Goal: Task Accomplishment & Management: Use online tool/utility

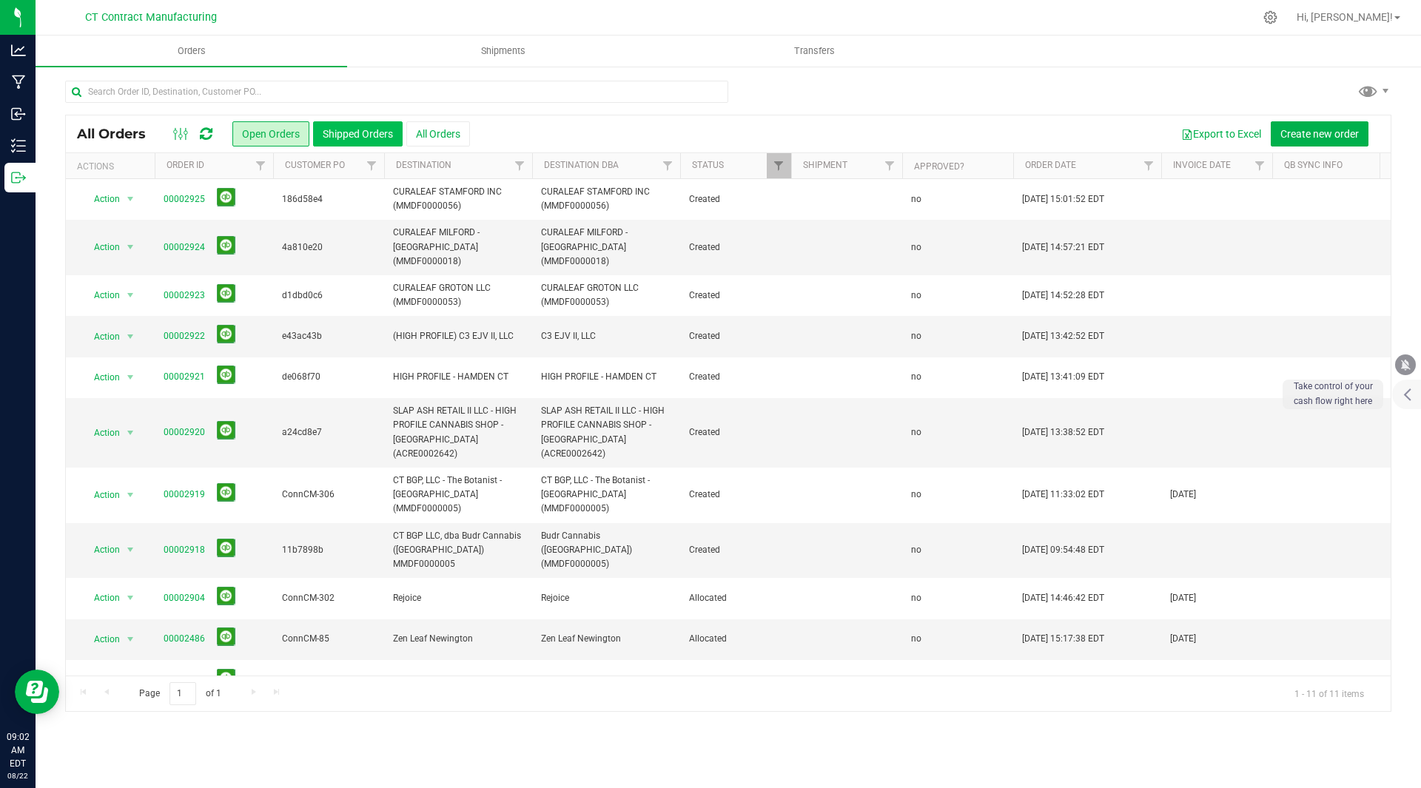
click at [343, 132] on button "Shipped Orders" at bounding box center [358, 133] width 90 height 25
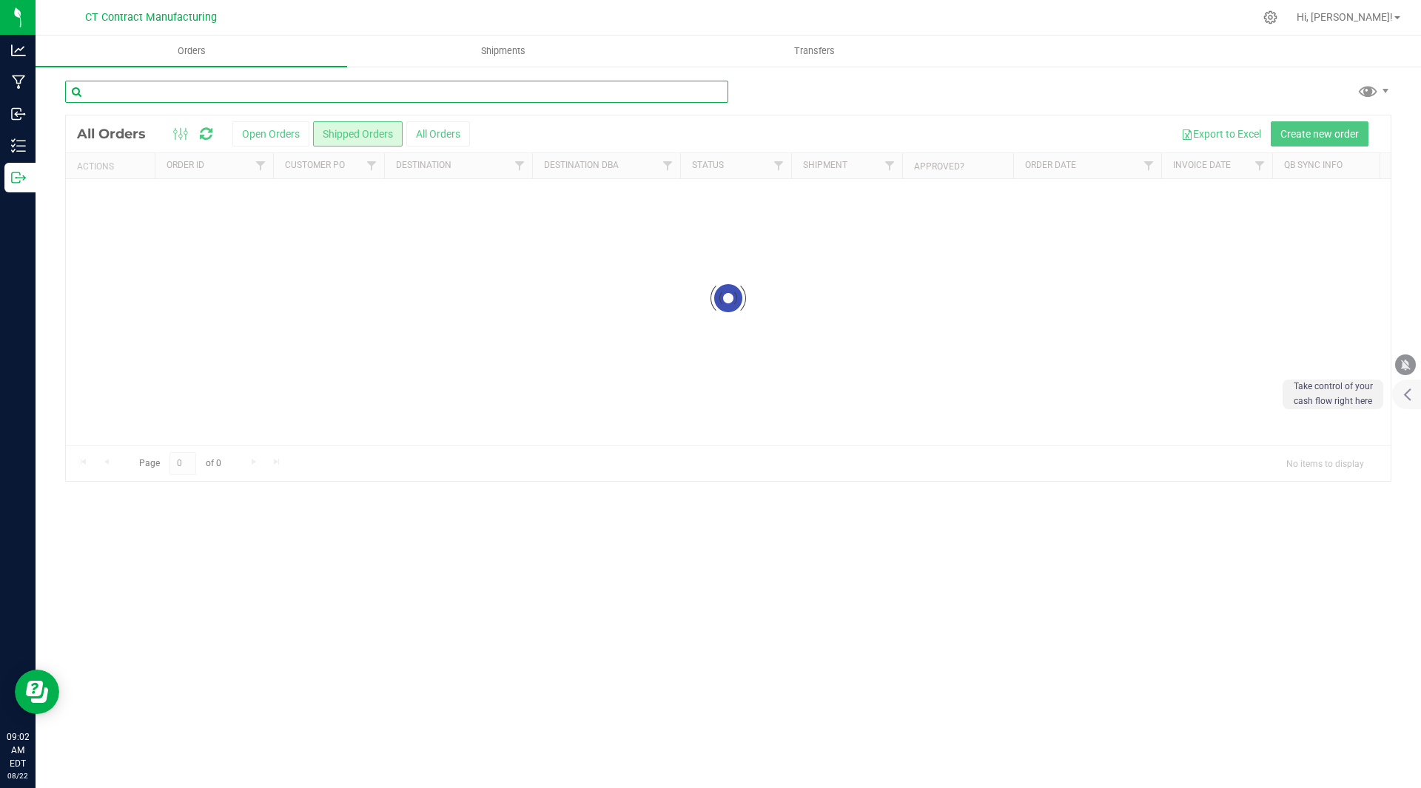
click at [272, 95] on input "text" at bounding box center [396, 92] width 663 height 22
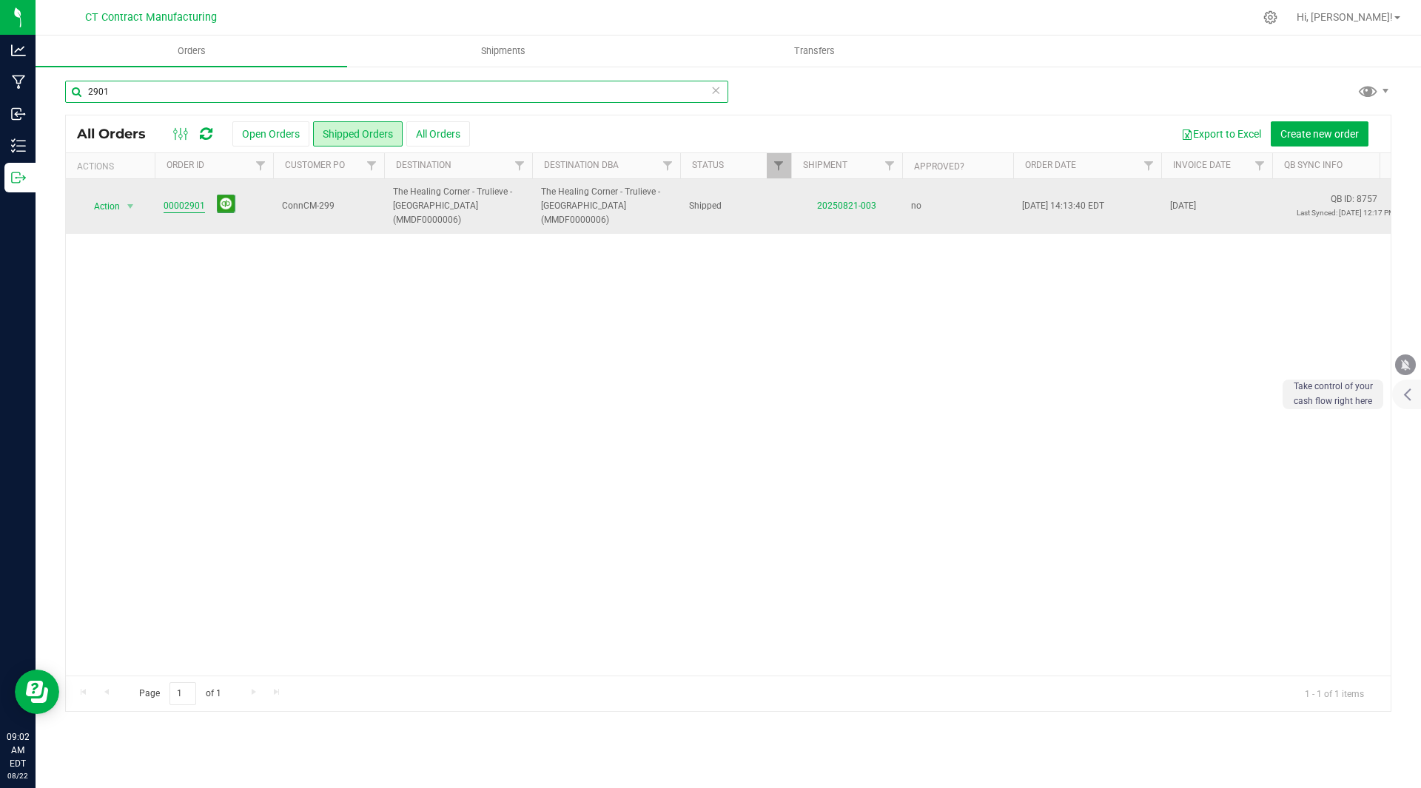
type input "2901"
click at [175, 199] on link "00002901" at bounding box center [184, 206] width 41 height 14
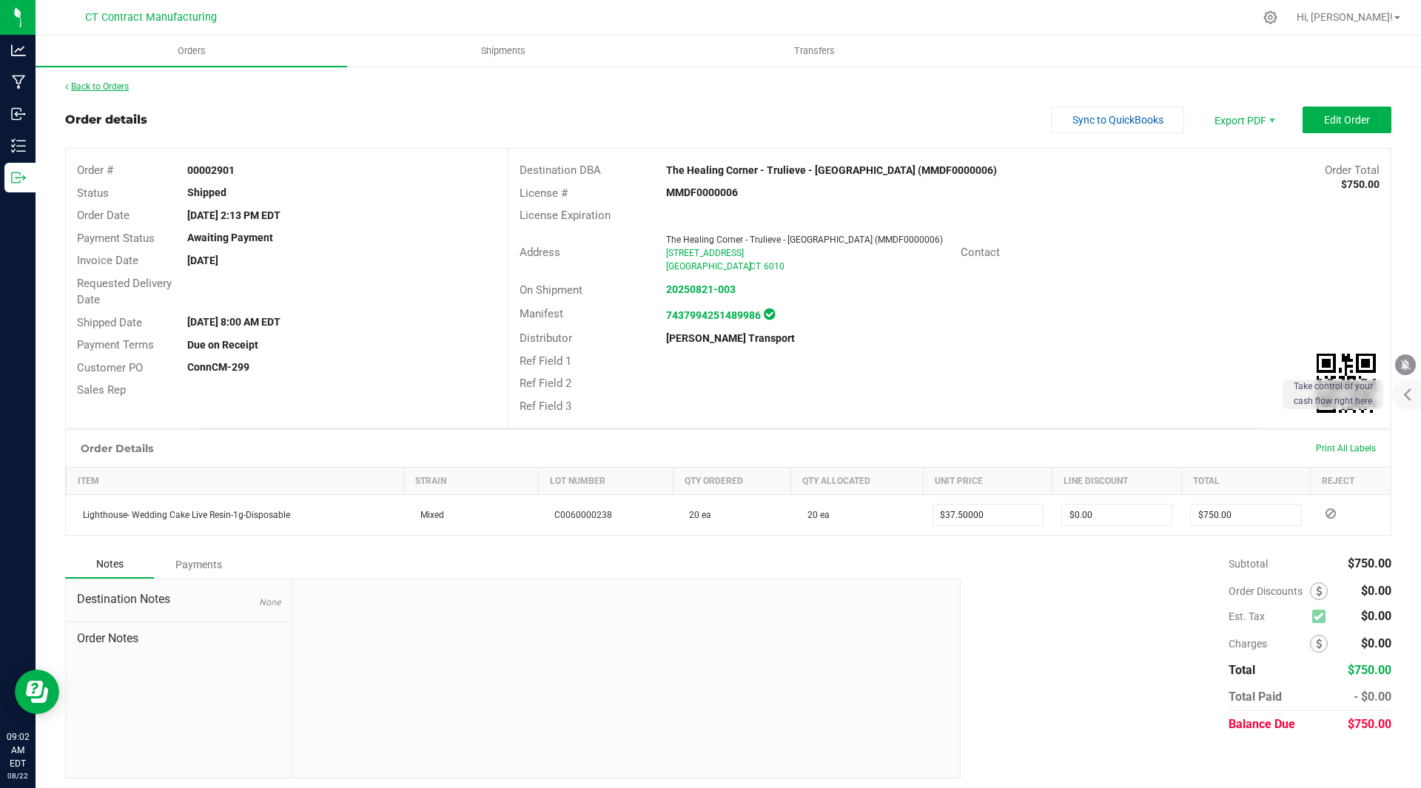
click at [91, 90] on link "Back to Orders" at bounding box center [97, 86] width 64 height 10
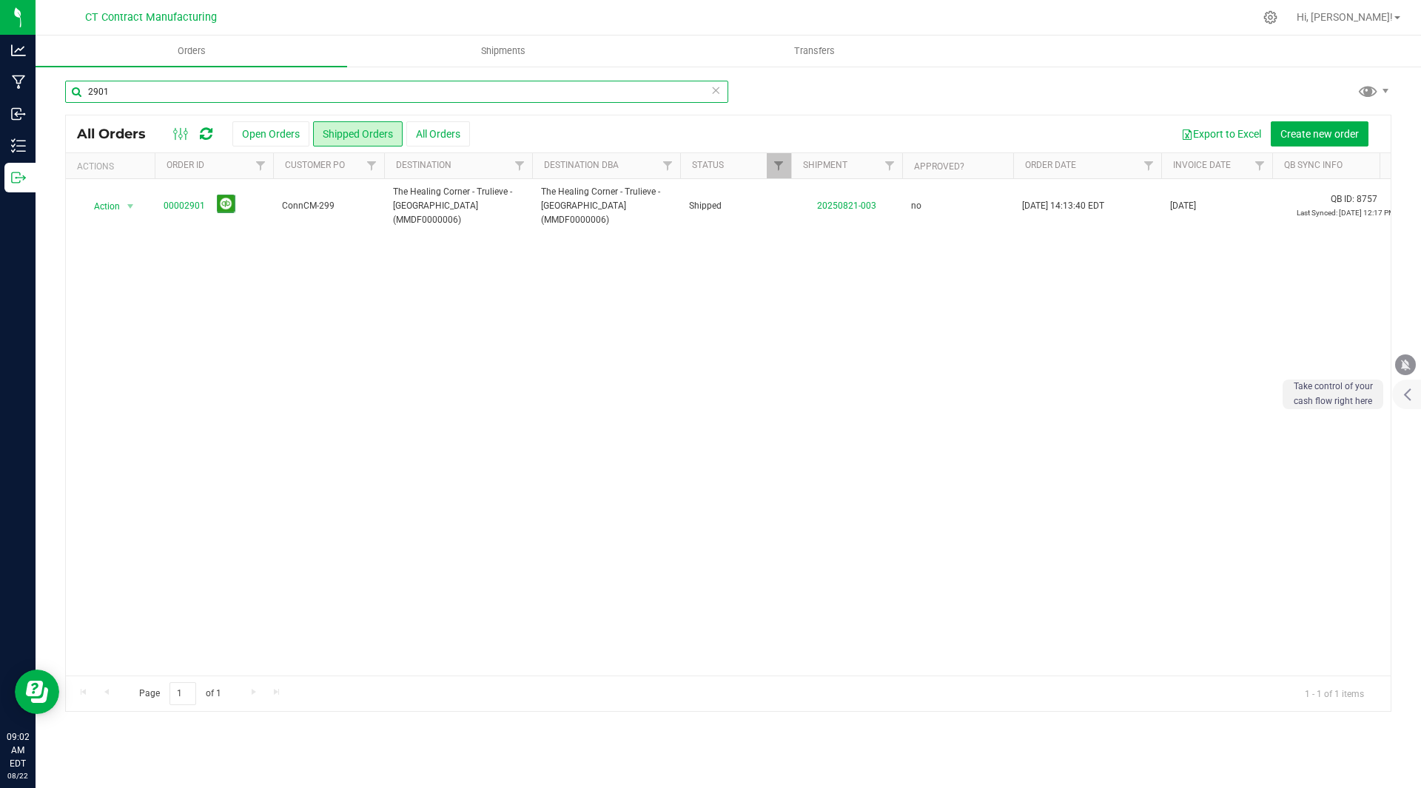
click at [145, 93] on input "2901" at bounding box center [396, 92] width 663 height 22
click at [352, 4] on div at bounding box center [759, 17] width 989 height 29
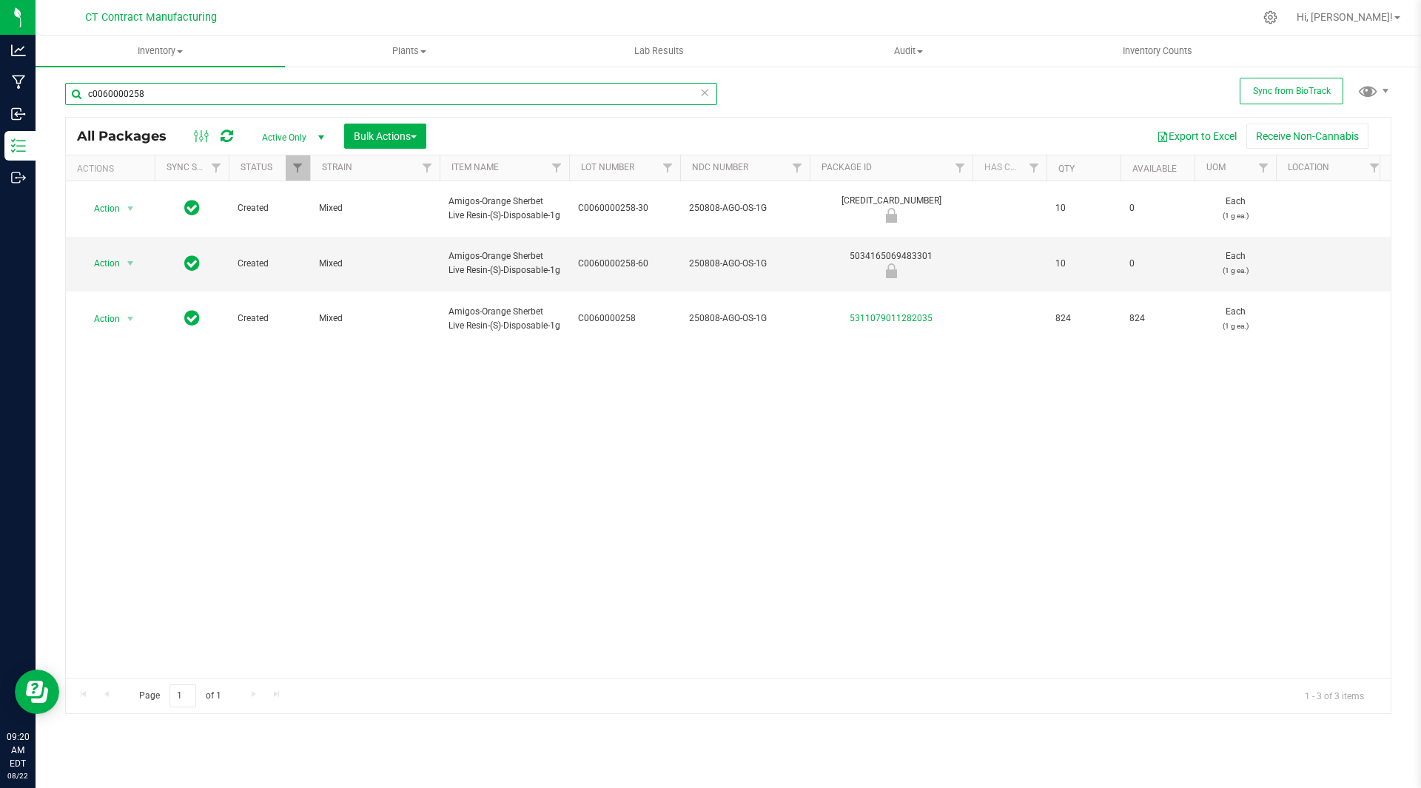
click at [269, 94] on input "c0060000258" at bounding box center [391, 94] width 652 height 22
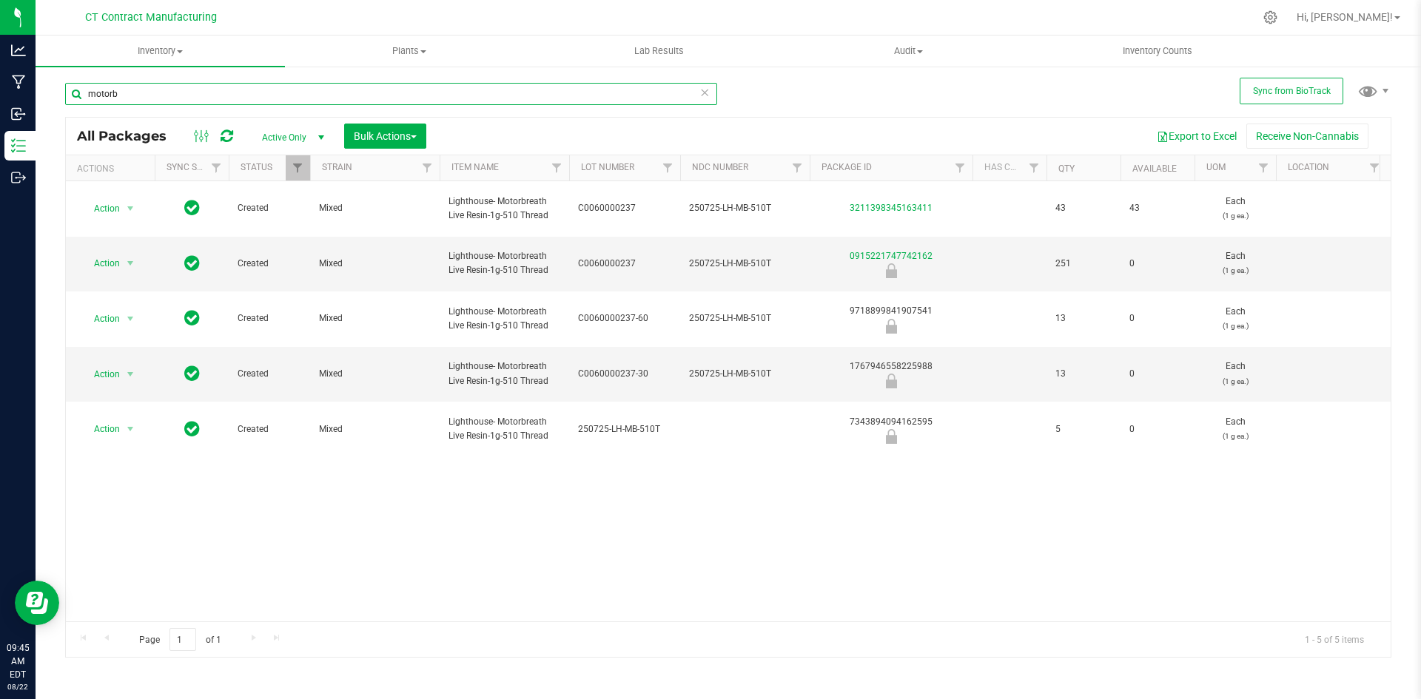
click at [299, 97] on input "motorb" at bounding box center [391, 94] width 652 height 22
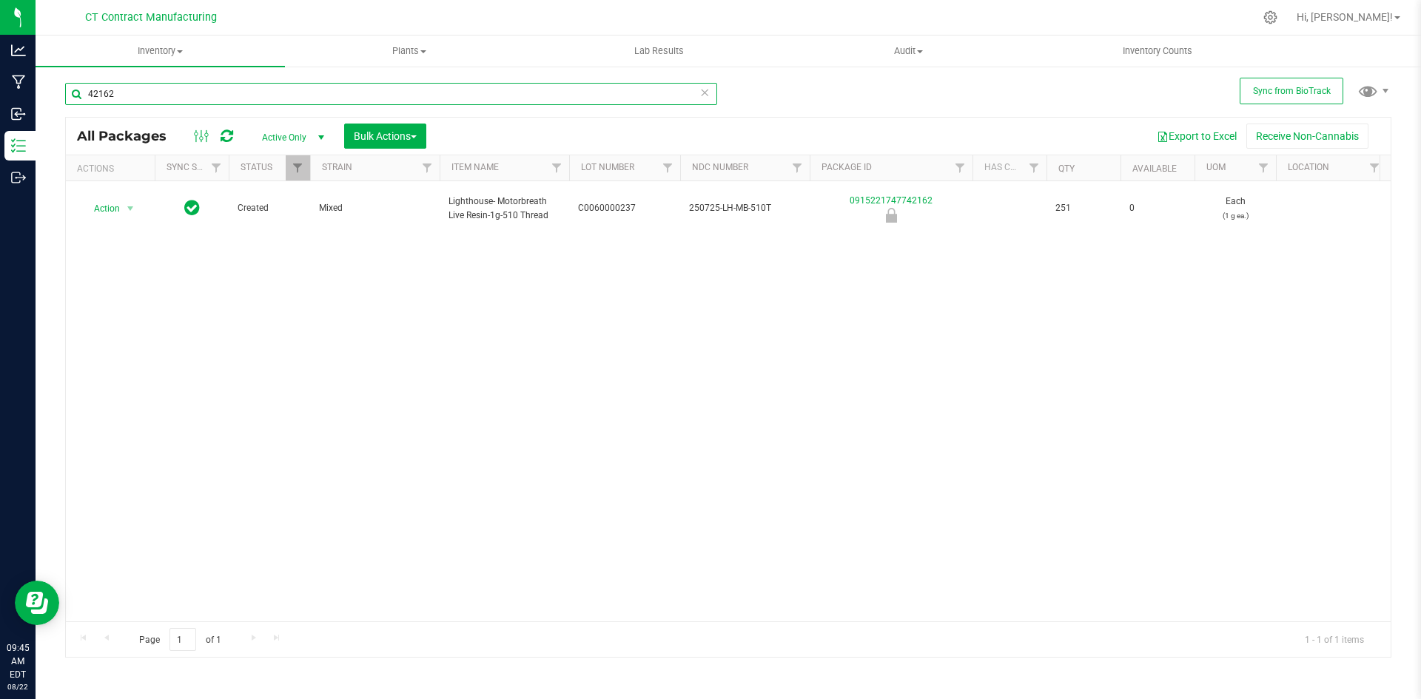
type input "42162"
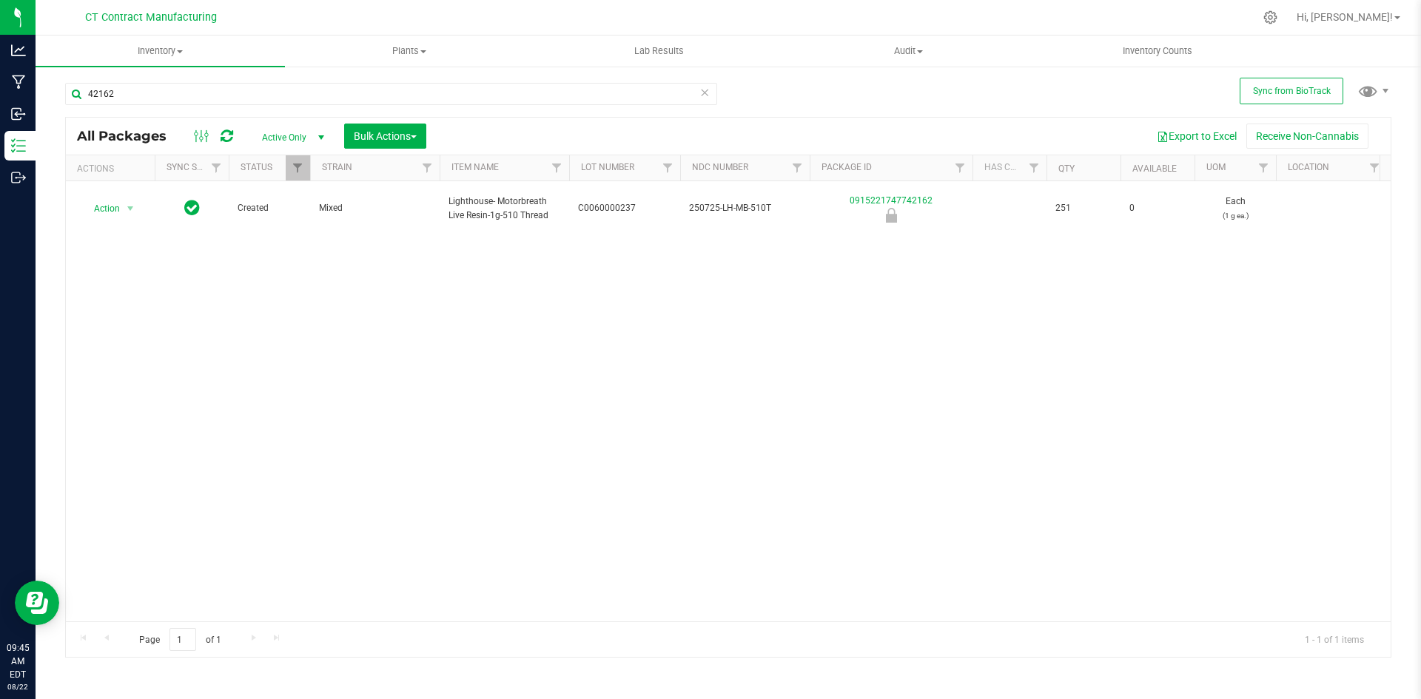
click at [442, 10] on div at bounding box center [759, 17] width 989 height 29
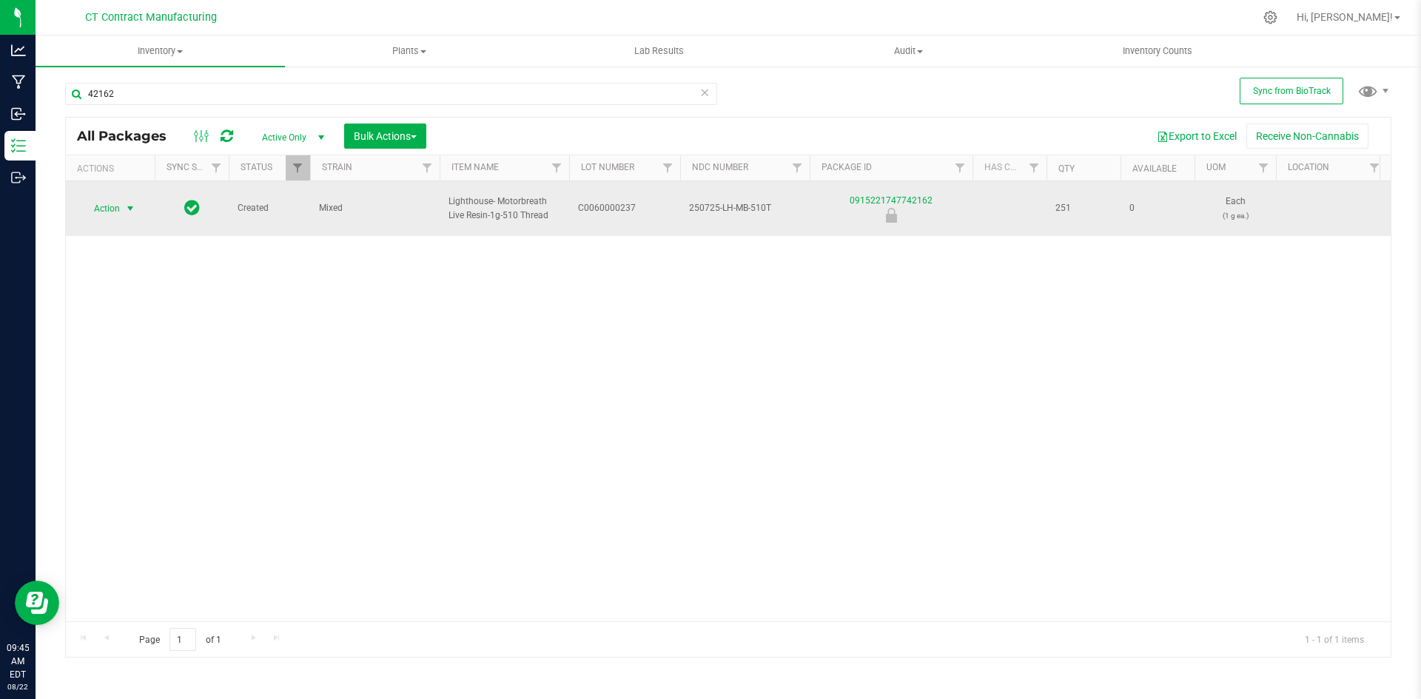
click at [127, 204] on span "select" at bounding box center [130, 209] width 12 height 12
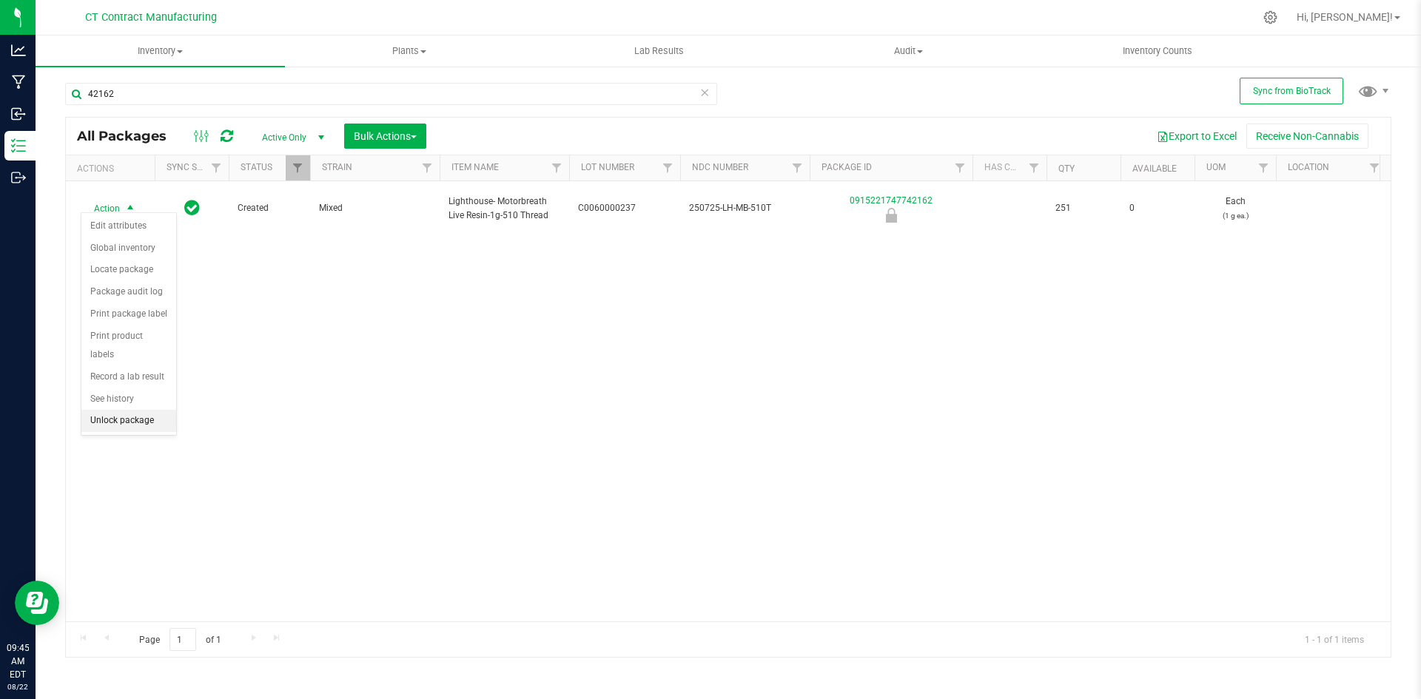
click at [143, 410] on li "Unlock package" at bounding box center [128, 421] width 95 height 22
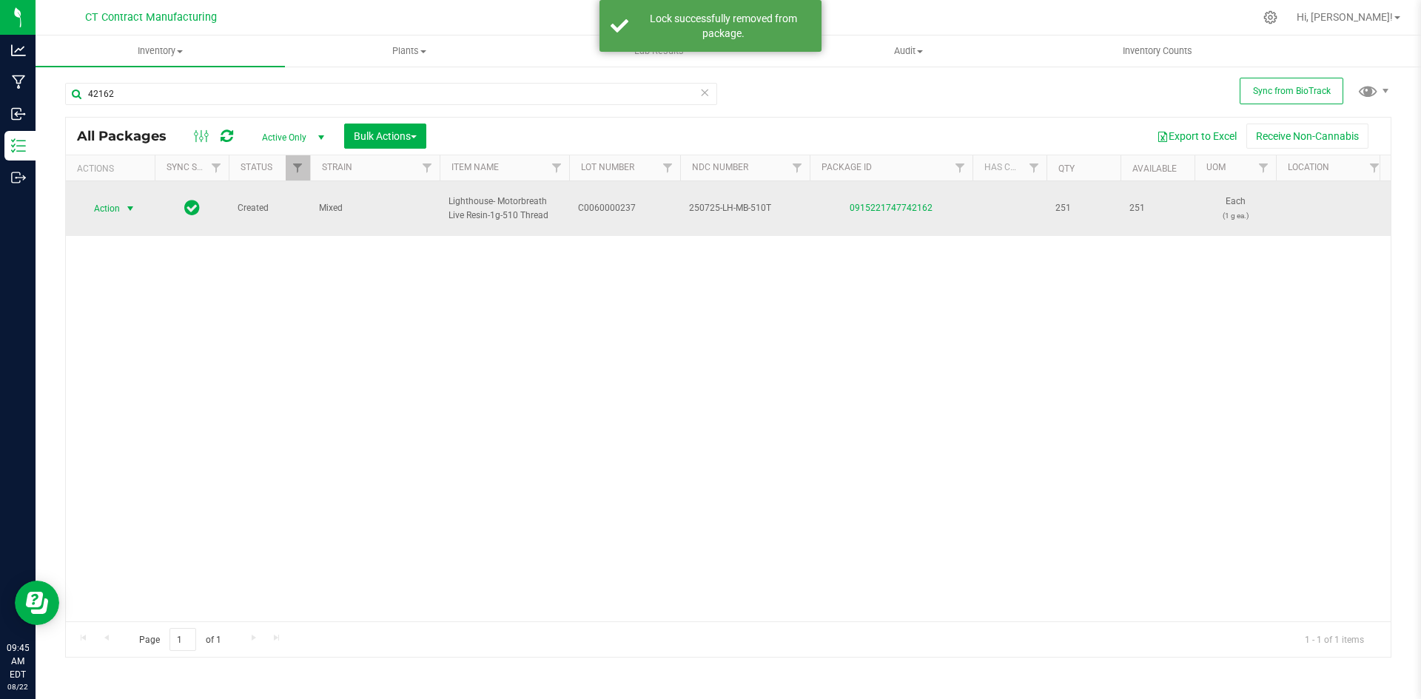
click at [134, 204] on span "select" at bounding box center [130, 209] width 12 height 12
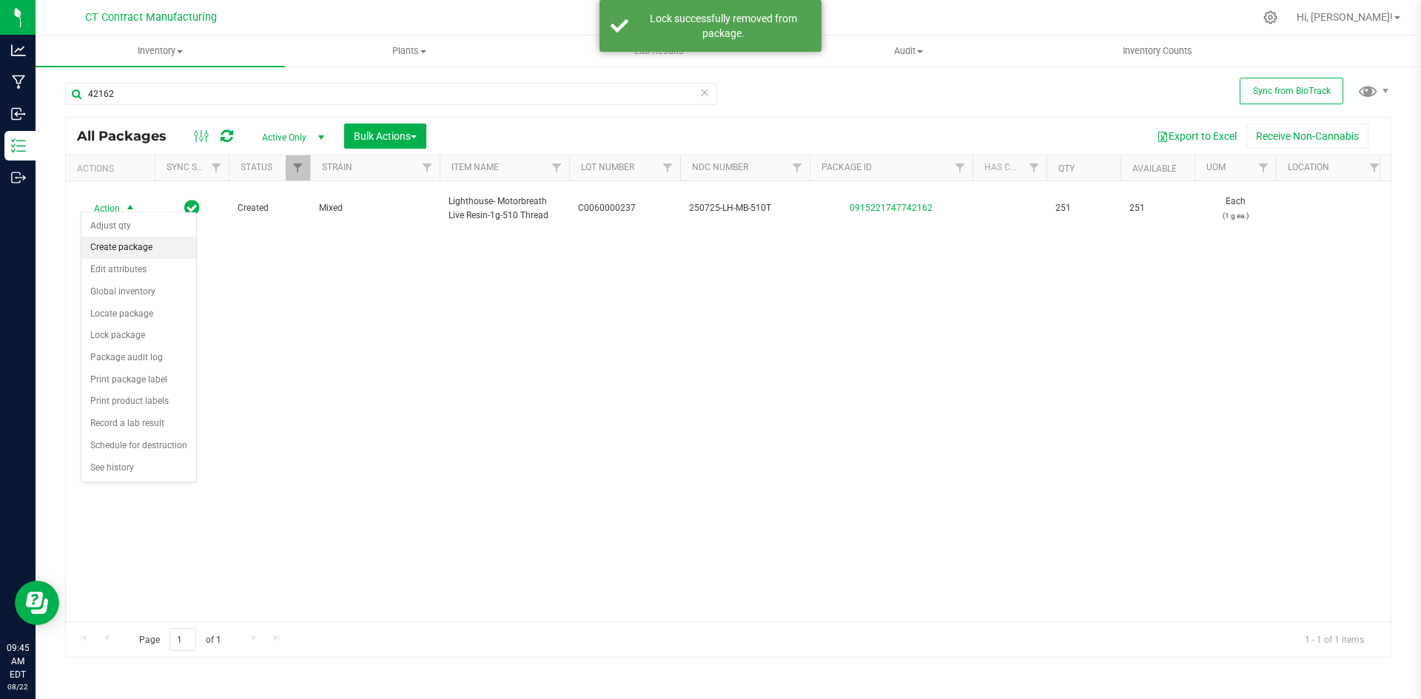
click at [134, 244] on li "Create package" at bounding box center [138, 248] width 115 height 22
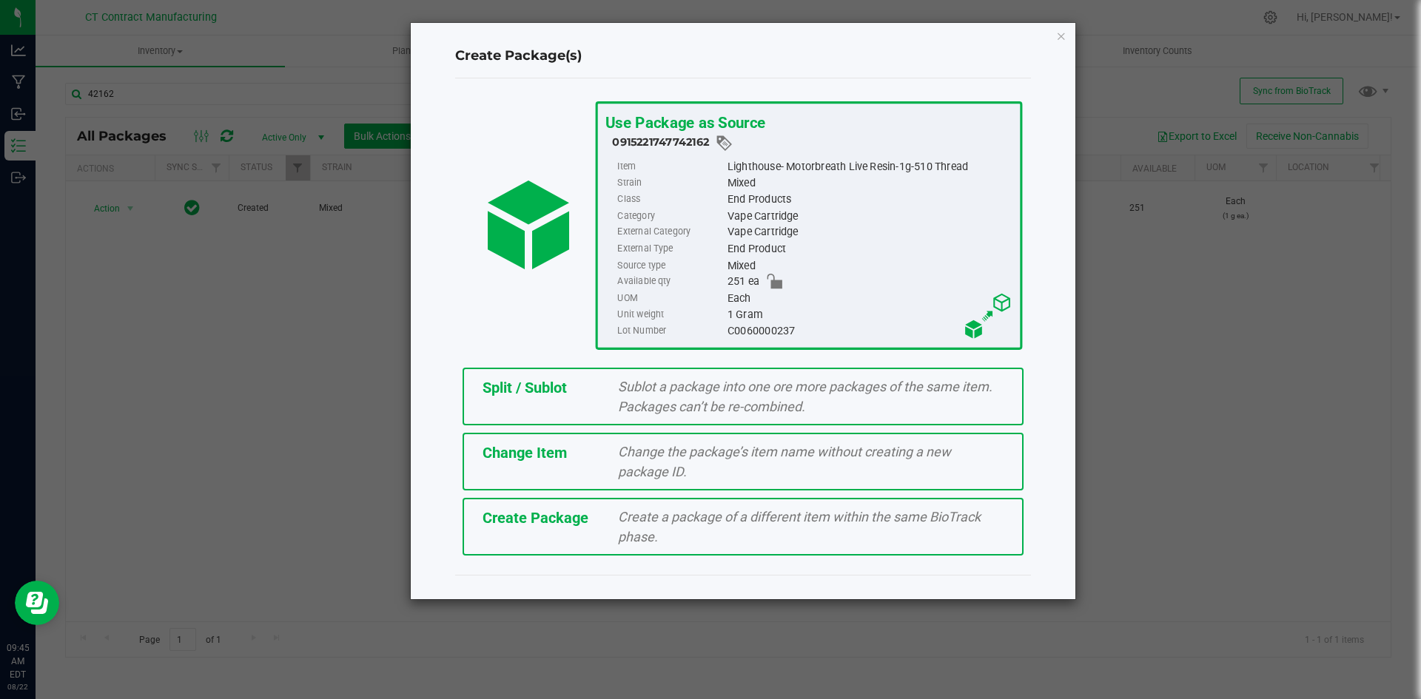
click at [531, 394] on span "Split / Sublot" at bounding box center [525, 388] width 84 height 18
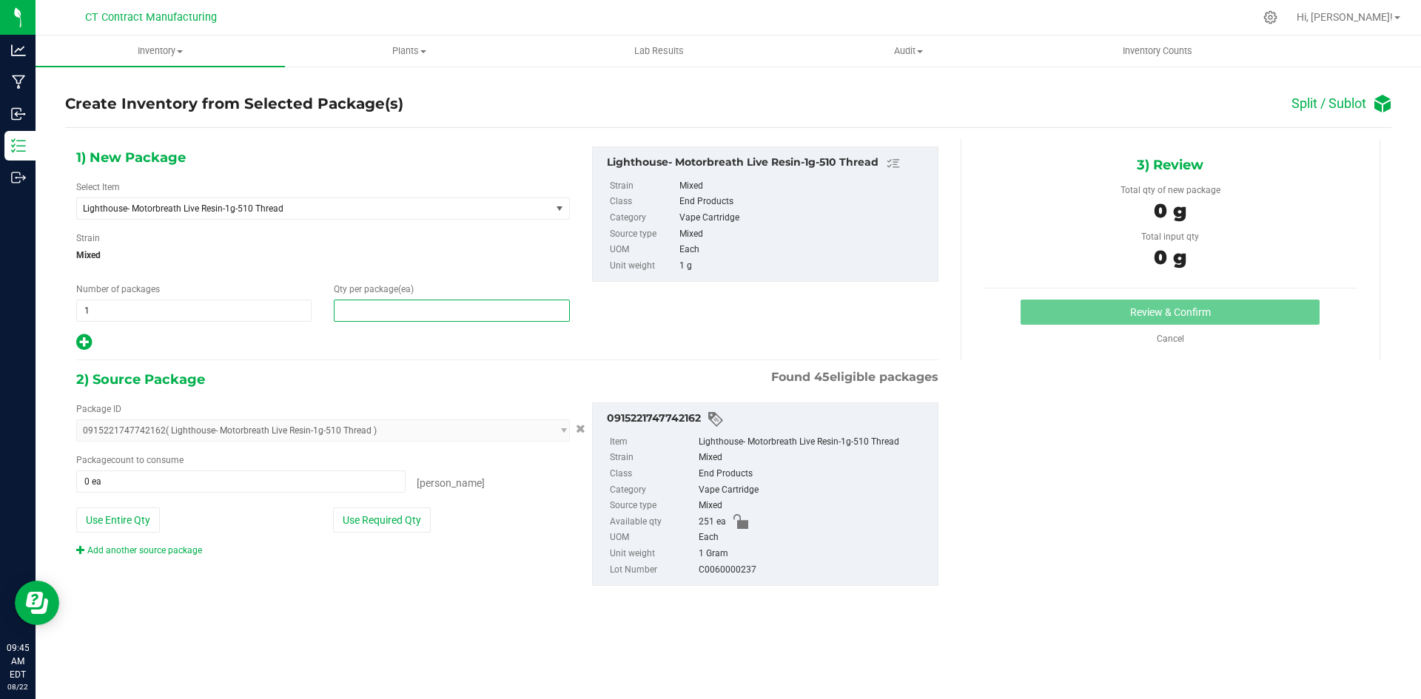
click at [499, 315] on span at bounding box center [451, 311] width 235 height 22
type input "43"
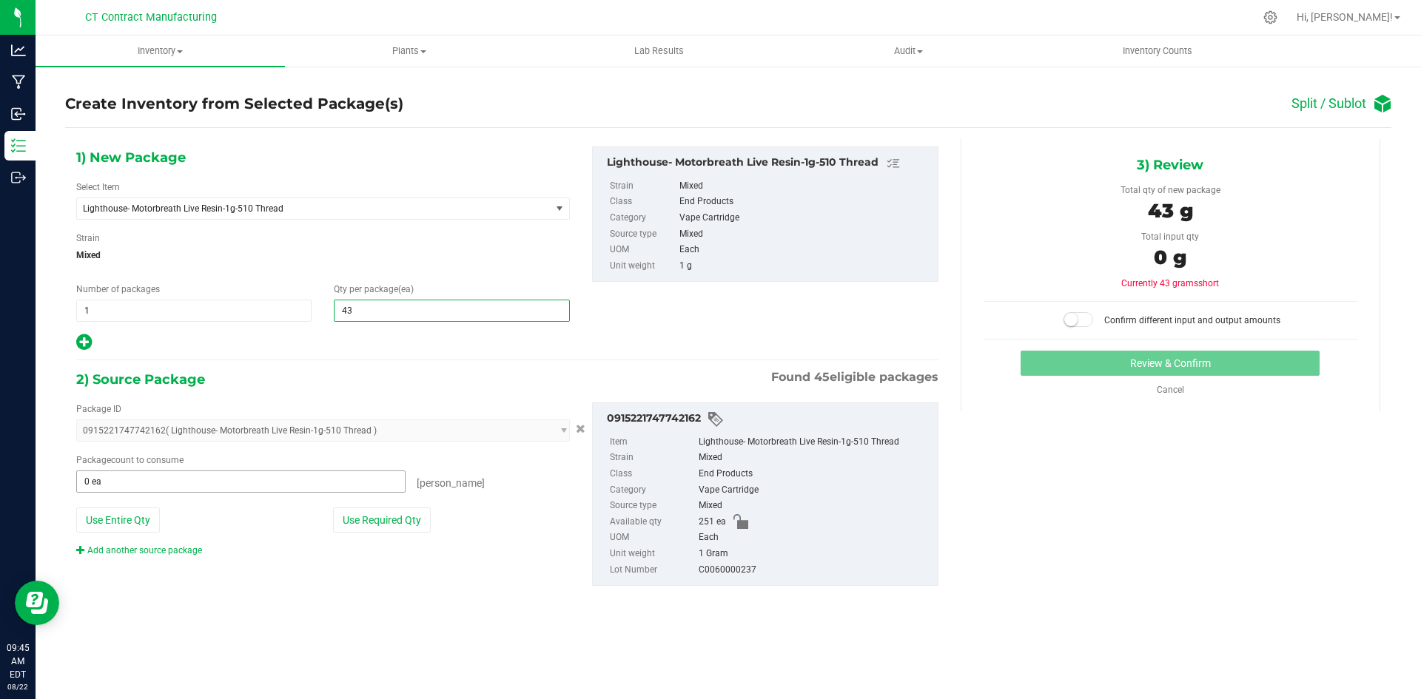
type input "43"
click at [225, 480] on span at bounding box center [240, 482] width 329 height 22
type input "43"
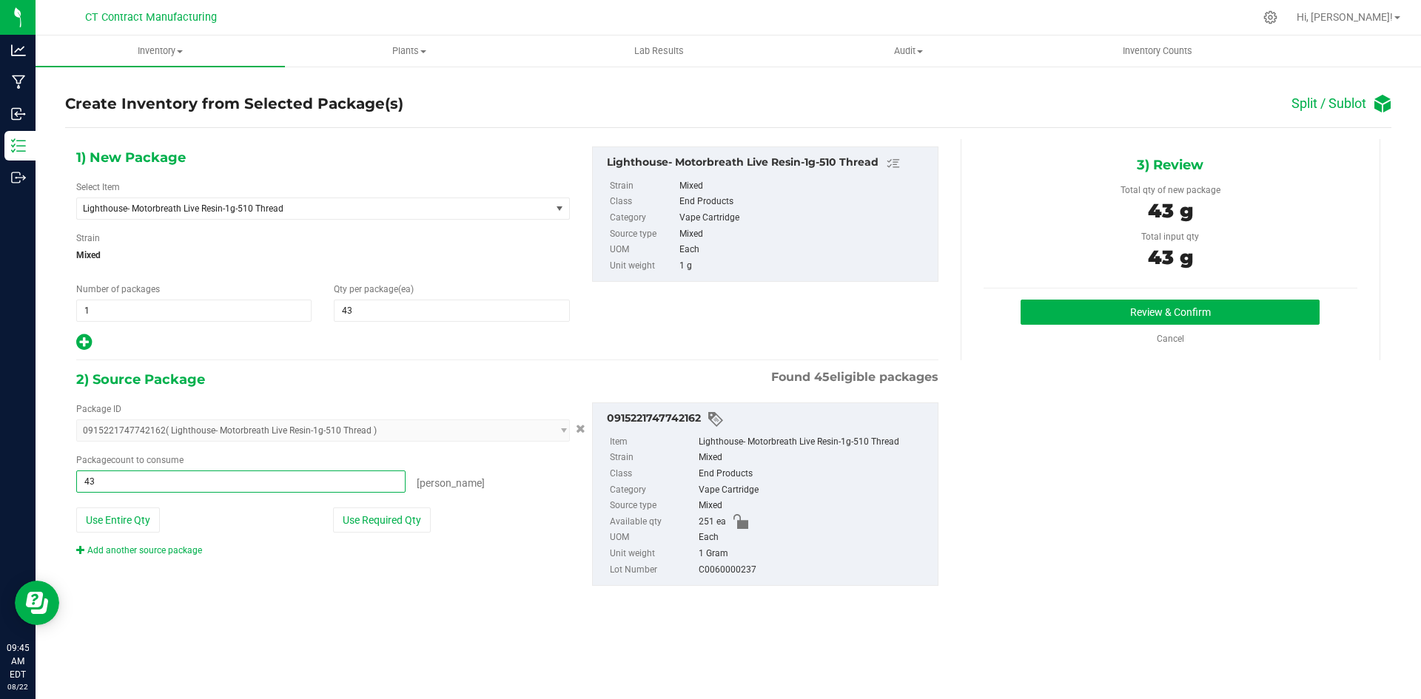
type input "43 ea"
click at [1055, 381] on div "1) New Package Select Item Lighthouse- Motorbreath Live Resin-1g-510 Thread Lig…" at bounding box center [728, 378] width 1326 height 478
click at [1082, 295] on div "3) Review Total qty of new package 43 g Total input qty 43 g Review & Confirm" at bounding box center [1171, 249] width 420 height 221
click at [1081, 304] on button "Review & Confirm" at bounding box center [1170, 312] width 299 height 25
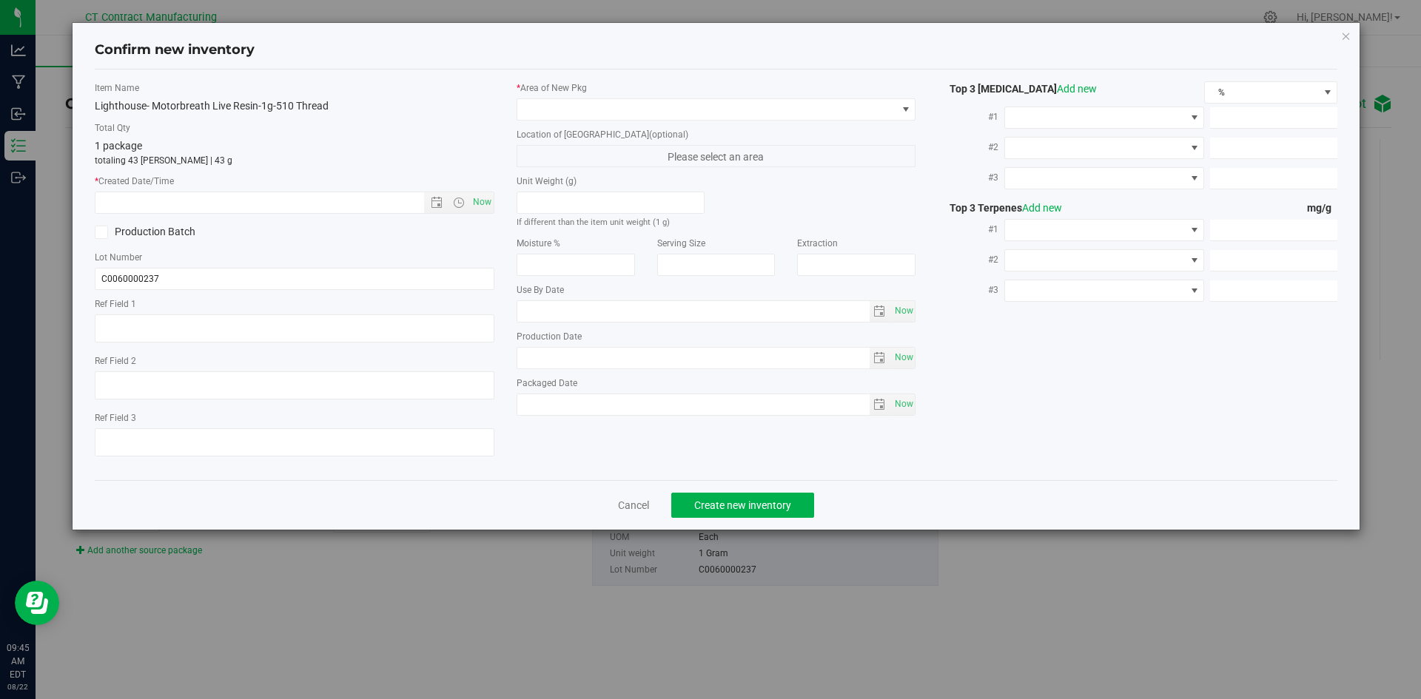
type textarea "250725-LH-MB-510T"
drag, startPoint x: 482, startPoint y: 203, endPoint x: 509, endPoint y: 149, distance: 60.6
click at [482, 203] on span "Now" at bounding box center [481, 202] width 25 height 21
type input "[DATE] 9:45 AM"
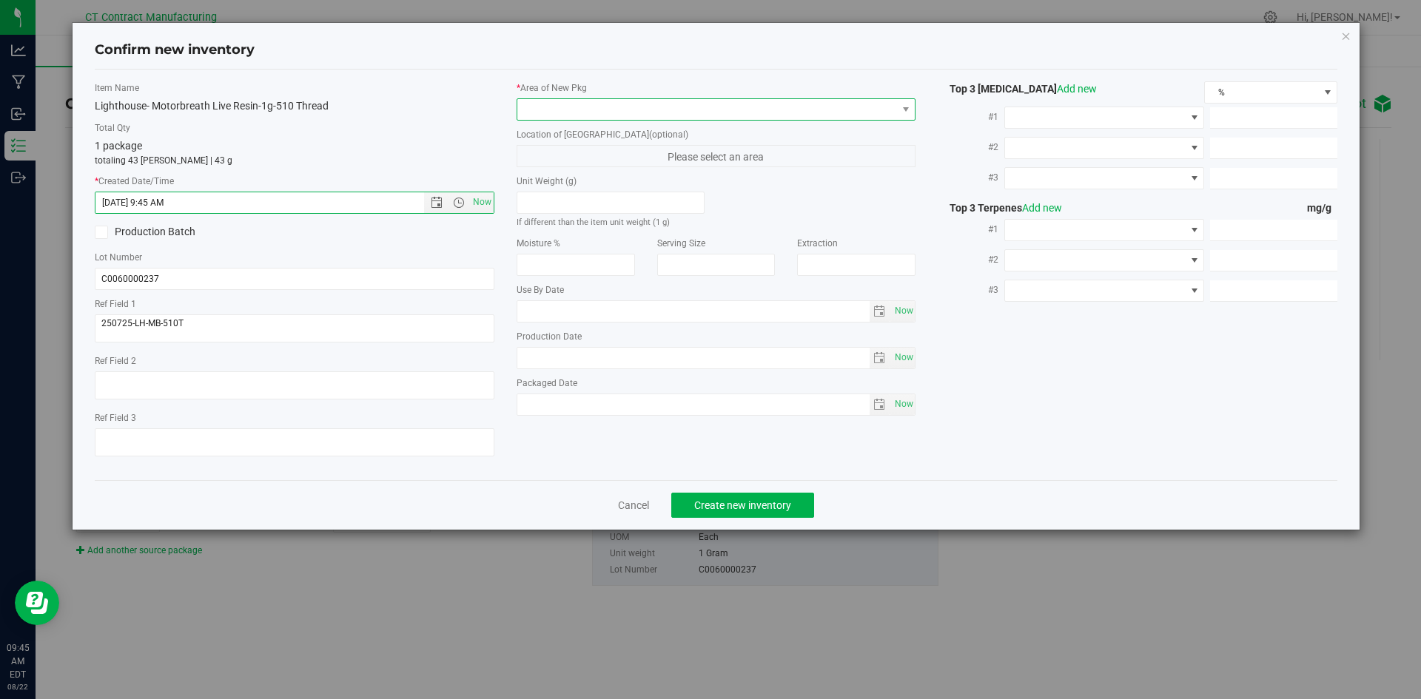
click at [537, 112] on span at bounding box center [707, 109] width 380 height 21
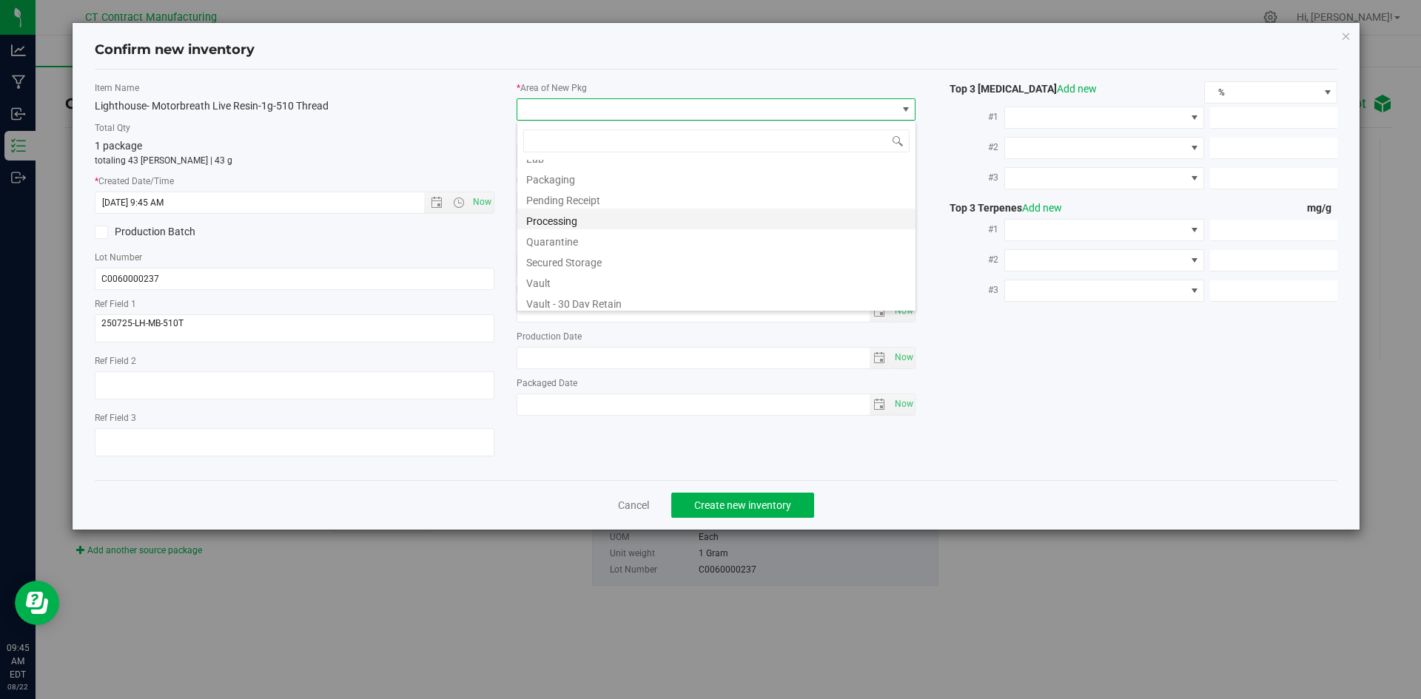
scroll to position [15, 0]
click at [562, 235] on li "Lab" at bounding box center [716, 238] width 398 height 21
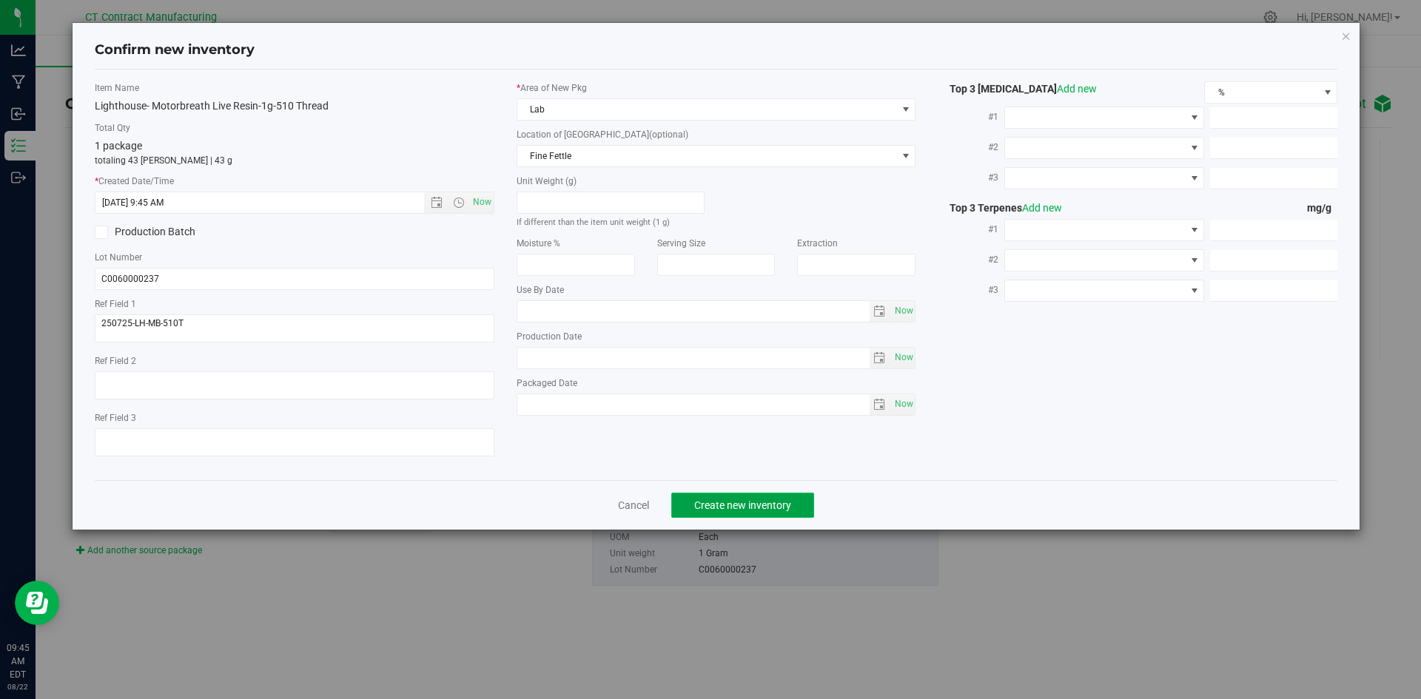
click at [739, 500] on span "Create new inventory" at bounding box center [742, 506] width 97 height 12
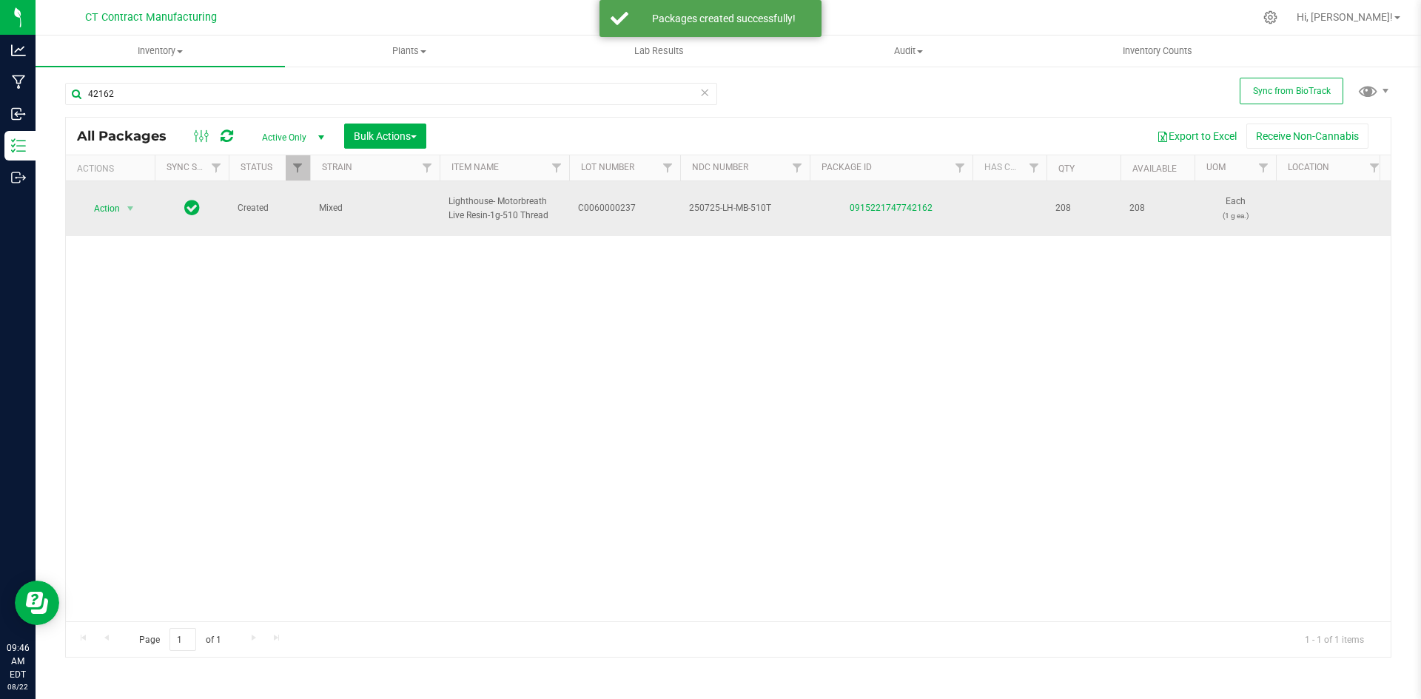
click at [511, 205] on span "Lighthouse- Motorbreath Live Resin-1g-510 Thread" at bounding box center [504, 209] width 112 height 28
copy tr "Lighthouse- Motorbreath Live Resin-1g-510 Thread"
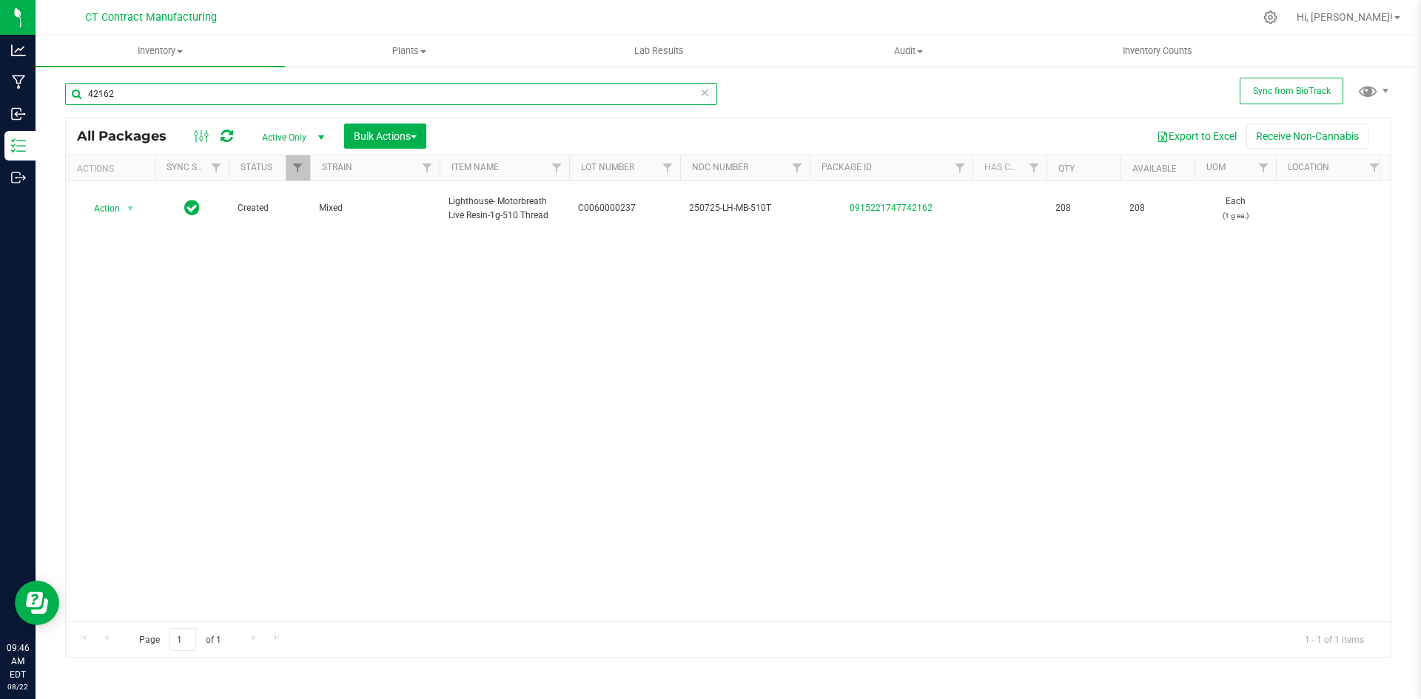
click at [204, 102] on input "42162" at bounding box center [391, 94] width 652 height 22
paste input "Lighthouse- Motorbreath Live Resin-1g-510 Thread"
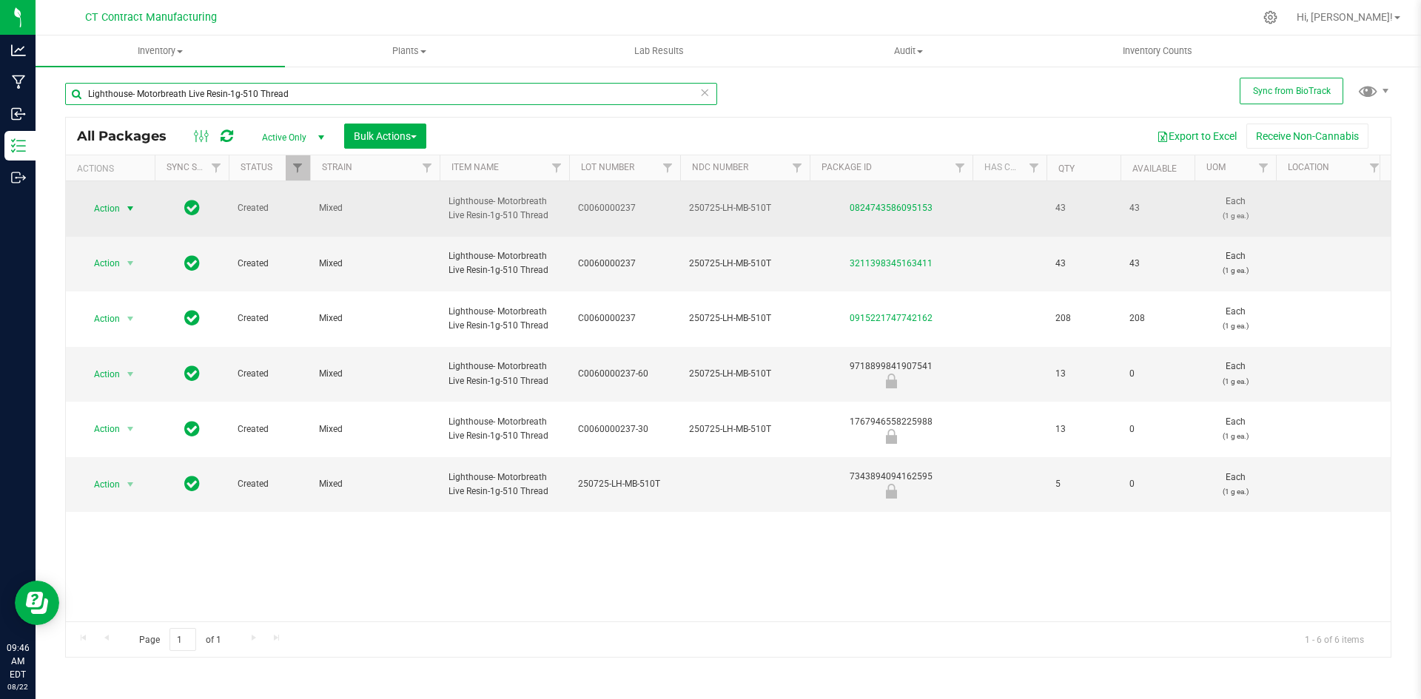
type input "Lighthouse- Motorbreath Live Resin-1g-510 Thread"
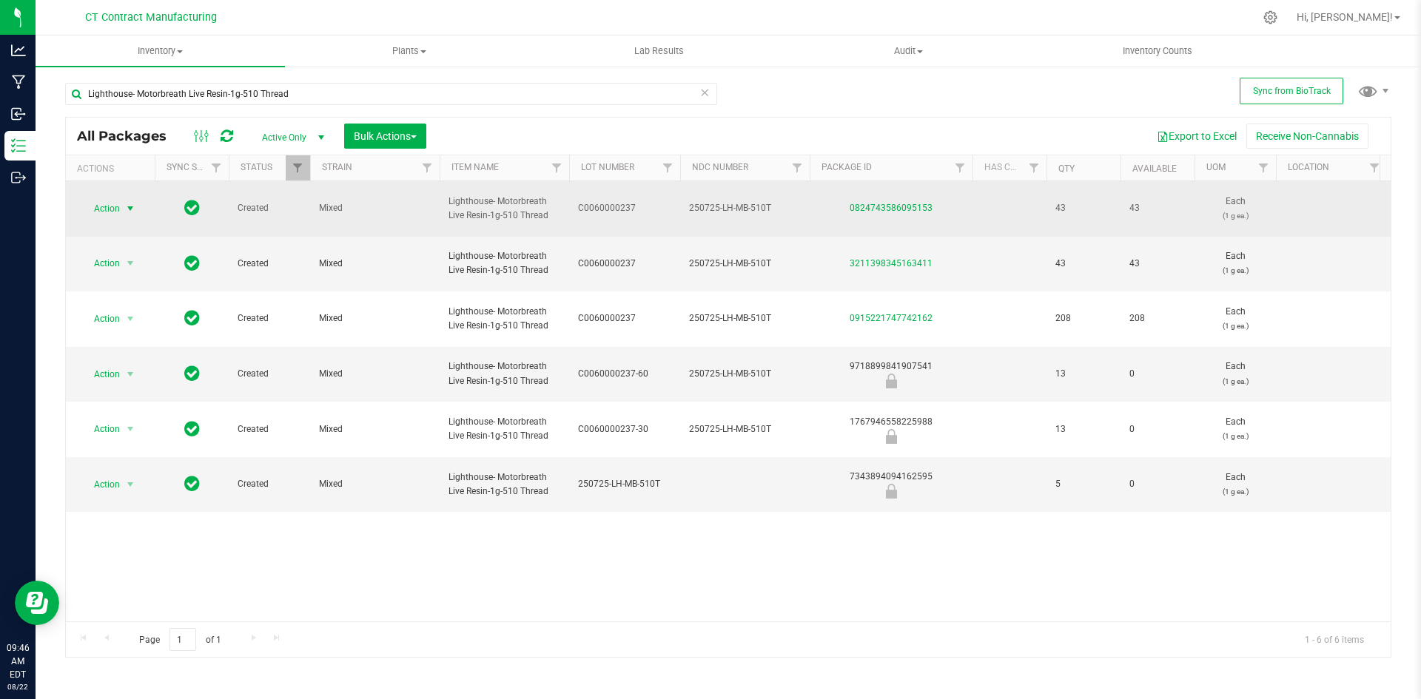
click at [135, 203] on span "select" at bounding box center [130, 209] width 12 height 12
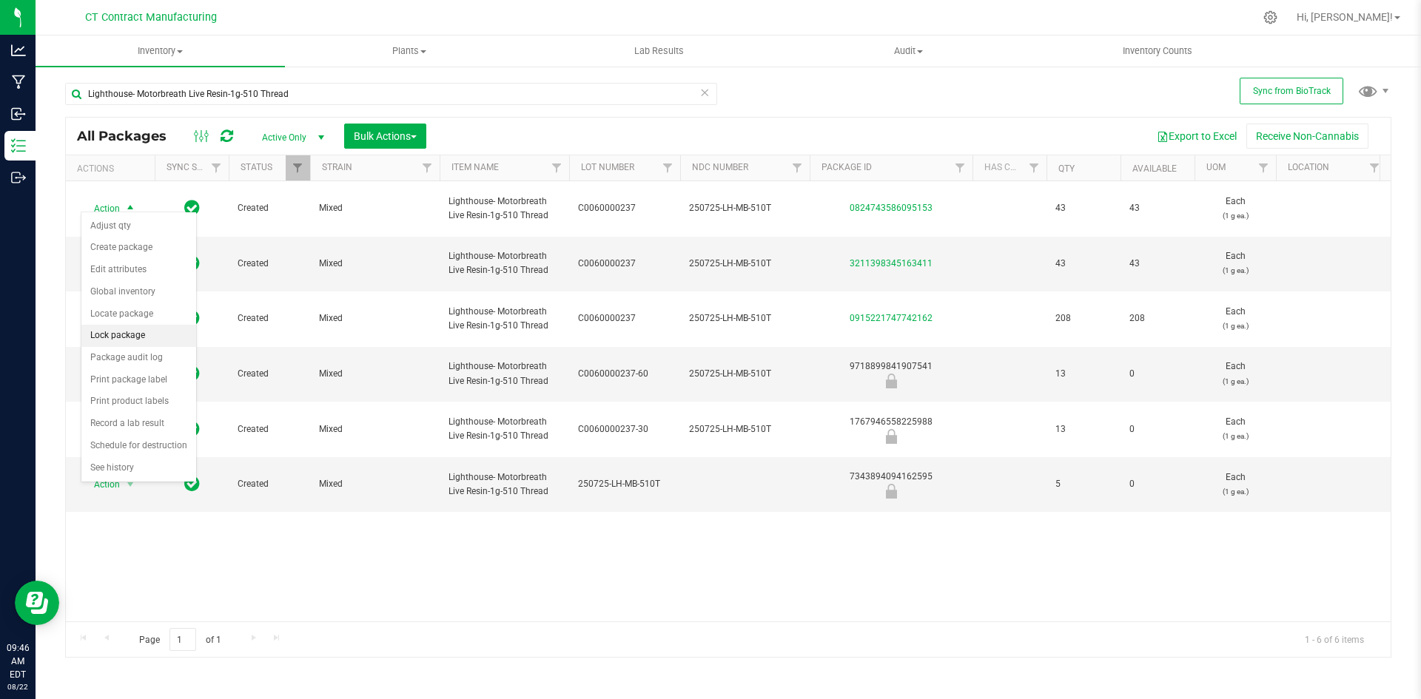
click at [132, 337] on li "Lock package" at bounding box center [138, 336] width 115 height 22
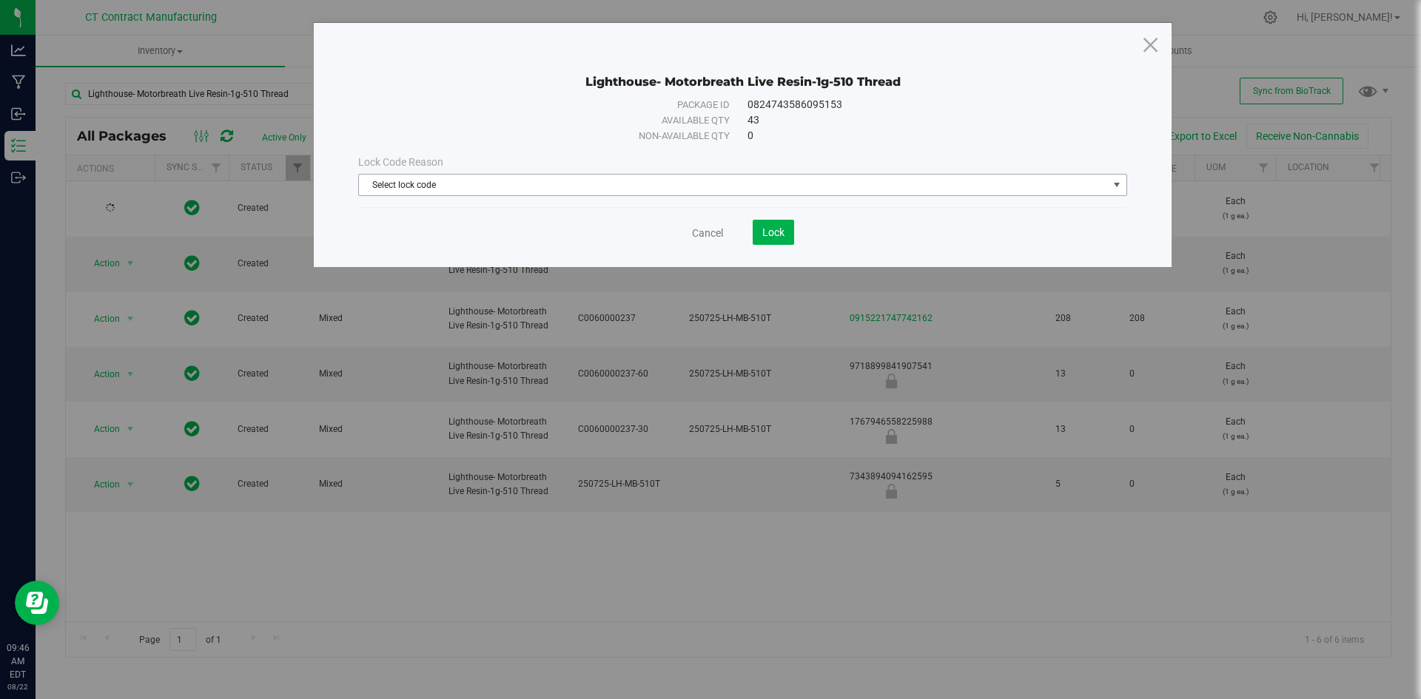
click at [514, 183] on span "Select lock code" at bounding box center [733, 185] width 749 height 21
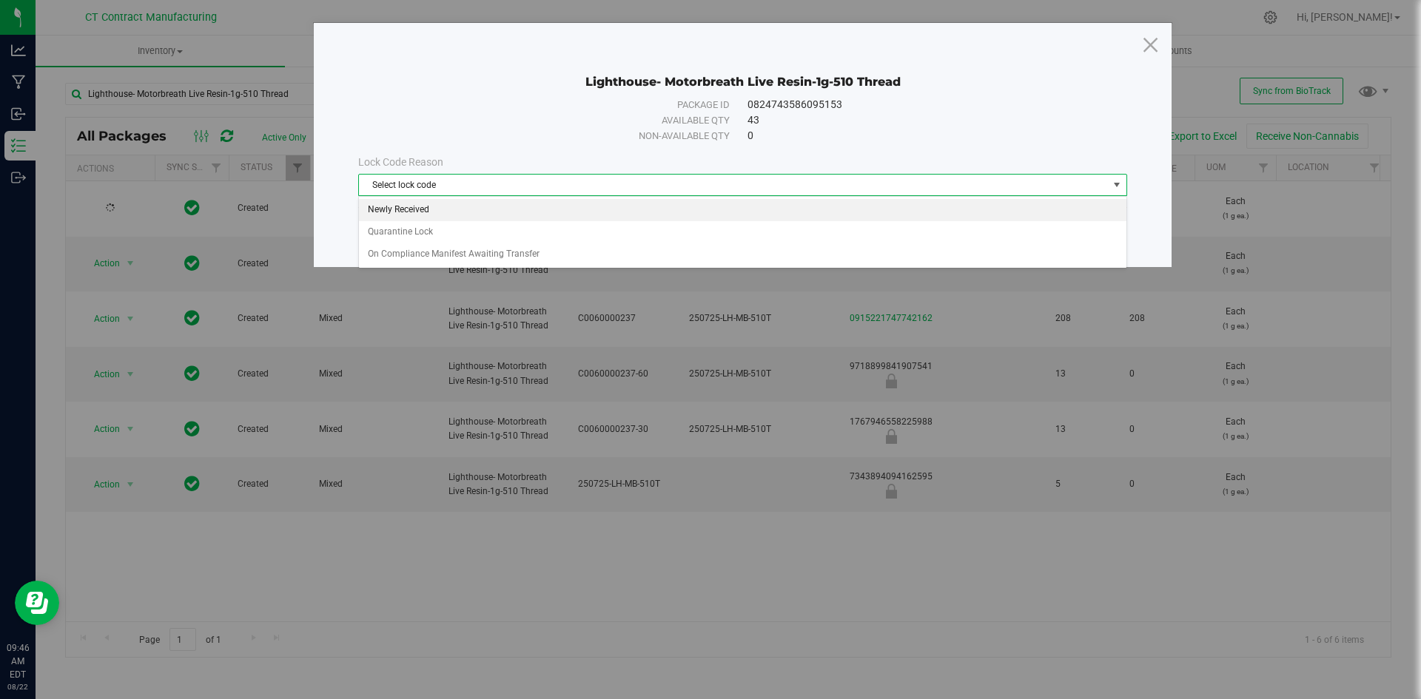
click at [508, 208] on li "Newly Received" at bounding box center [742, 210] width 767 height 22
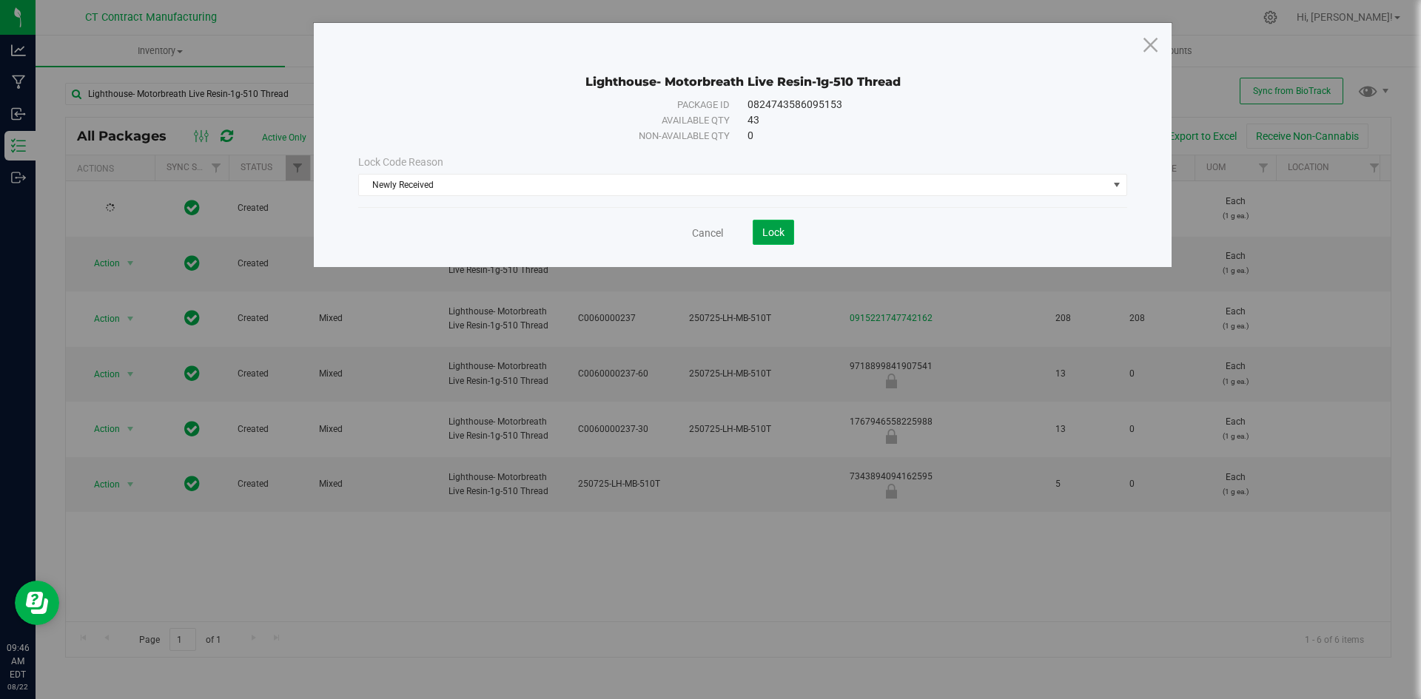
click at [786, 228] on button "Lock" at bounding box center [773, 232] width 41 height 25
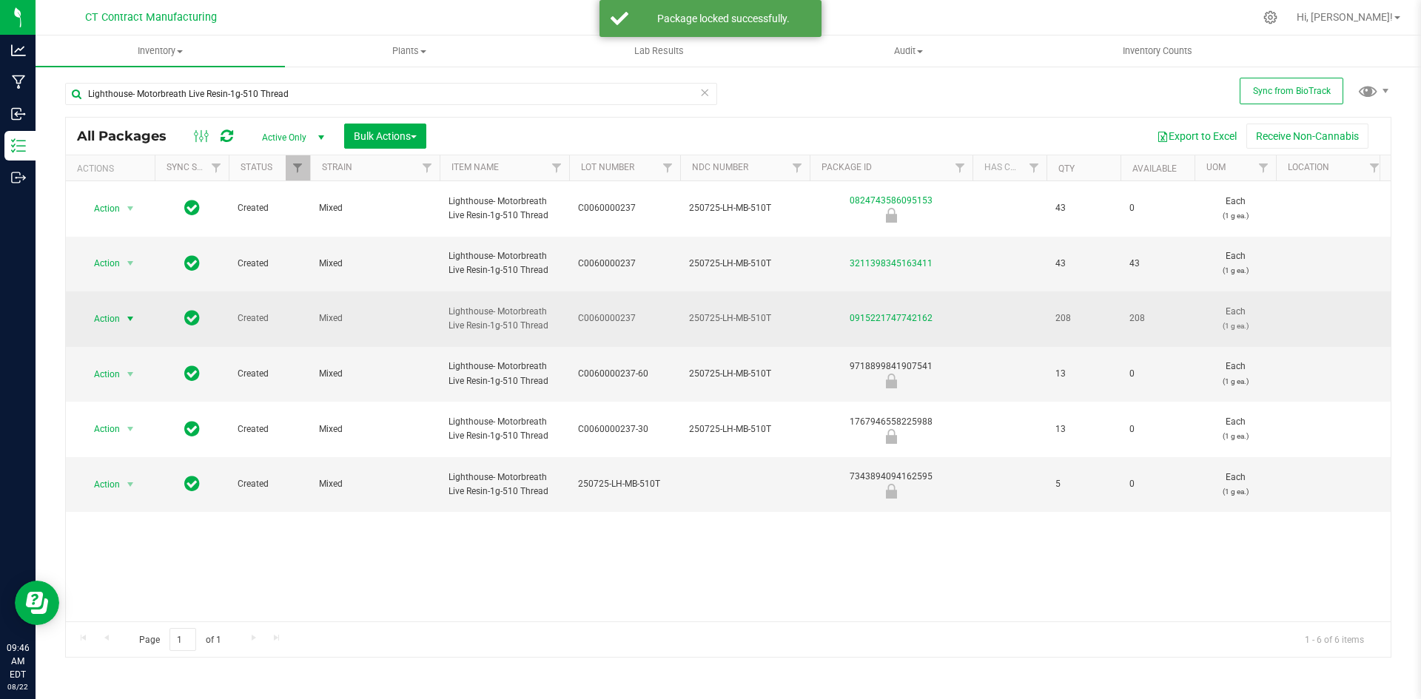
click at [126, 313] on span "select" at bounding box center [130, 319] width 12 height 12
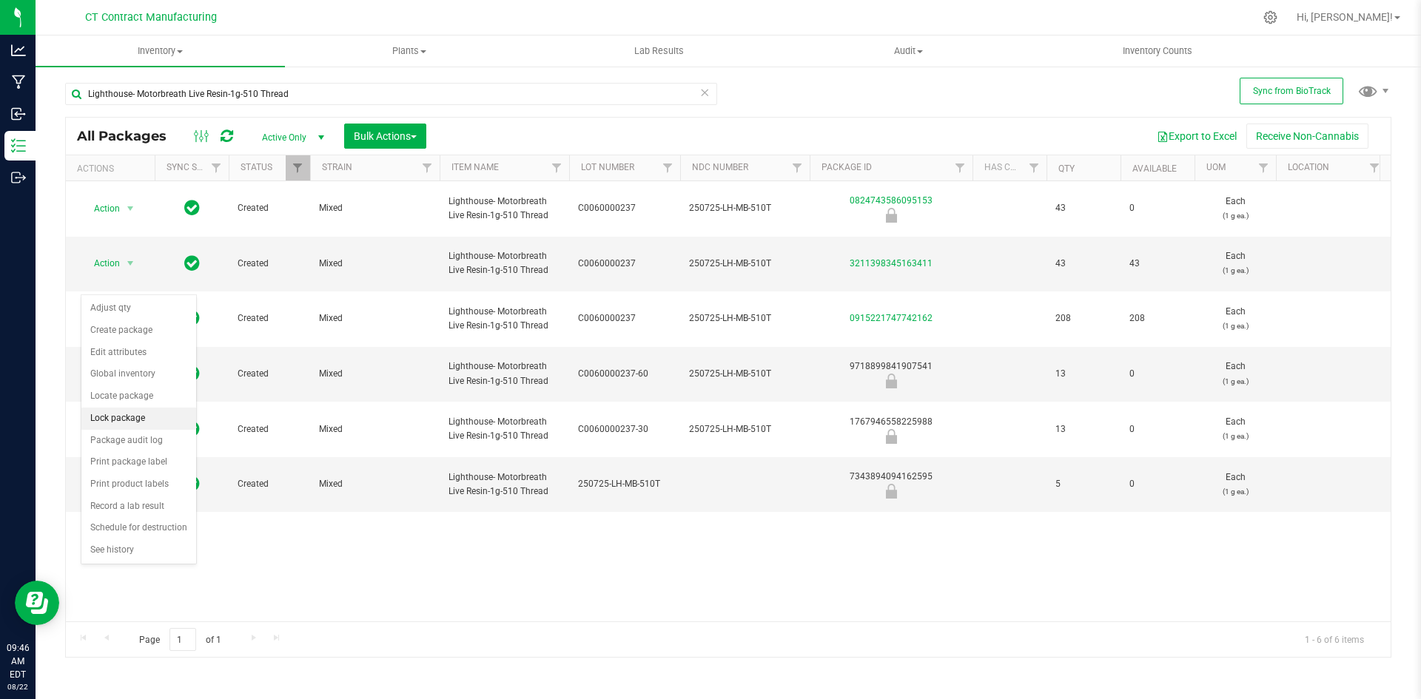
click at [123, 420] on li "Lock package" at bounding box center [138, 419] width 115 height 22
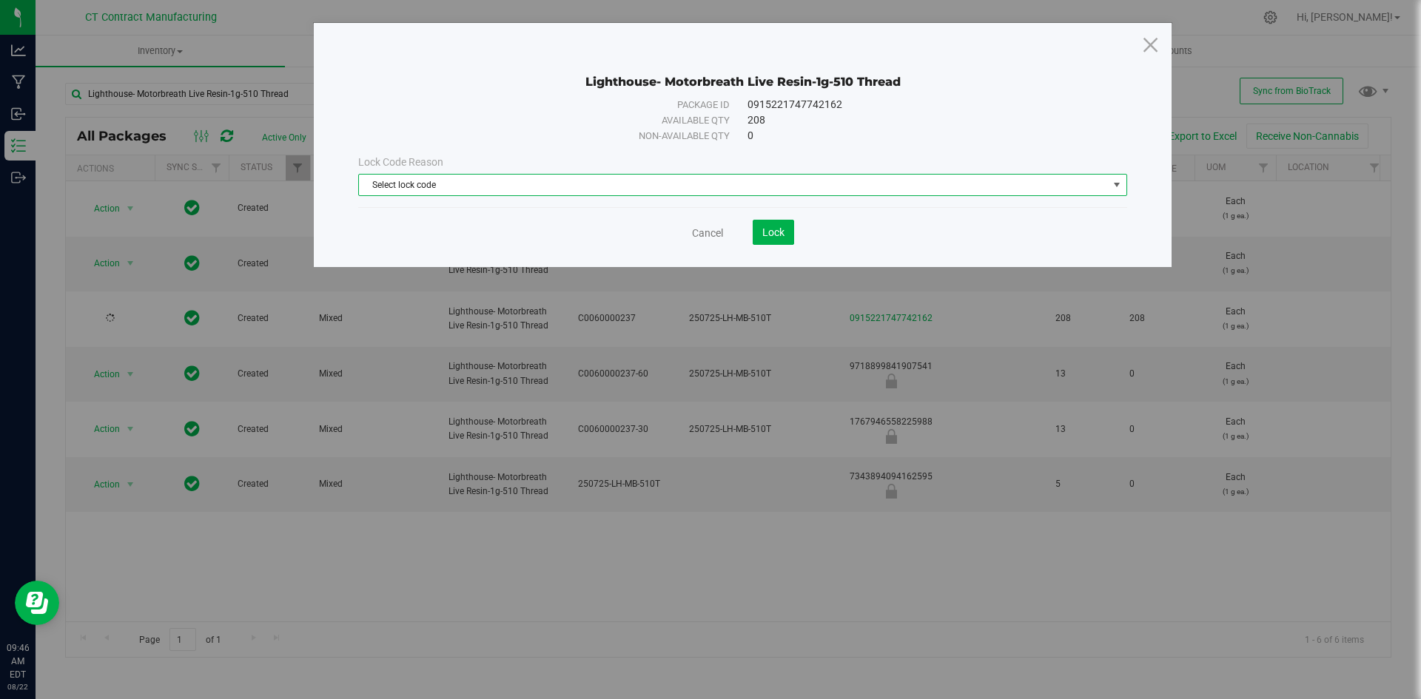
click at [465, 191] on span "Select lock code" at bounding box center [733, 185] width 749 height 21
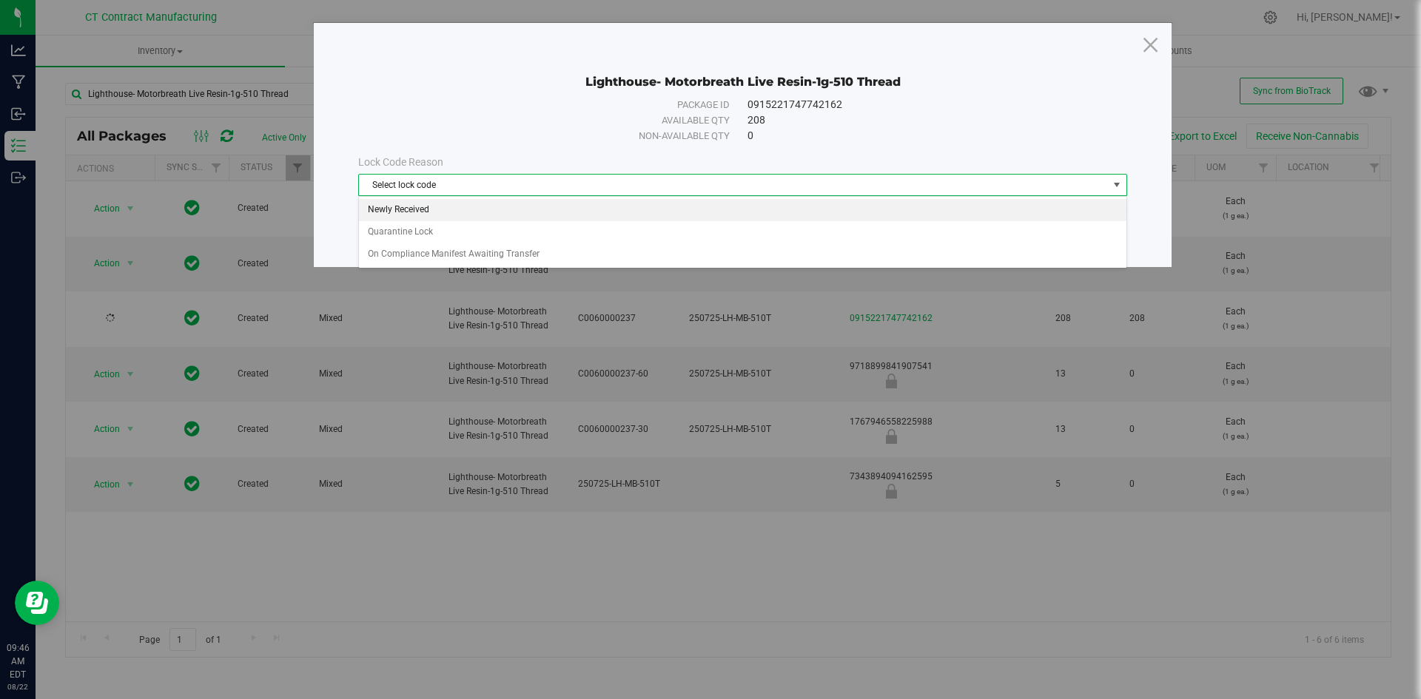
click at [461, 206] on li "Newly Received" at bounding box center [742, 210] width 767 height 22
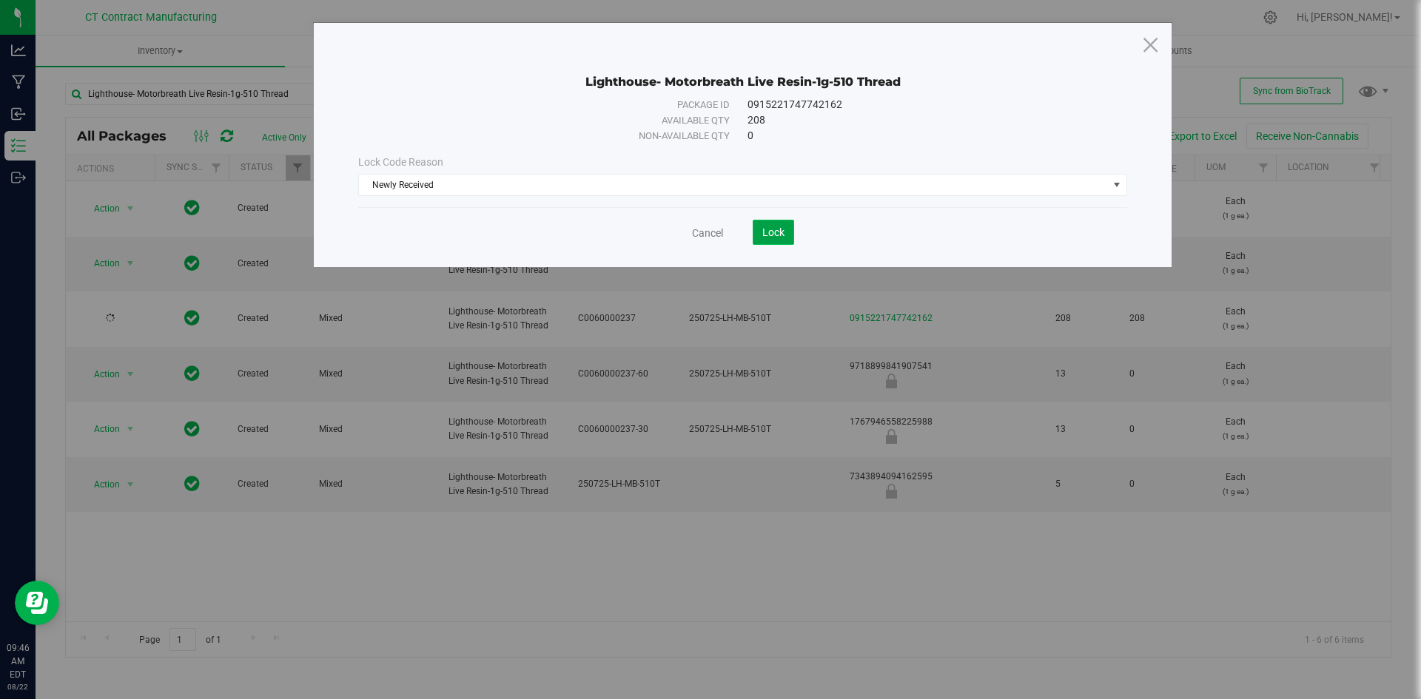
click at [774, 229] on span "Lock" at bounding box center [773, 232] width 22 height 12
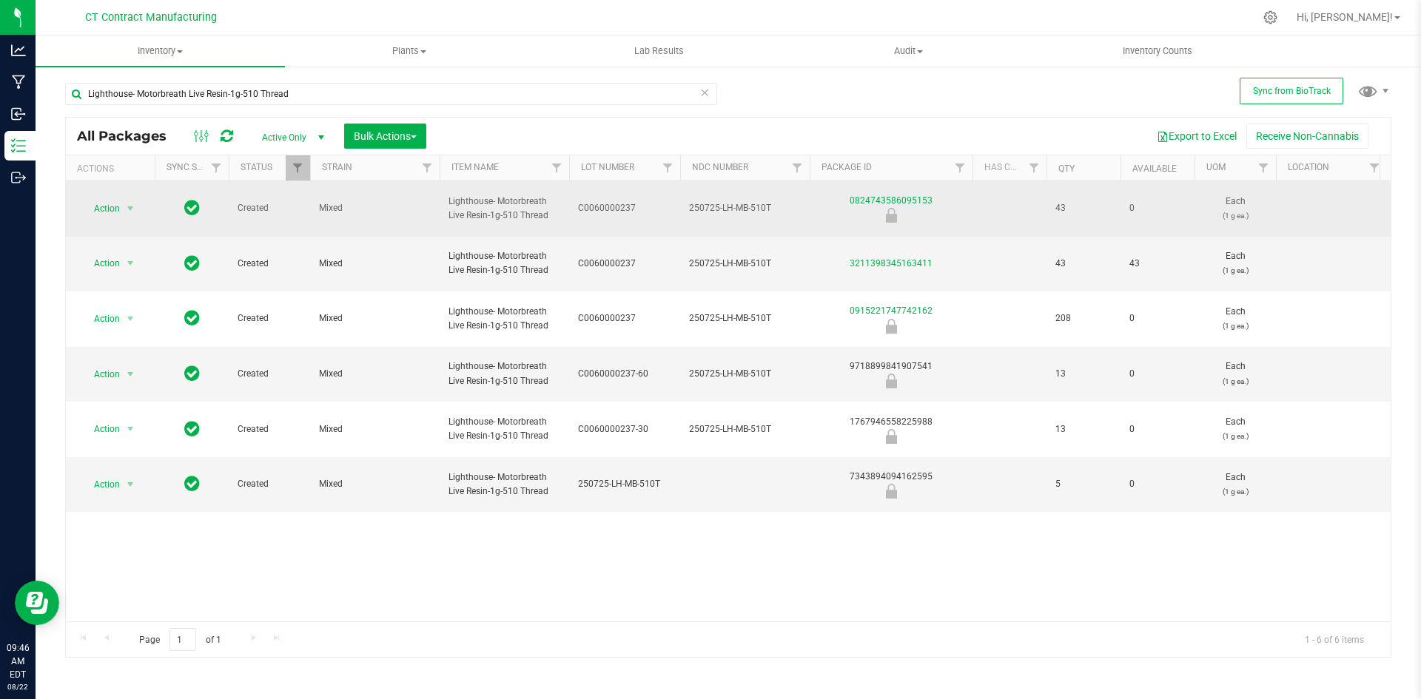
click at [745, 201] on span "250725-LH-MB-510T" at bounding box center [745, 208] width 112 height 14
click at [745, 198] on input "250725-LH-MB-510T" at bounding box center [741, 208] width 124 height 23
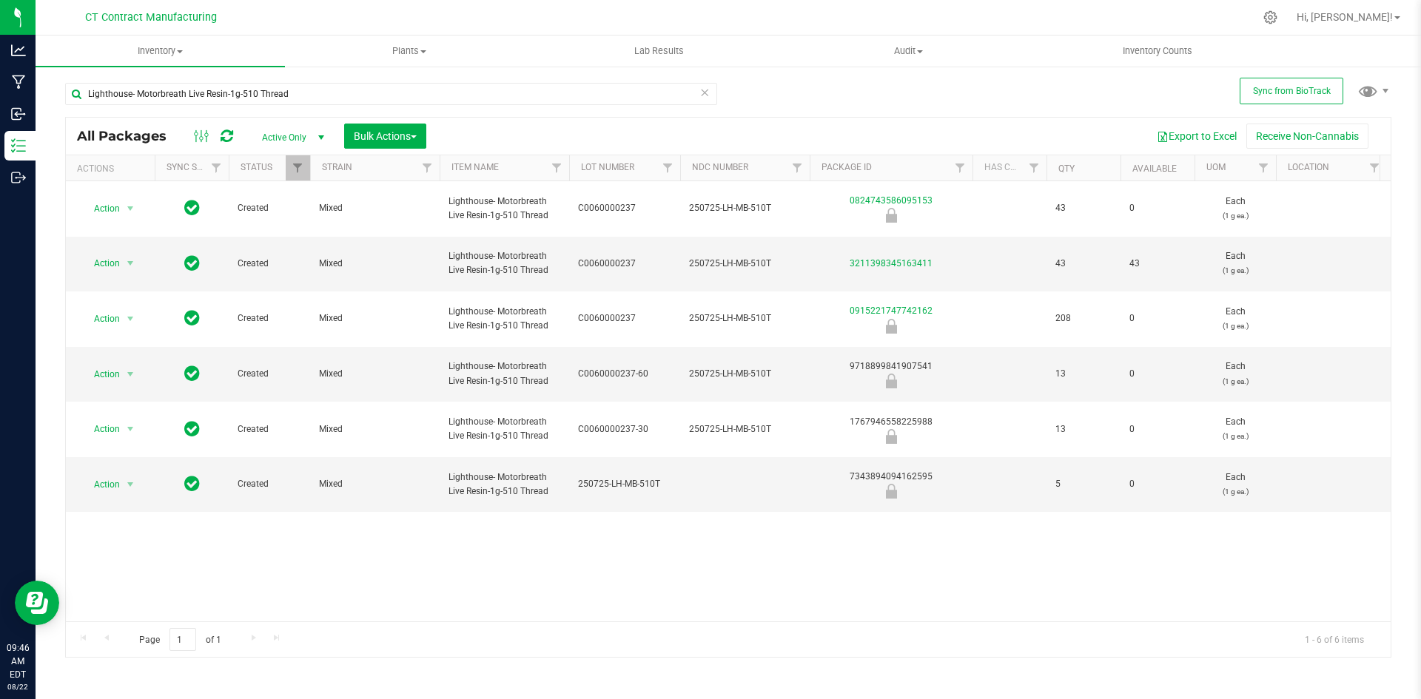
drag, startPoint x: 963, startPoint y: 198, endPoint x: 794, endPoint y: 203, distance: 168.8
copy tr "0824743586095153"
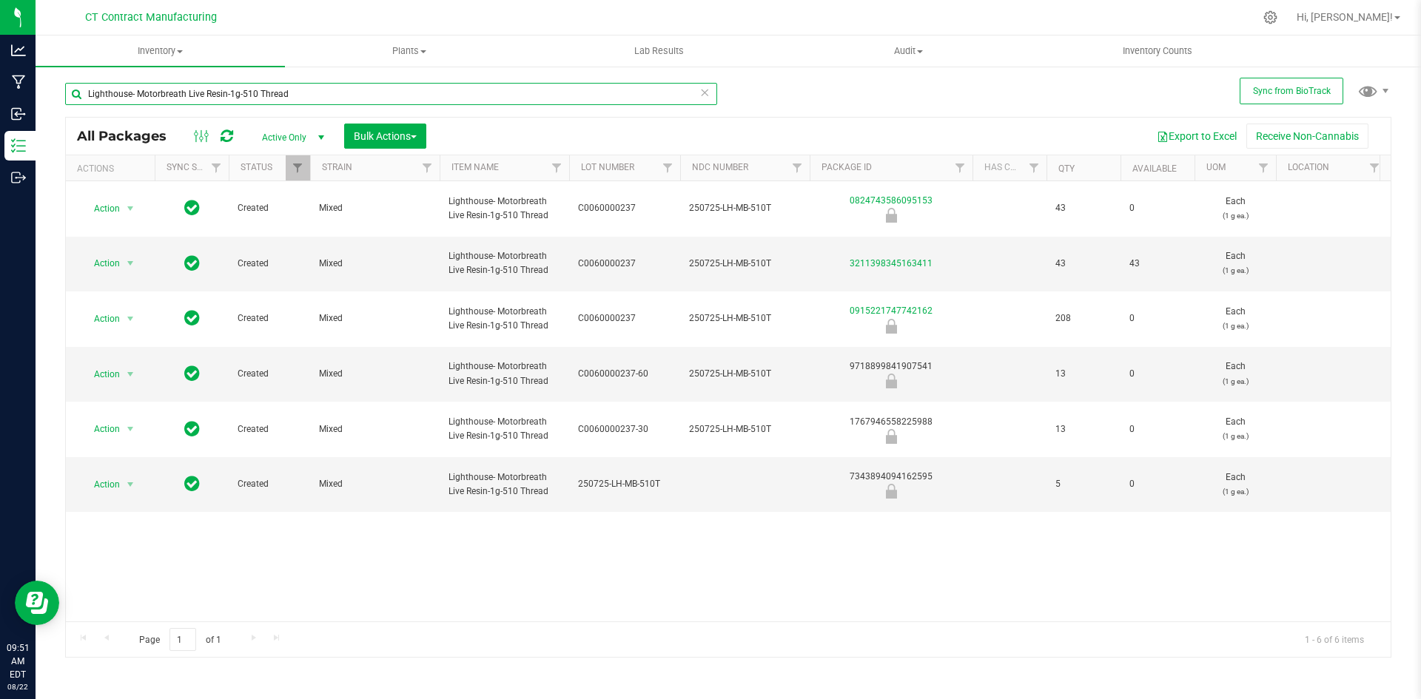
click at [309, 90] on input "Lighthouse- Motorbreath Live Resin-1g-510 Thread" at bounding box center [391, 94] width 652 height 22
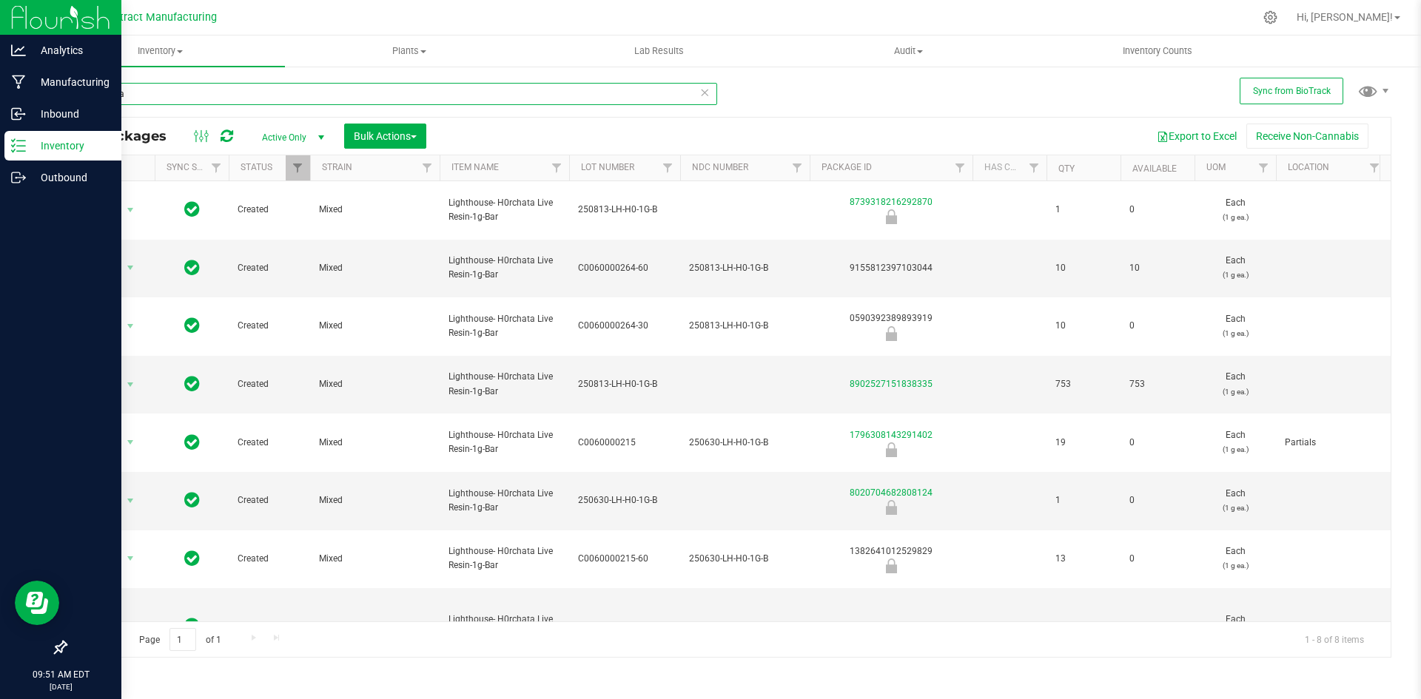
type input "h0rchata"
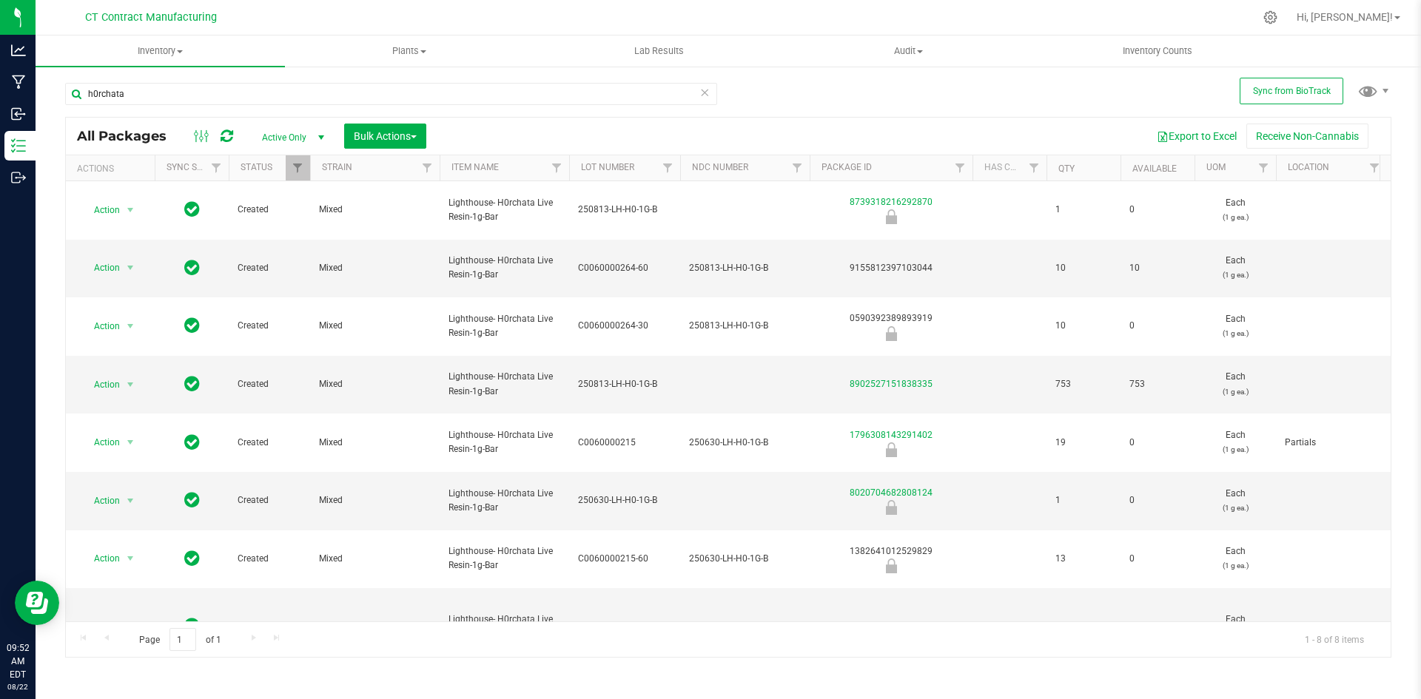
click at [648, 6] on div at bounding box center [759, 17] width 989 height 29
click at [617, 382] on span "250813-LH-H0-1G-B" at bounding box center [624, 384] width 93 height 14
click at [617, 382] on input "250813-LH-H0-1G-B" at bounding box center [621, 384] width 106 height 23
click at [739, 390] on td at bounding box center [745, 385] width 130 height 58
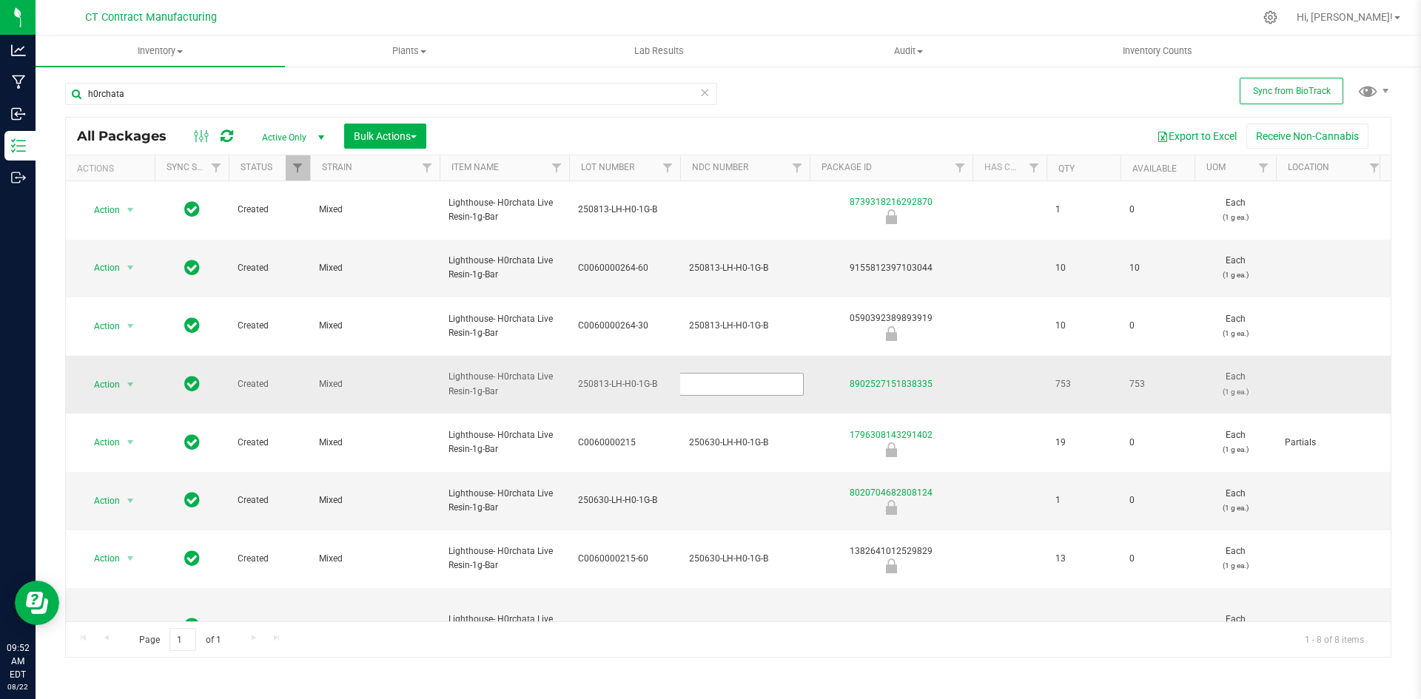
type input "250813-LH-H0-1G-B"
click at [707, 610] on div "All Packages Active Only Active Only Lab Samples Locked All External Internal B…" at bounding box center [728, 387] width 1326 height 541
click at [624, 382] on span "250813-LH-H0-1G-B" at bounding box center [624, 384] width 93 height 14
click at [624, 382] on input "250813-LH-H0-1G-B" at bounding box center [621, 384] width 106 height 23
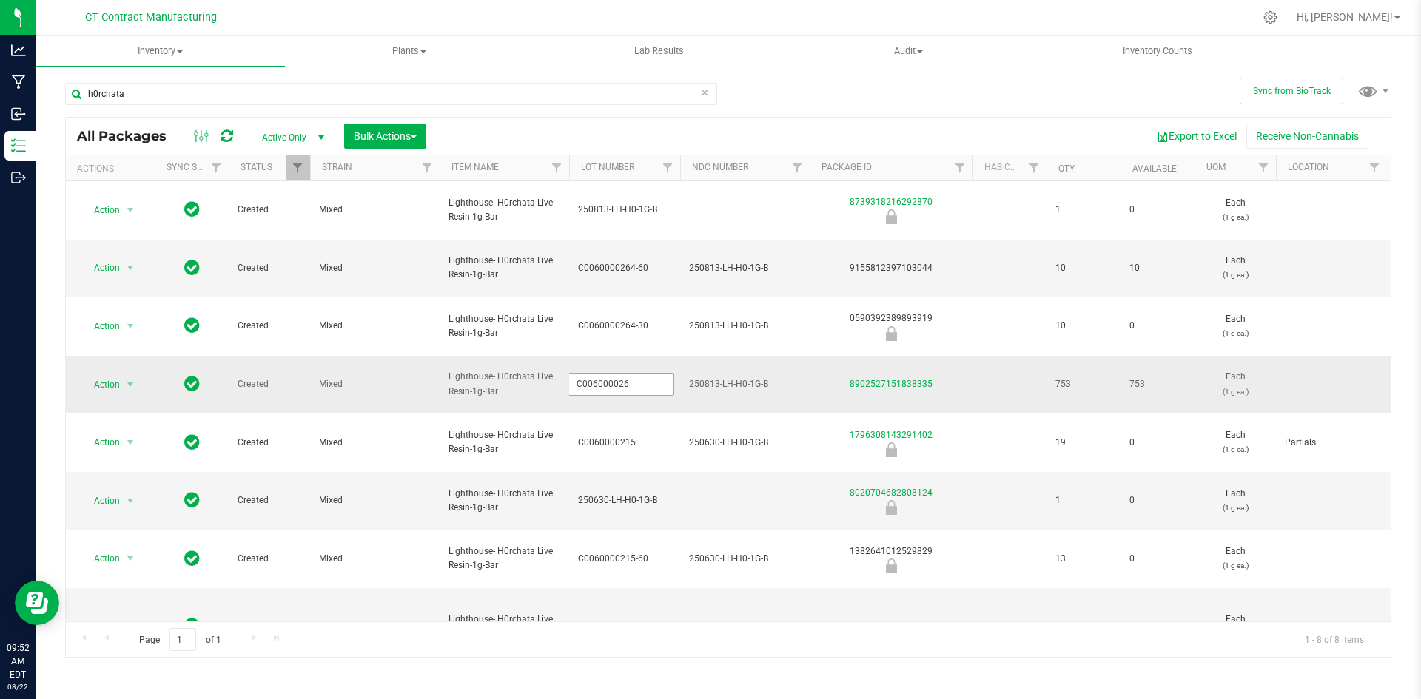
type input "C0060000264"
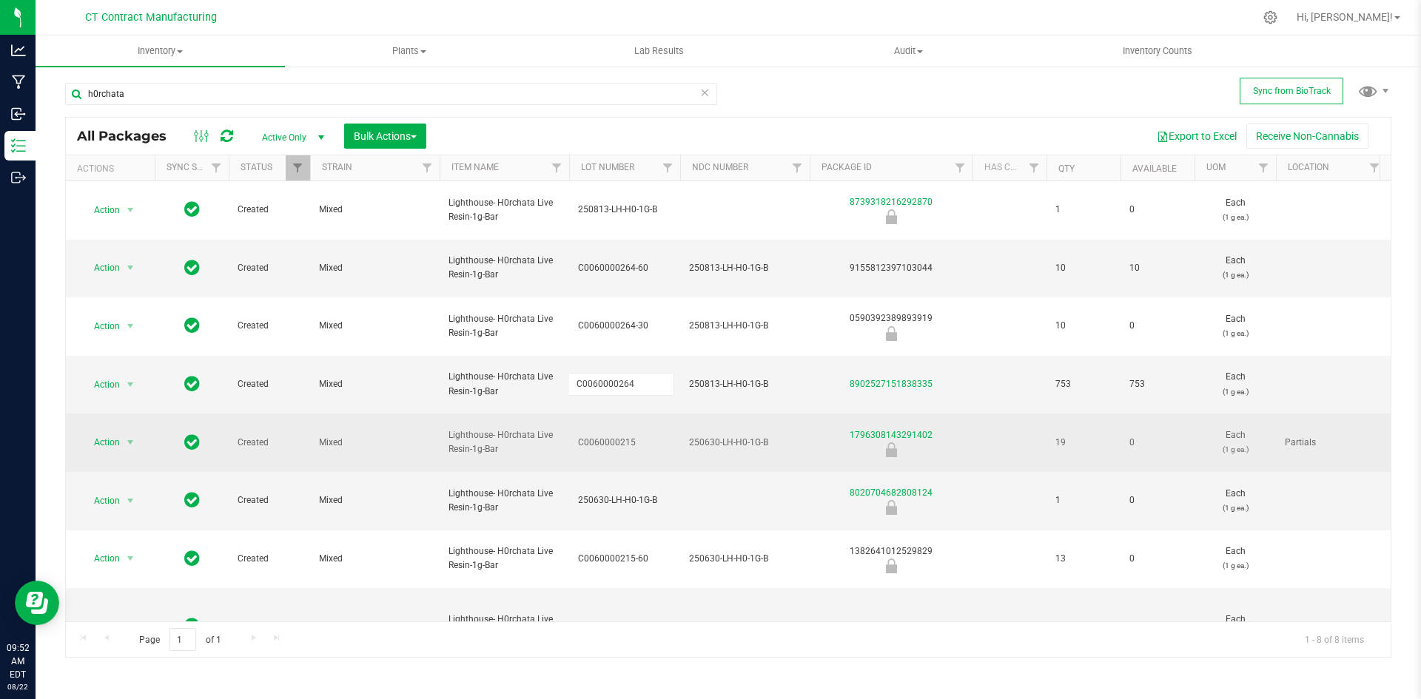
click at [624, 433] on div "All Packages Active Only Active Only Lab Samples Locked All External Internal B…" at bounding box center [728, 387] width 1326 height 541
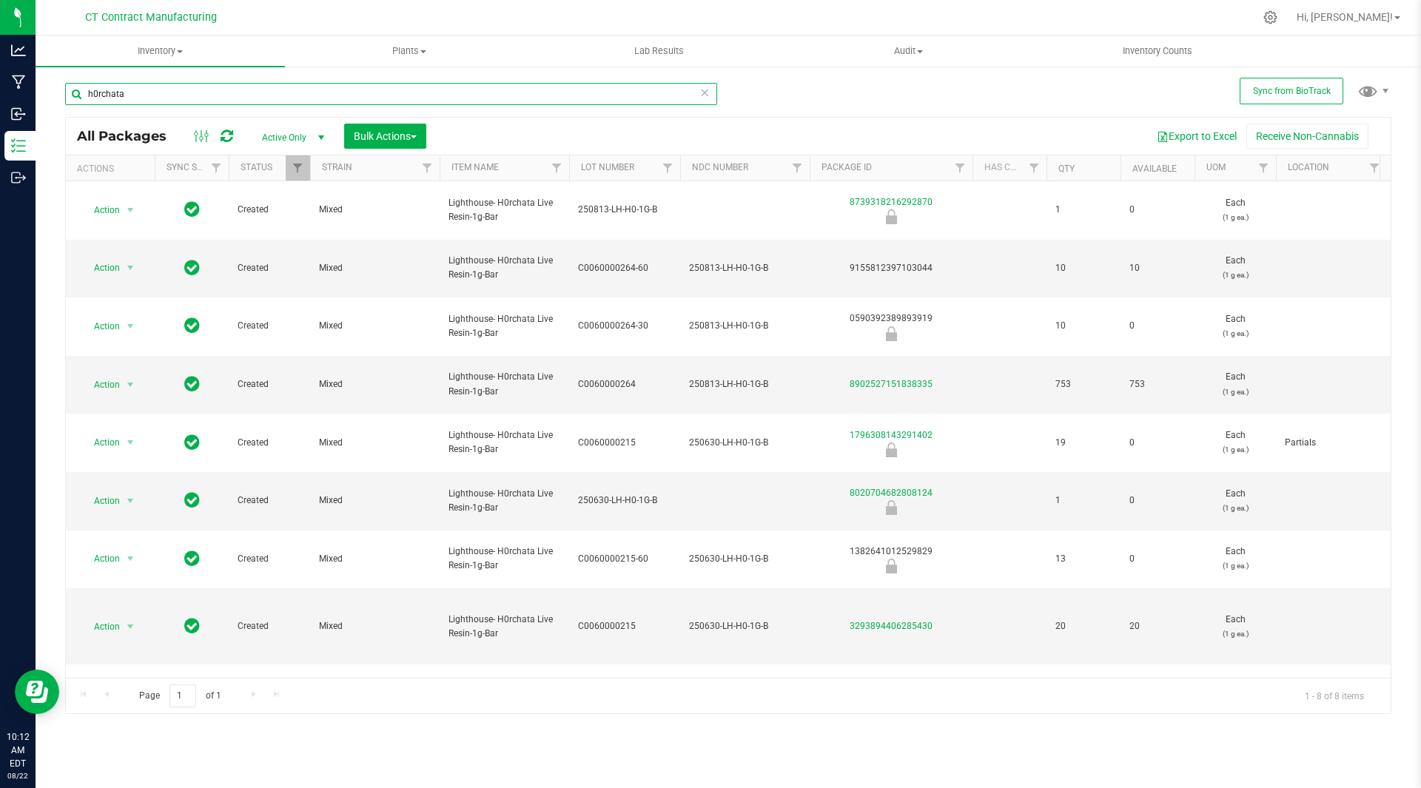
click at [268, 92] on input "h0rchata" at bounding box center [391, 94] width 652 height 22
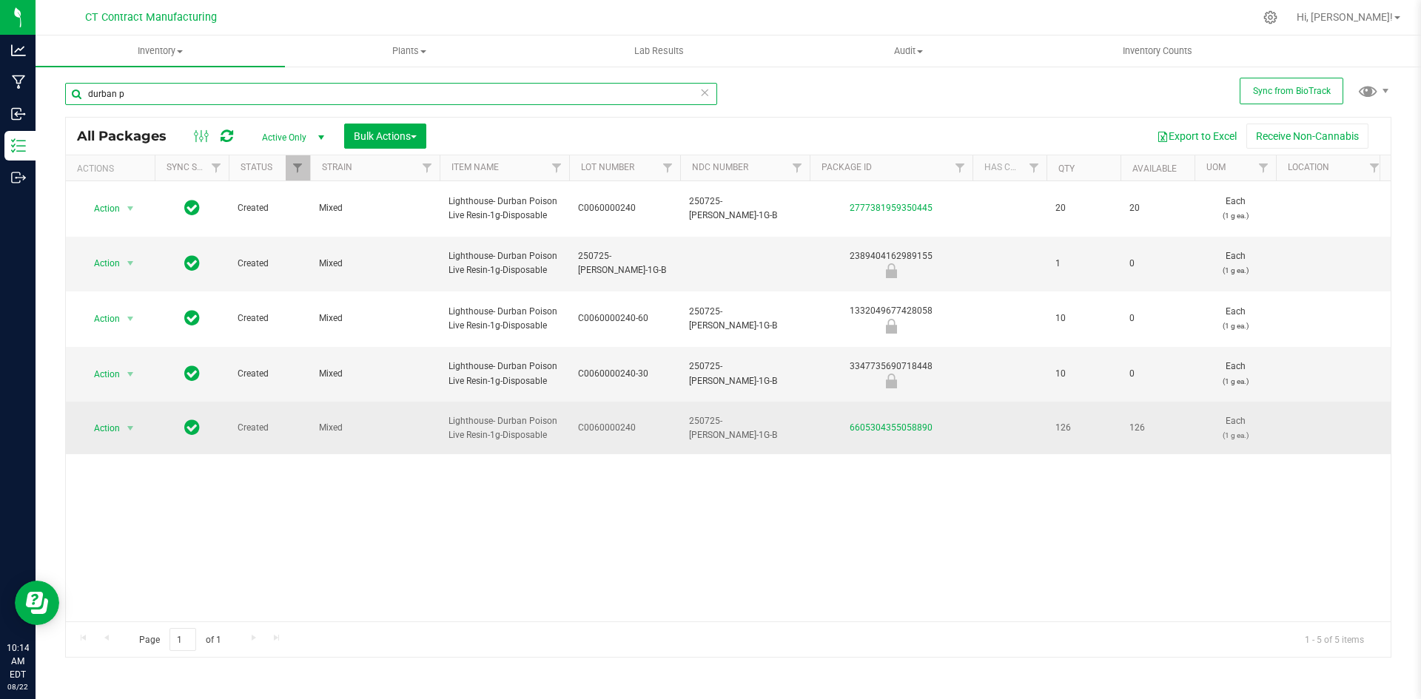
type input "durban p"
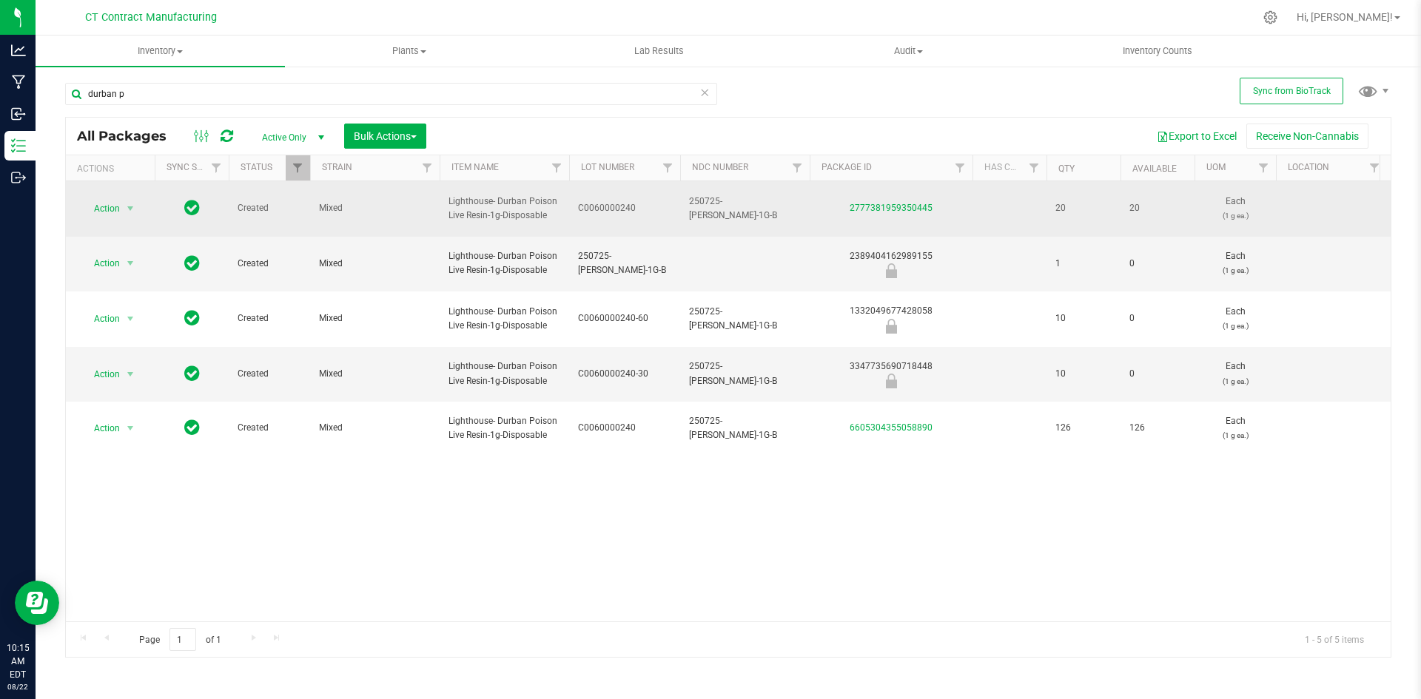
drag, startPoint x: 949, startPoint y: 198, endPoint x: 841, endPoint y: 208, distance: 107.7
click at [841, 208] on div "2777381959350445" at bounding box center [890, 208] width 167 height 14
copy link "2777381959350445"
click at [730, 199] on span "250725-[PERSON_NAME]-1G-B" at bounding box center [745, 209] width 112 height 28
click at [730, 199] on input "250725-[PERSON_NAME]-1G-B" at bounding box center [741, 208] width 124 height 23
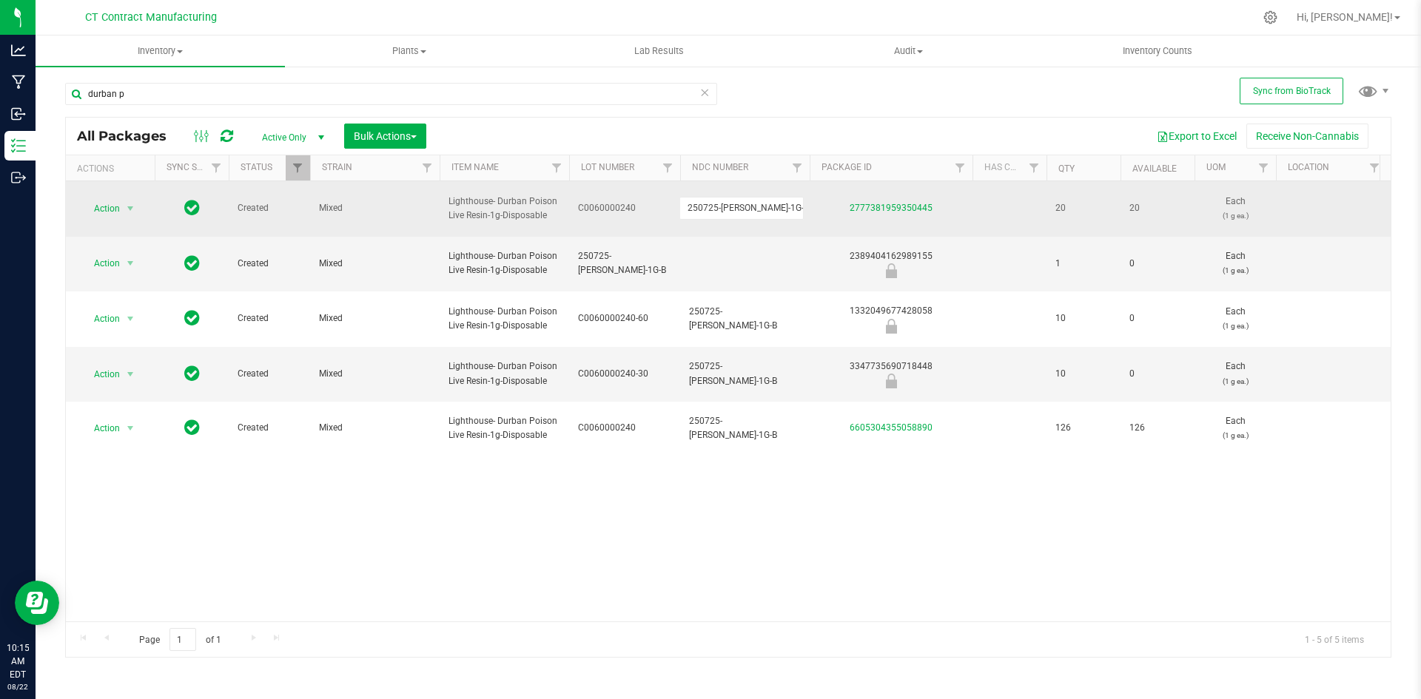
click at [730, 199] on input "250725-[PERSON_NAME]-1G-B" at bounding box center [741, 208] width 124 height 23
click at [127, 203] on span "select" at bounding box center [130, 209] width 12 height 12
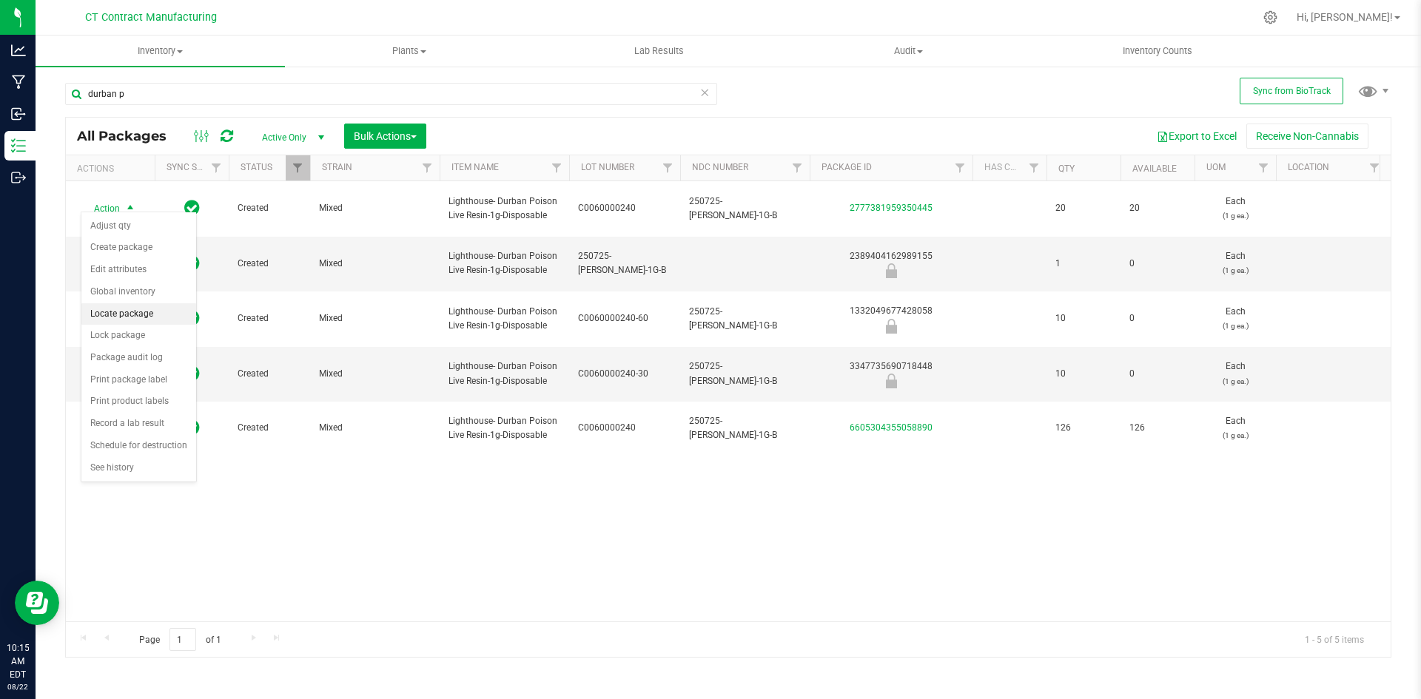
click at [140, 318] on li "Locate package" at bounding box center [138, 314] width 115 height 22
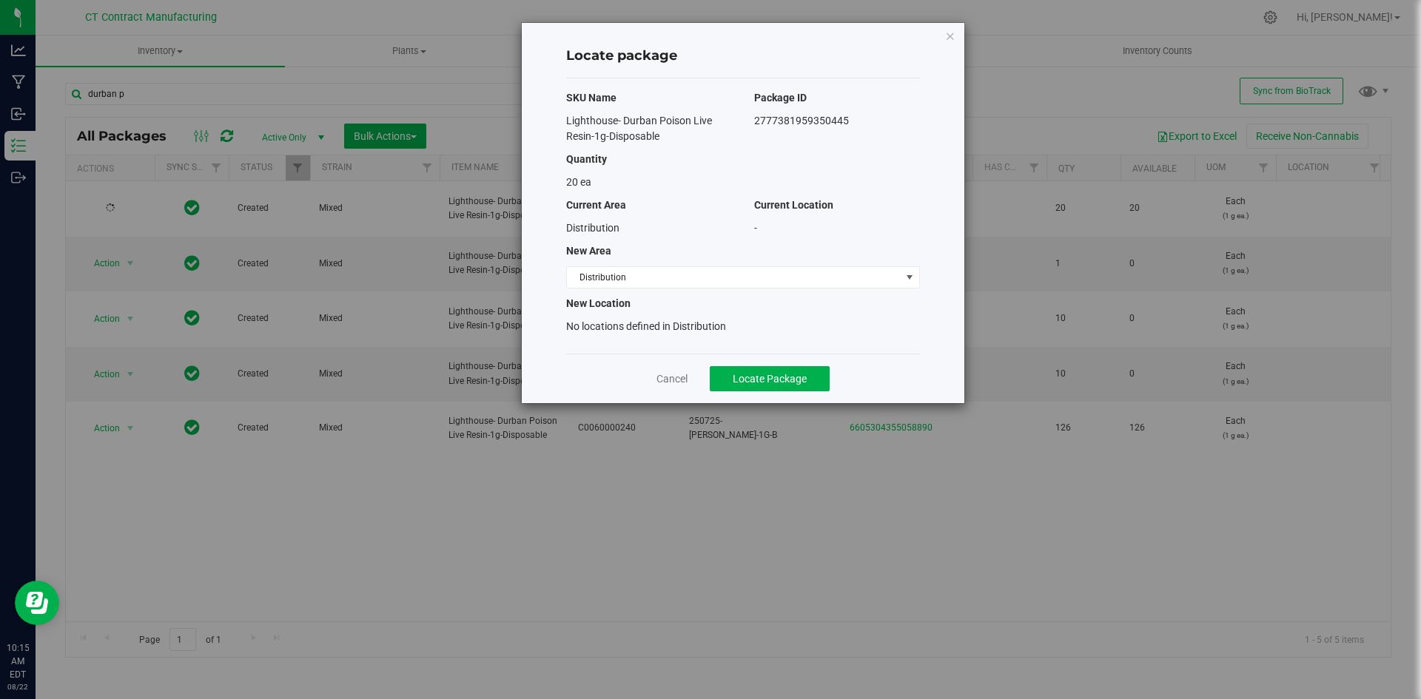
click at [602, 264] on div "SKU Name Package ID Lighthouse- Durban Poison Live Resin-1g-Disposable 27773819…" at bounding box center [743, 215] width 354 height 275
click at [605, 272] on span "Distribution" at bounding box center [734, 277] width 334 height 21
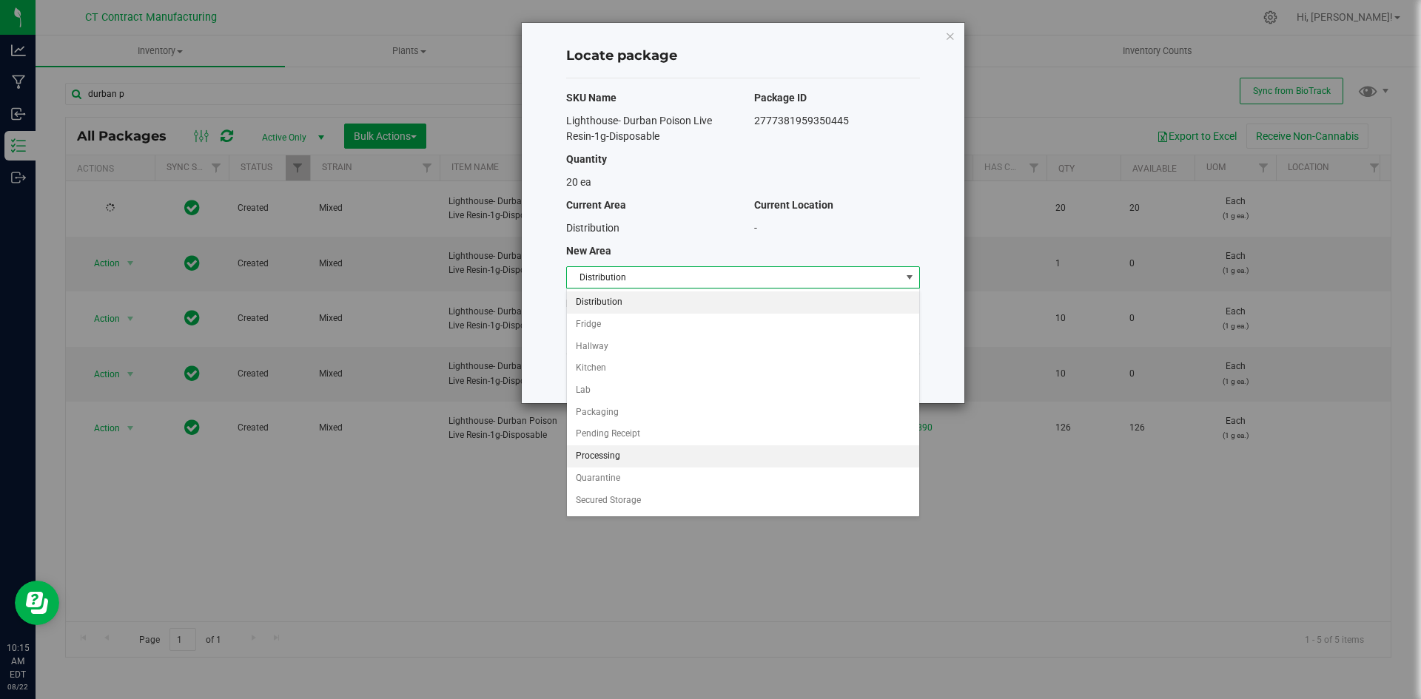
scroll to position [108, 0]
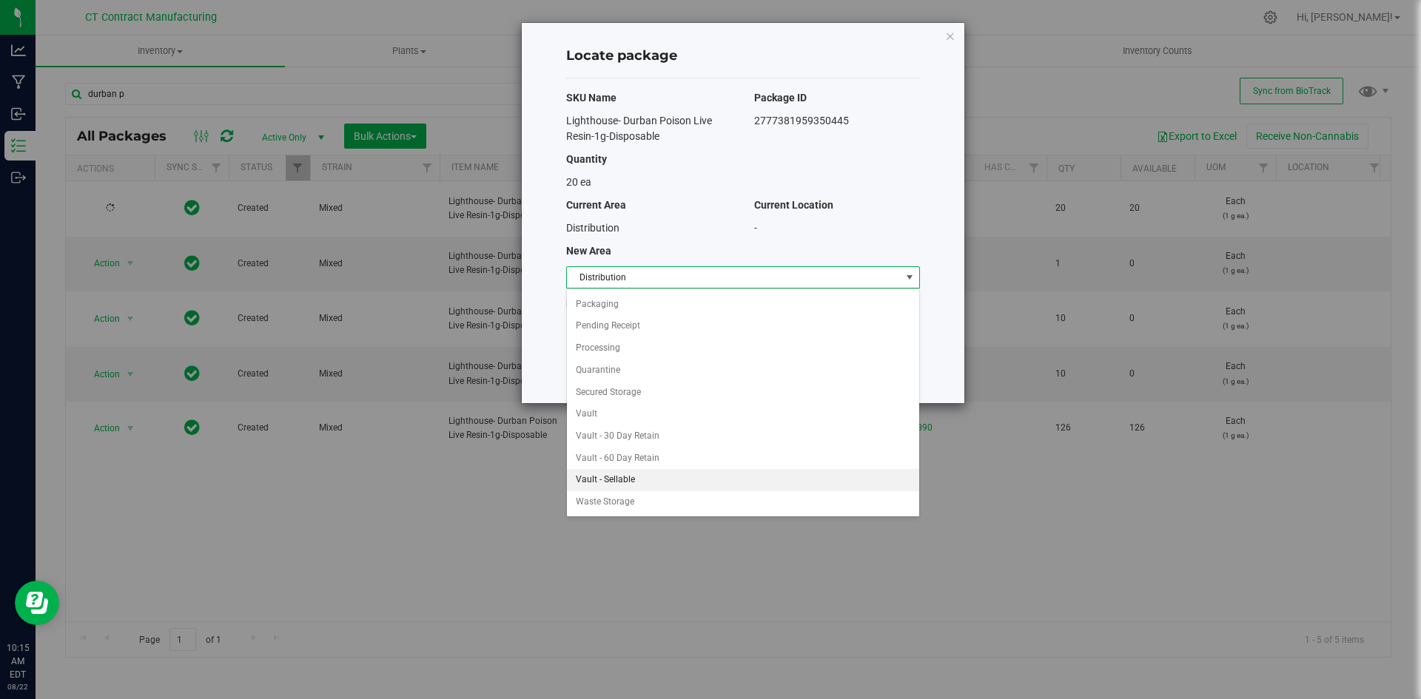
click at [622, 484] on li "Vault - Sellable" at bounding box center [743, 480] width 352 height 22
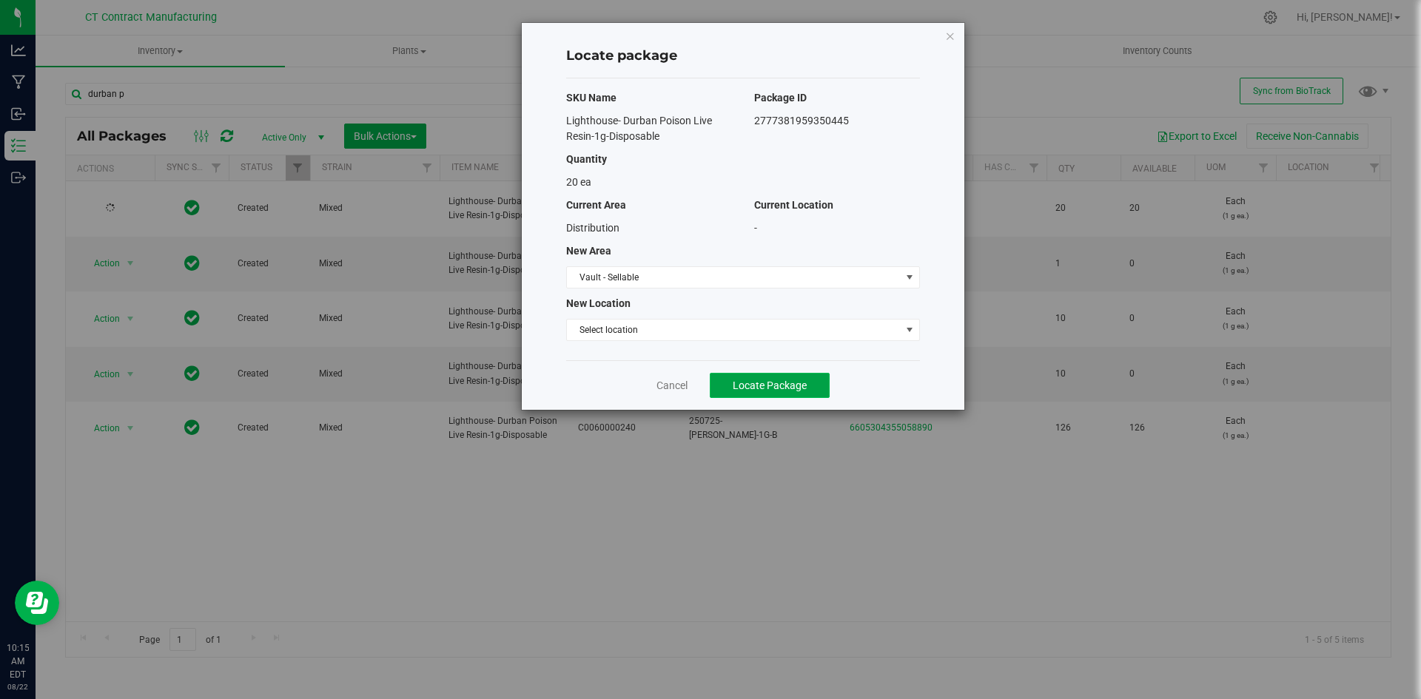
click at [780, 380] on span "Locate Package" at bounding box center [770, 386] width 74 height 12
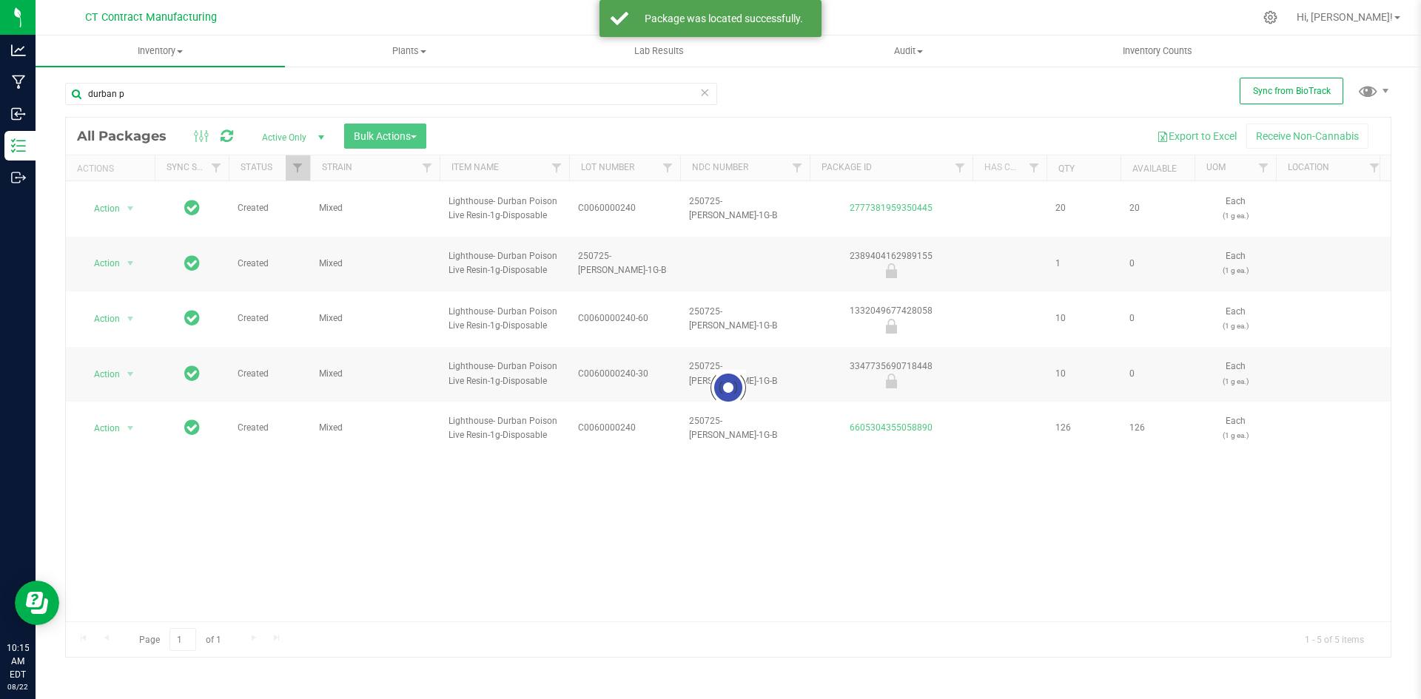
click at [933, 16] on div at bounding box center [759, 17] width 989 height 29
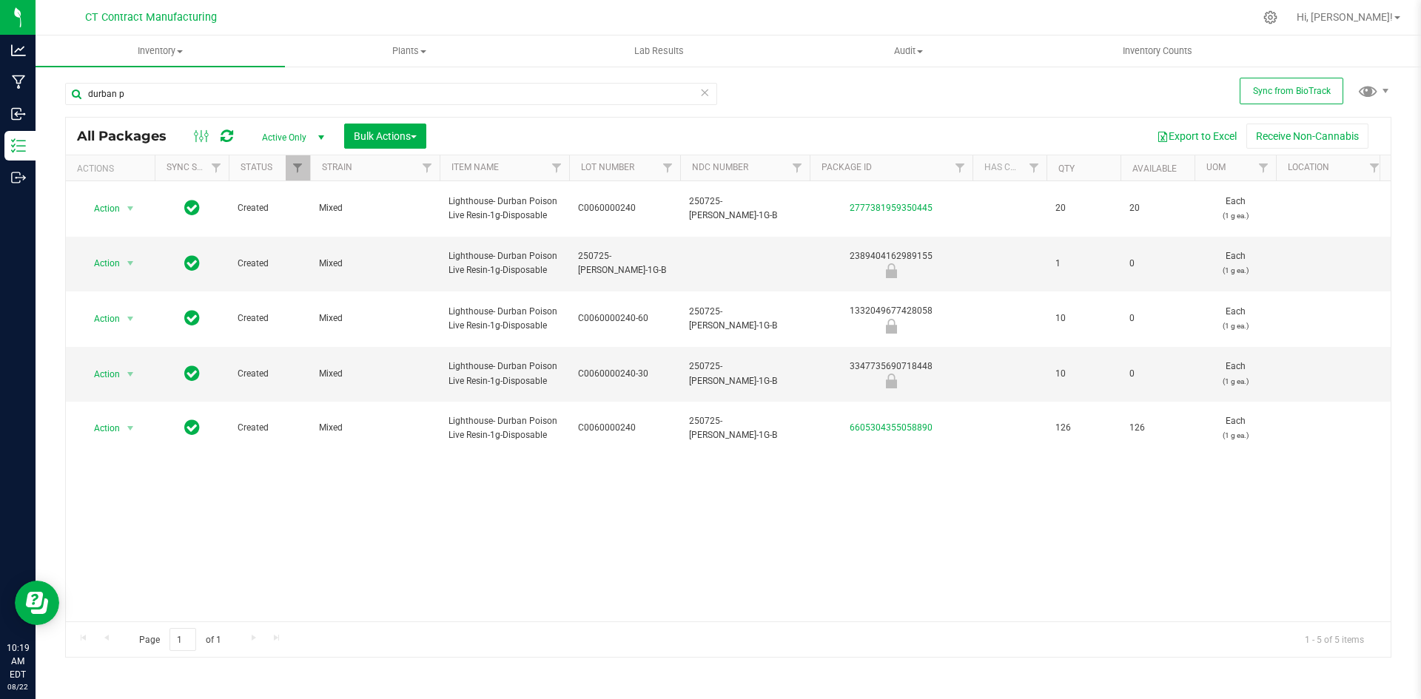
click at [194, 536] on div "Action Action Adjust qty Create package Edit attributes Global inventory Locate…" at bounding box center [728, 401] width 1325 height 440
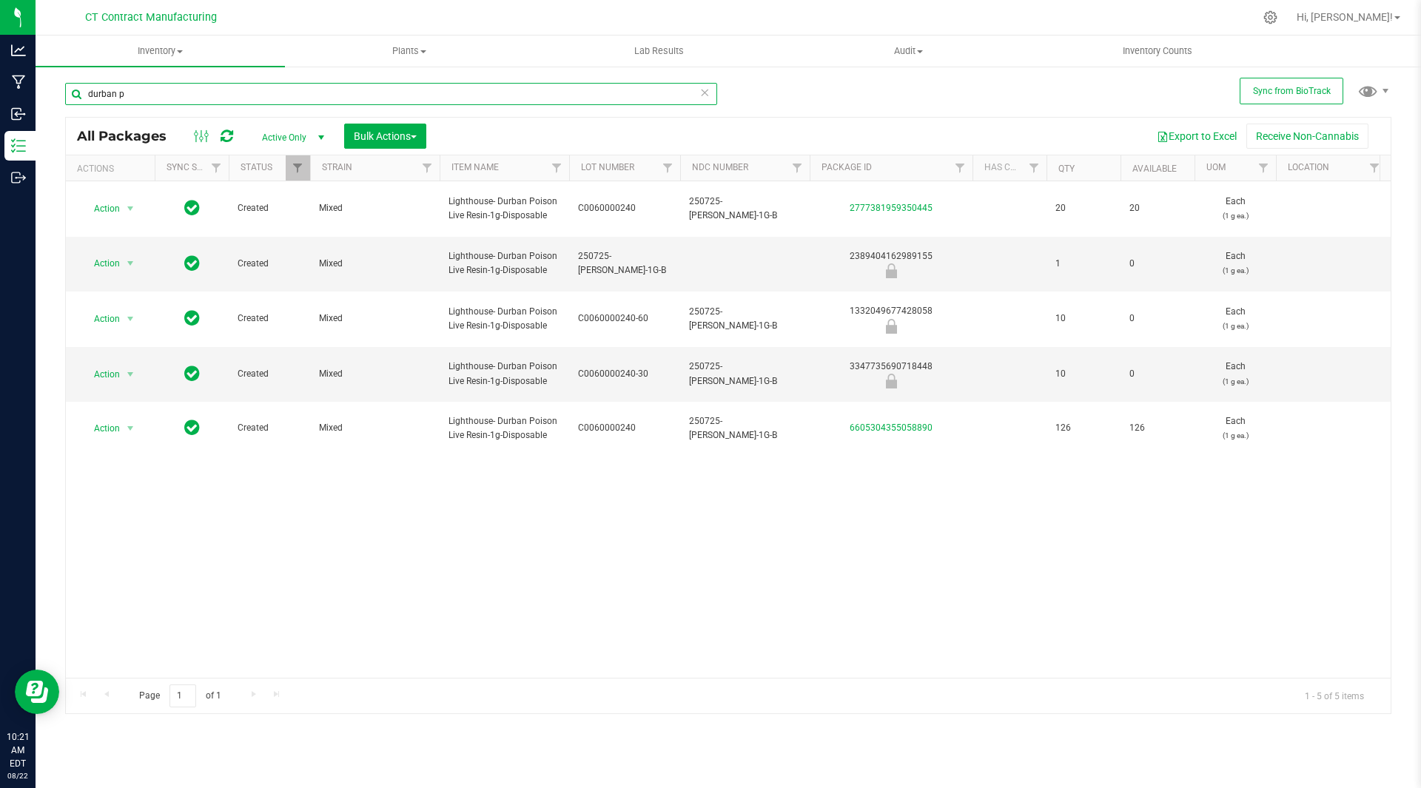
click at [378, 95] on input "durban p" at bounding box center [391, 94] width 652 height 22
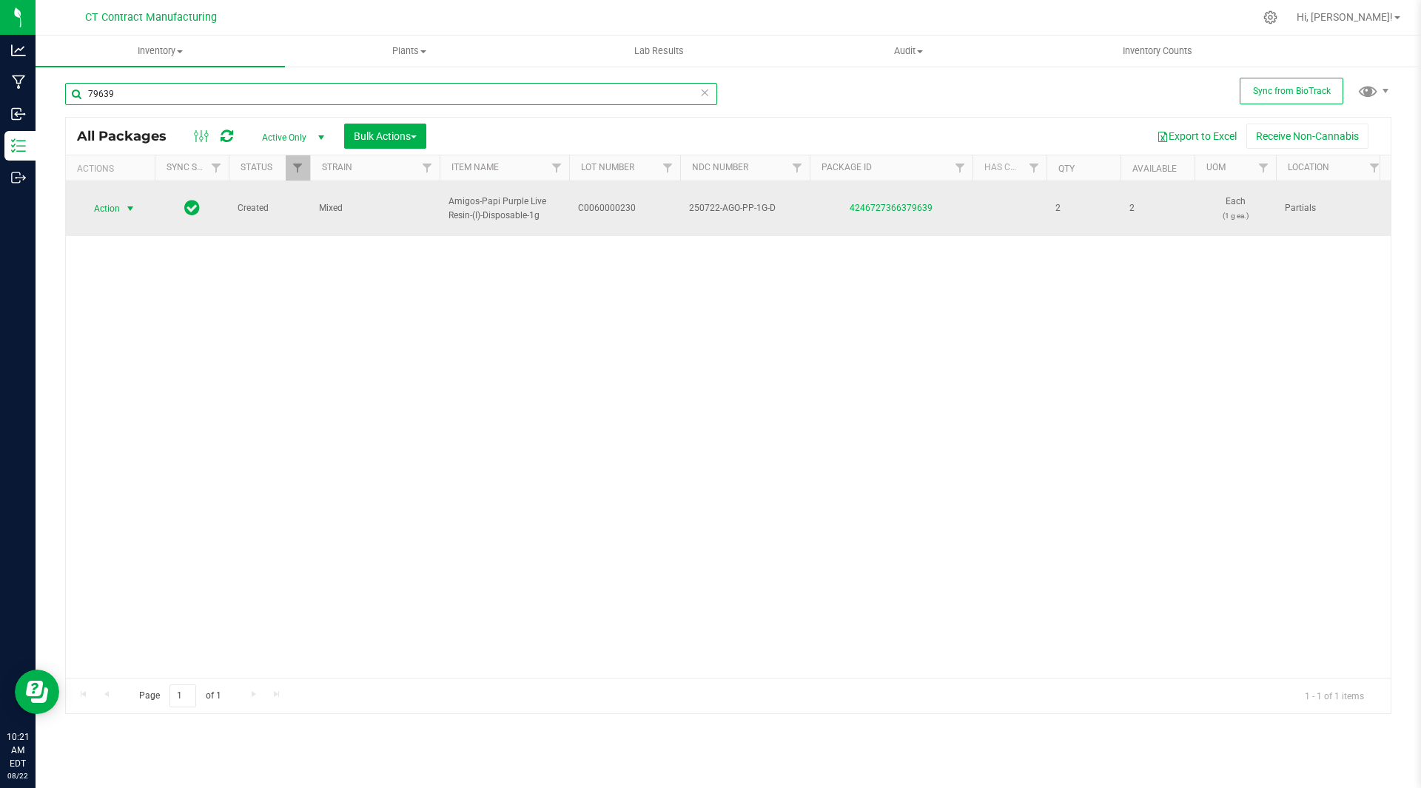
type input "79639"
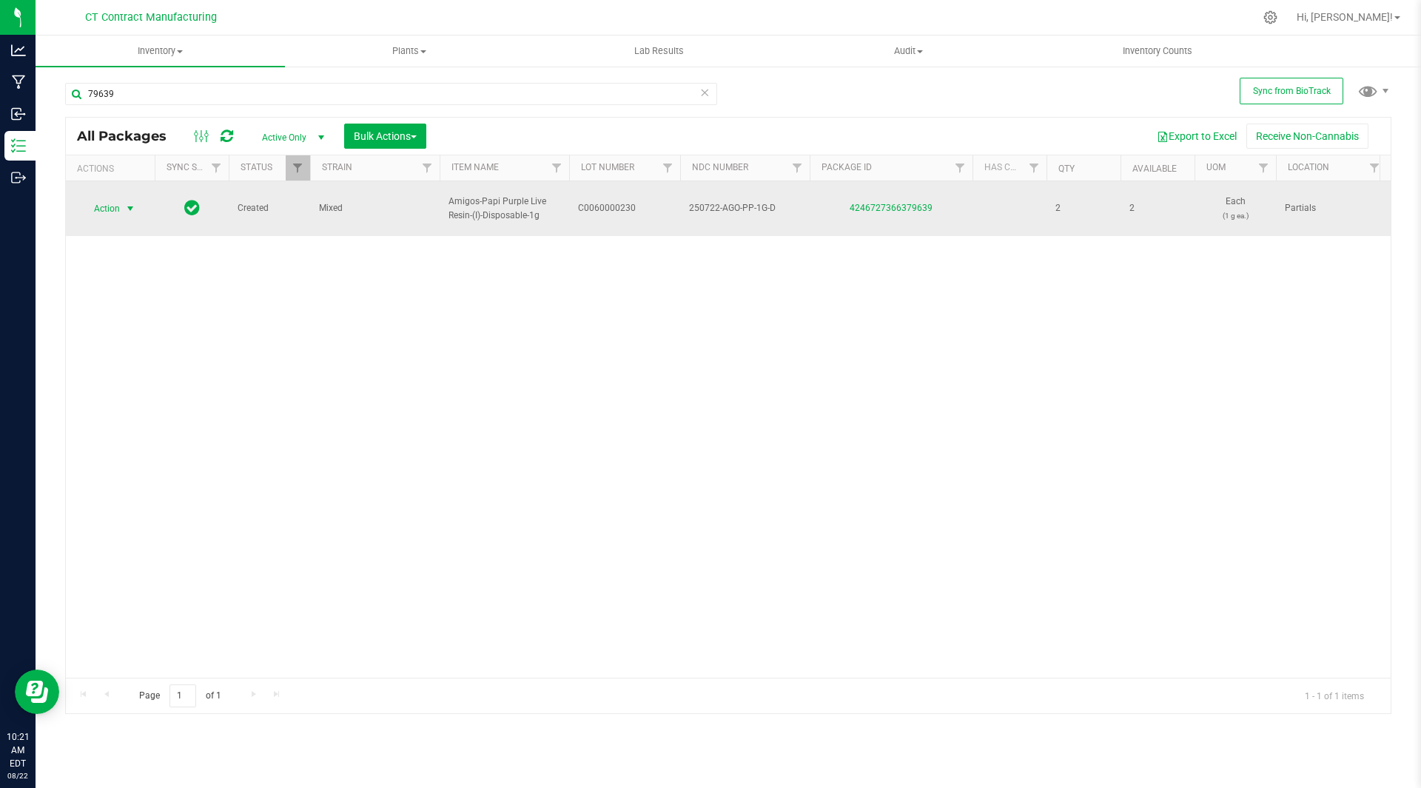
click at [134, 203] on span "select" at bounding box center [130, 209] width 12 height 12
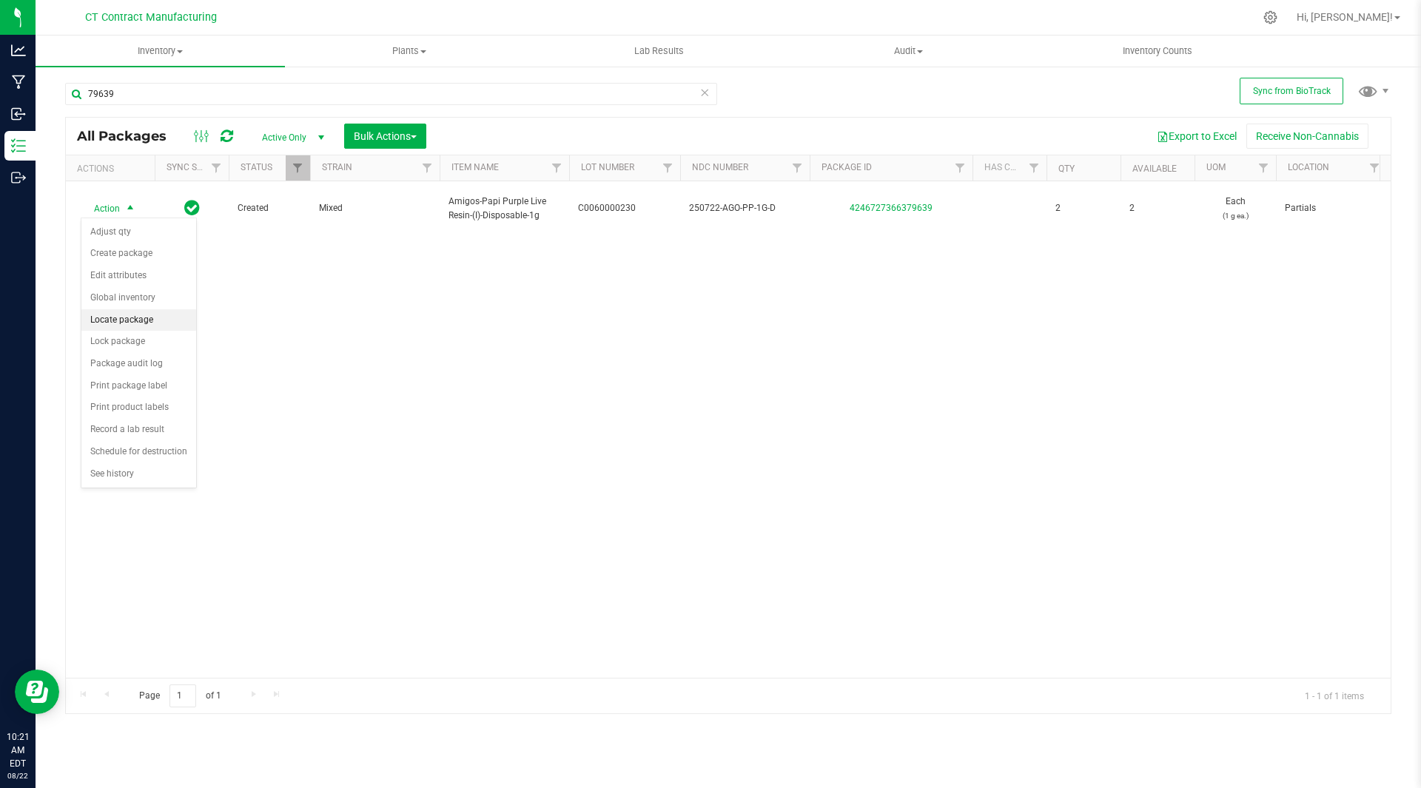
click at [138, 323] on li "Locate package" at bounding box center [138, 320] width 115 height 22
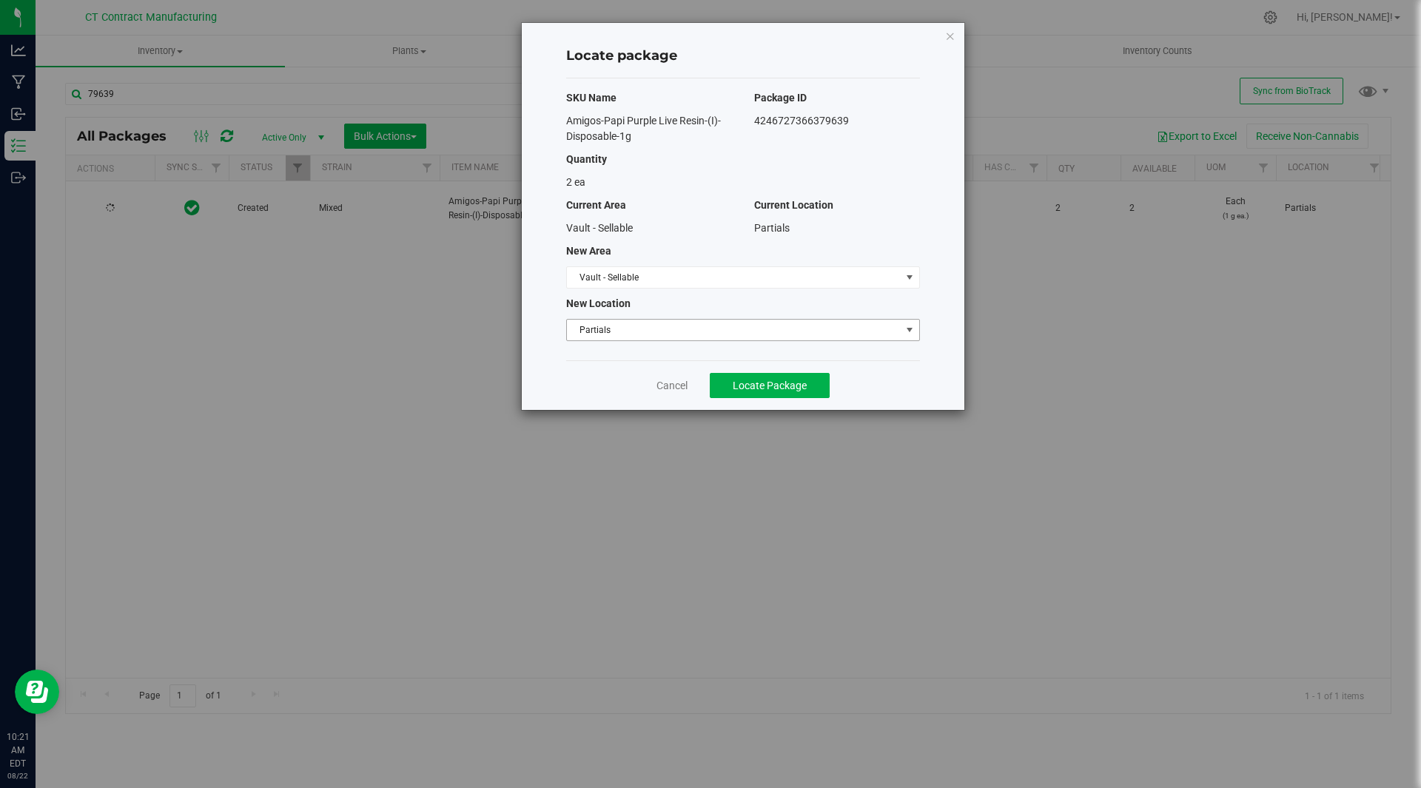
click at [696, 331] on span "Partials" at bounding box center [734, 330] width 334 height 21
click at [679, 350] on li "Partials" at bounding box center [743, 355] width 352 height 22
click at [744, 382] on span "Locate Package" at bounding box center [770, 386] width 74 height 12
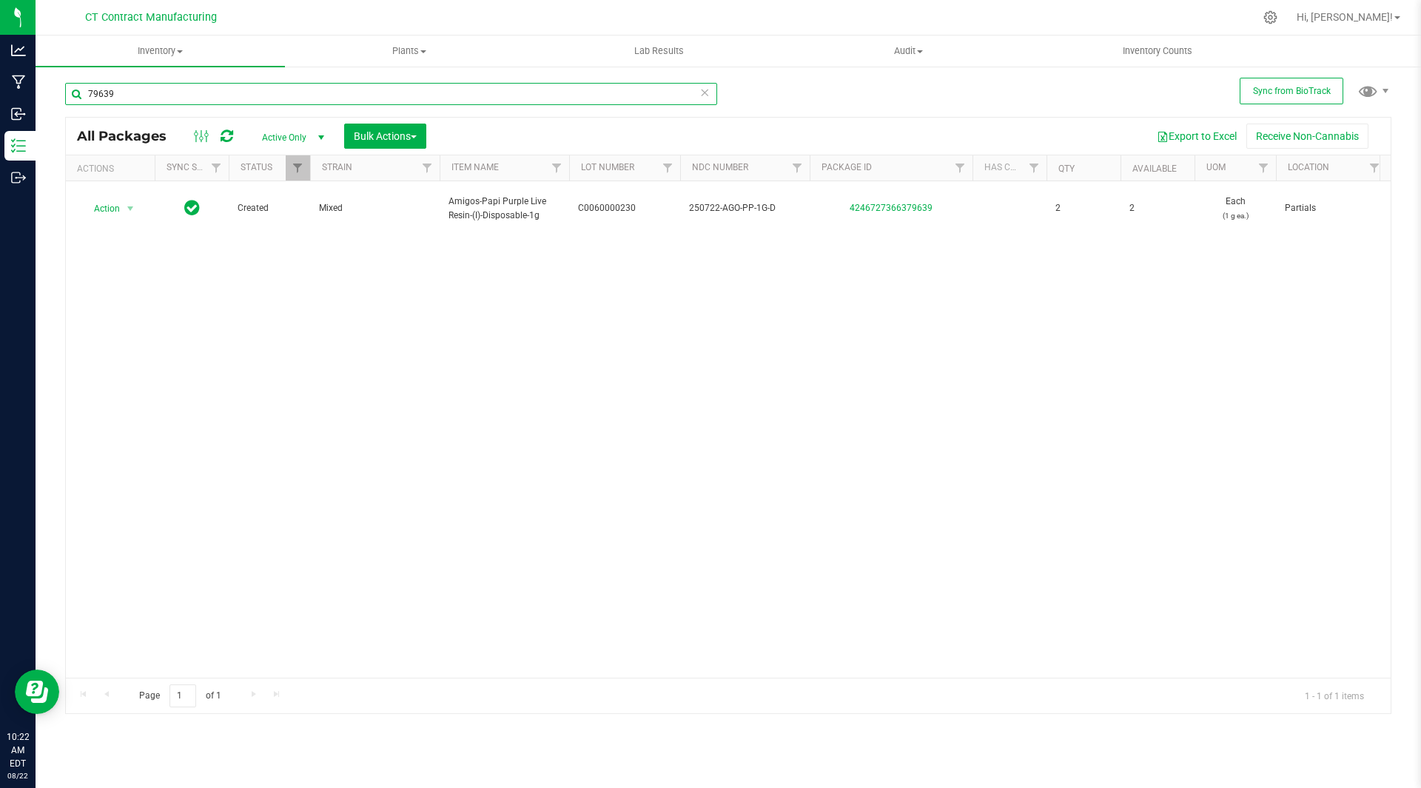
click at [258, 86] on input "79639" at bounding box center [391, 94] width 652 height 22
type input "85430"
click at [104, 93] on input "85430" at bounding box center [391, 94] width 652 height 22
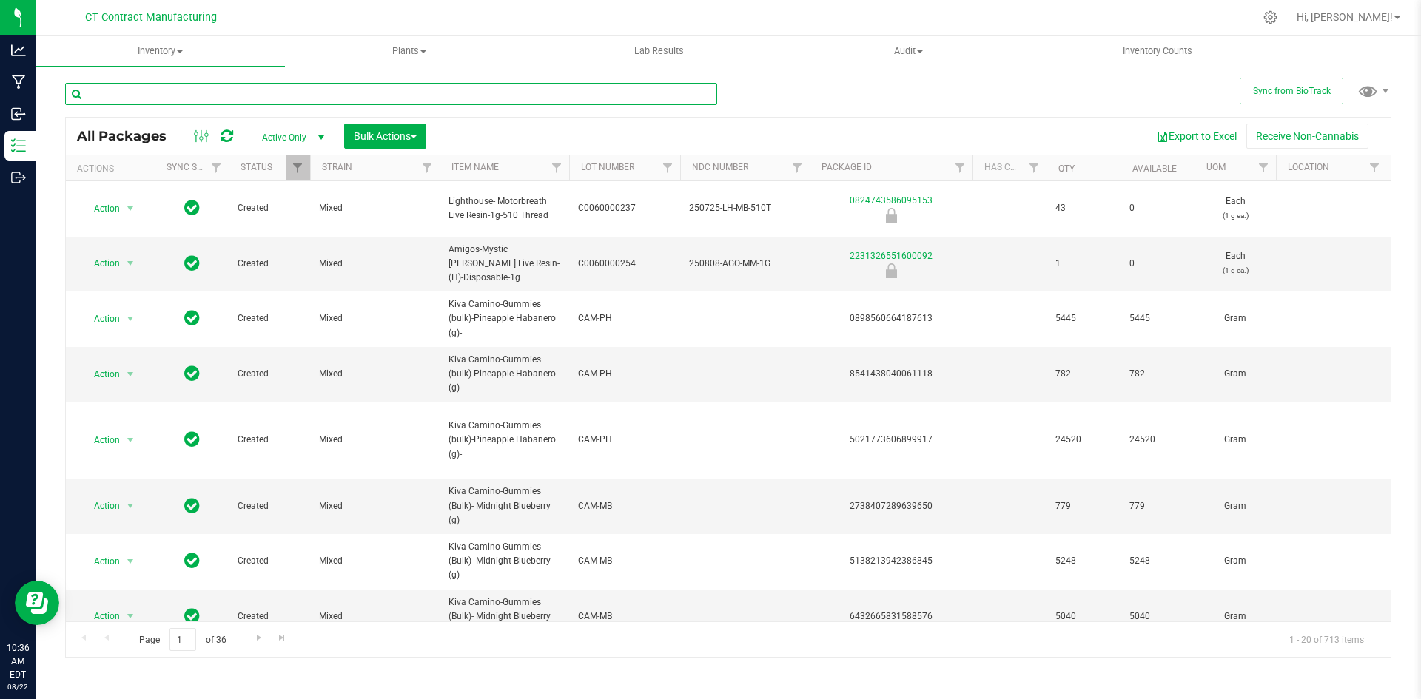
click at [222, 85] on input "text" at bounding box center [391, 94] width 652 height 22
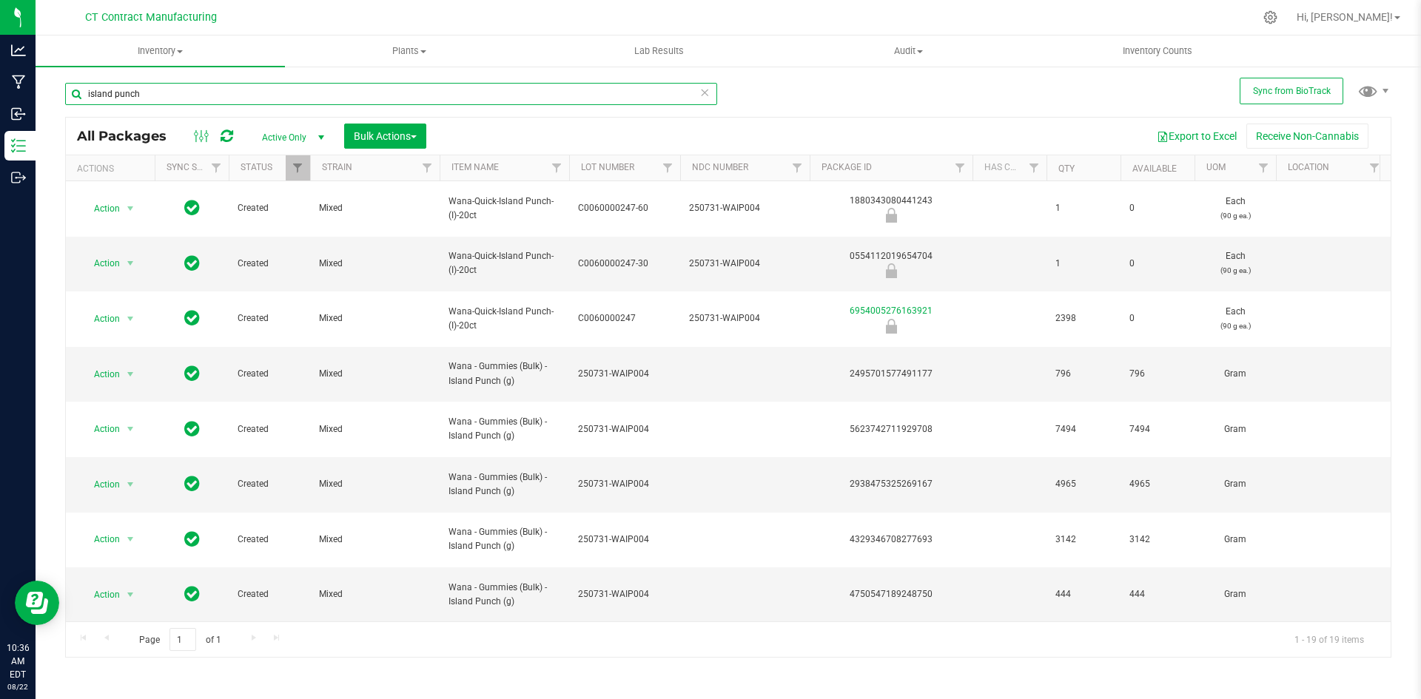
click at [161, 91] on input "island punch" at bounding box center [391, 94] width 652 height 22
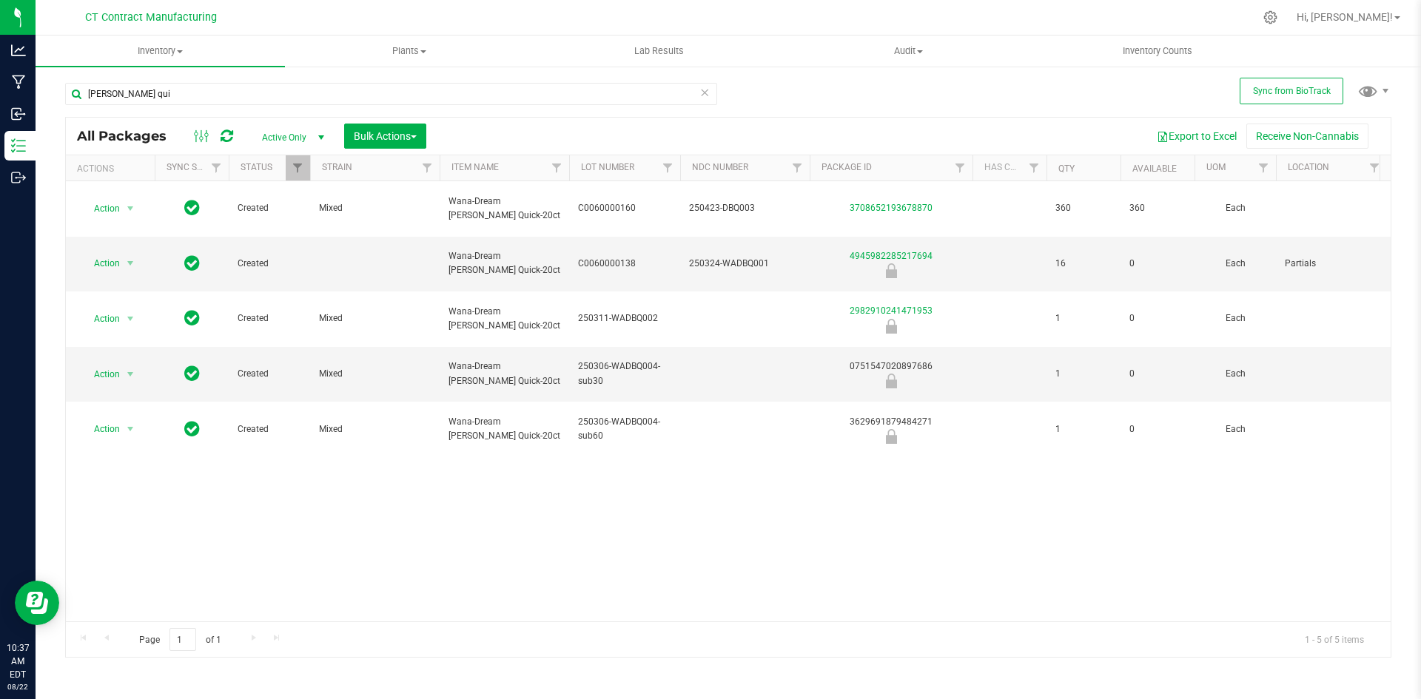
click at [197, 73] on div "[PERSON_NAME] qui" at bounding box center [396, 93] width 663 height 47
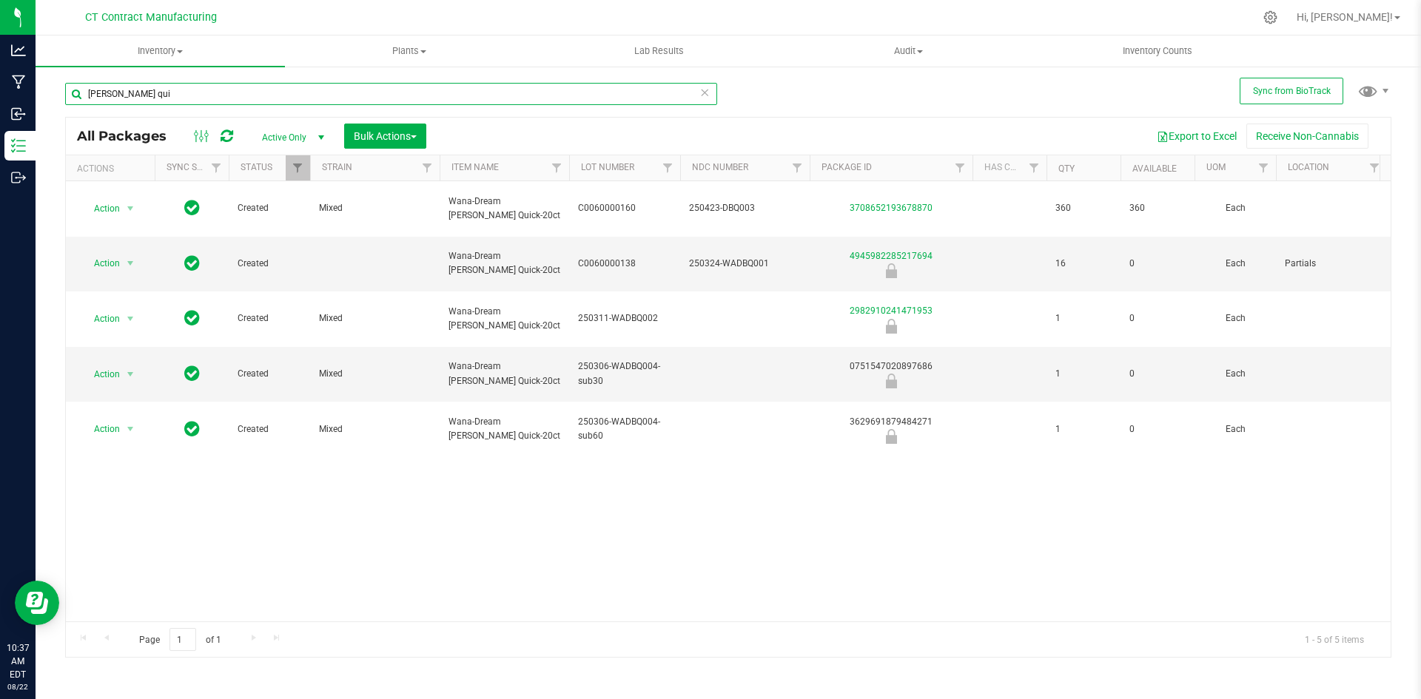
click at [197, 101] on input "[PERSON_NAME] qui" at bounding box center [391, 94] width 652 height 22
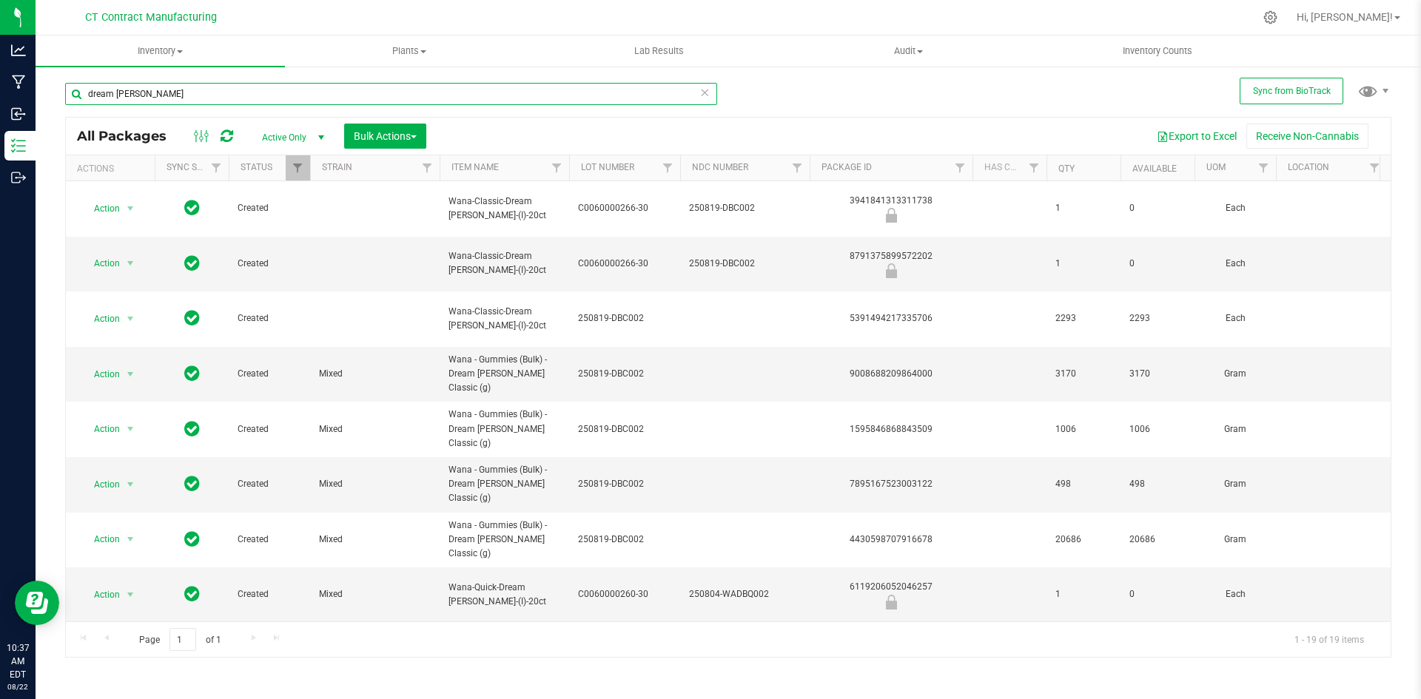
type input "dream [PERSON_NAME]"
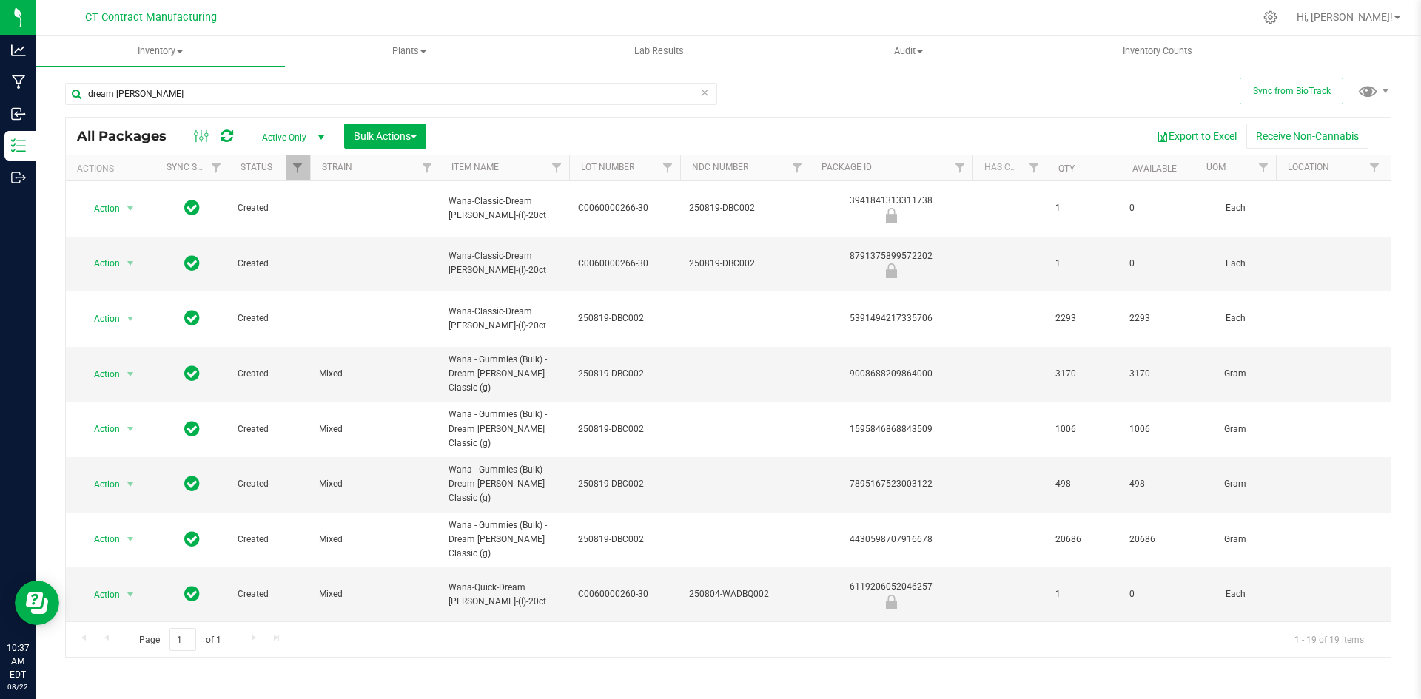
click at [638, 699] on span "250804-WADBQ002" at bounding box center [624, 706] width 93 height 14
click at [638, 694] on input "250804-WADBQ002" at bounding box center [621, 705] width 106 height 23
click at [710, 679] on td at bounding box center [745, 707] width 130 height 56
type input "250804-WADBQ002"
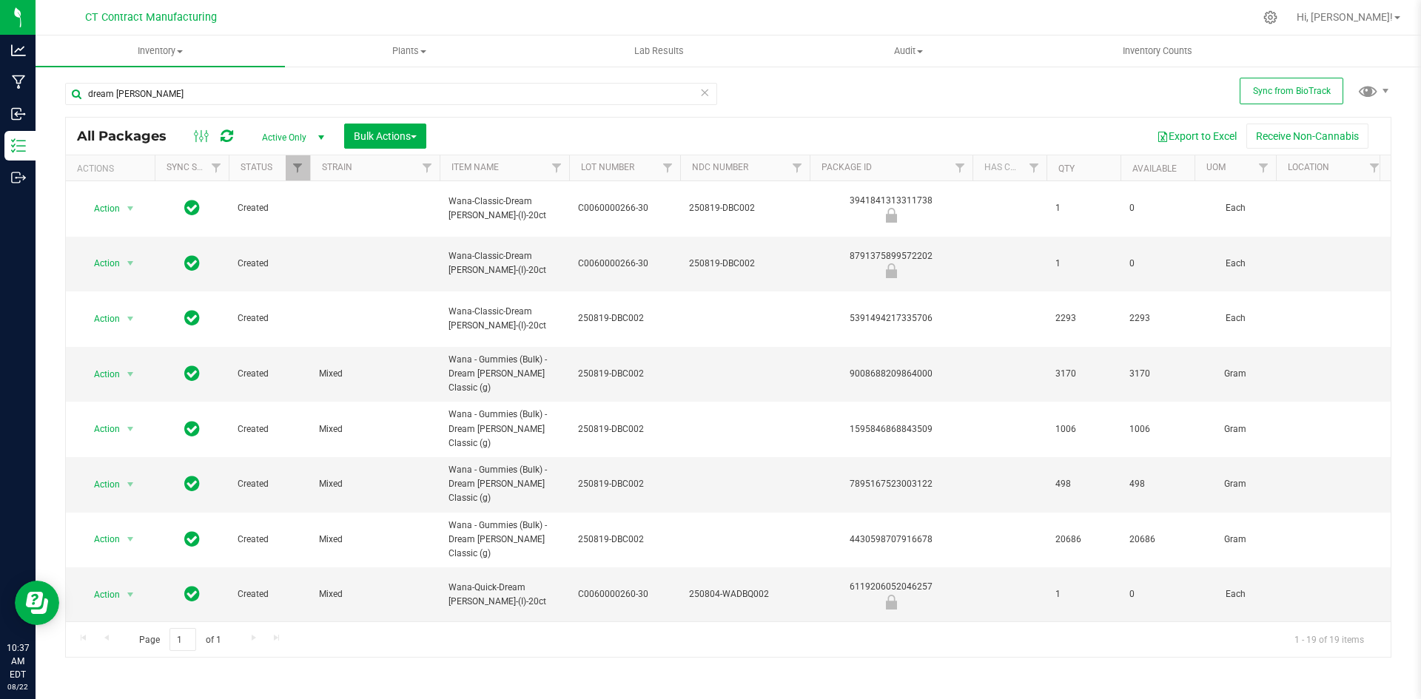
click at [618, 575] on div "All Packages Active Only Active Only Lab Samples Locked All External Internal B…" at bounding box center [728, 387] width 1326 height 541
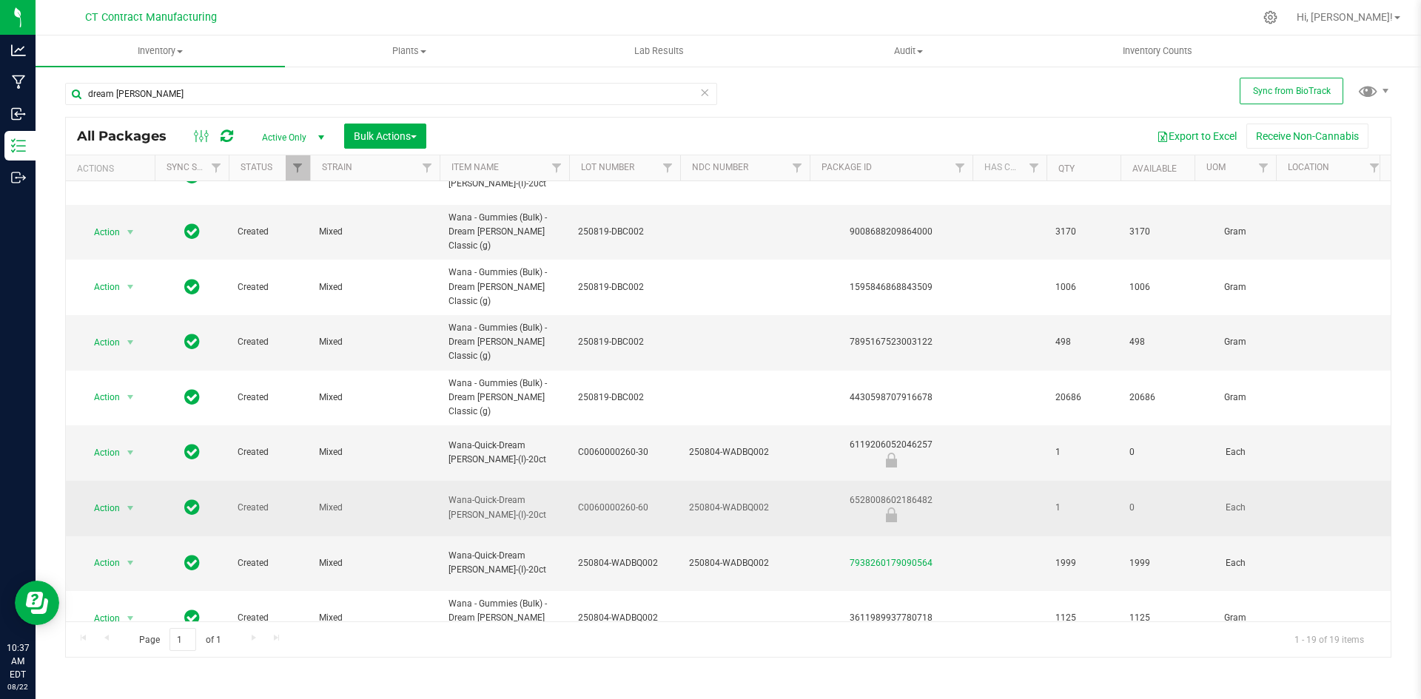
scroll to position [148, 0]
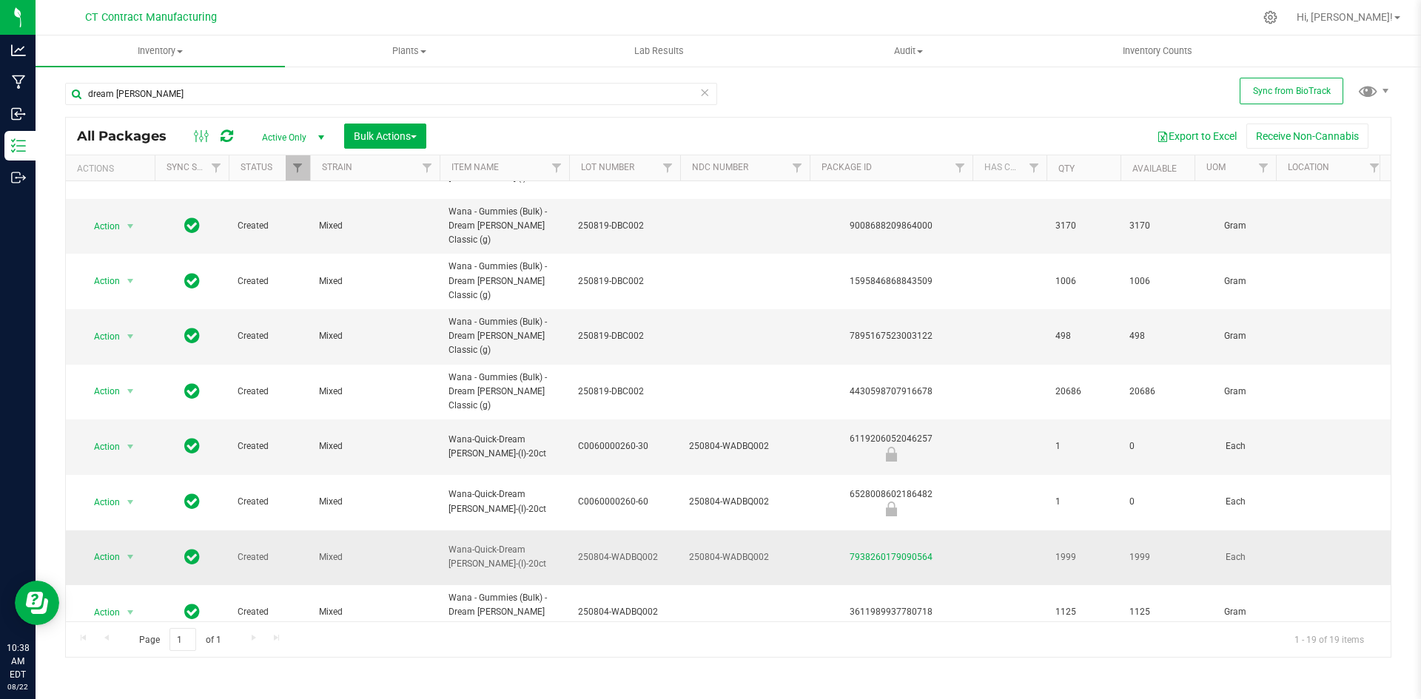
click at [627, 551] on span "250804-WADBQ002" at bounding box center [624, 558] width 93 height 14
click at [627, 546] on input "250804-WADBQ002" at bounding box center [621, 557] width 106 height 23
type input "C0060000260"
click at [557, 644] on div "All Packages Active Only Active Only Lab Samples Locked All External Internal B…" at bounding box center [728, 387] width 1326 height 541
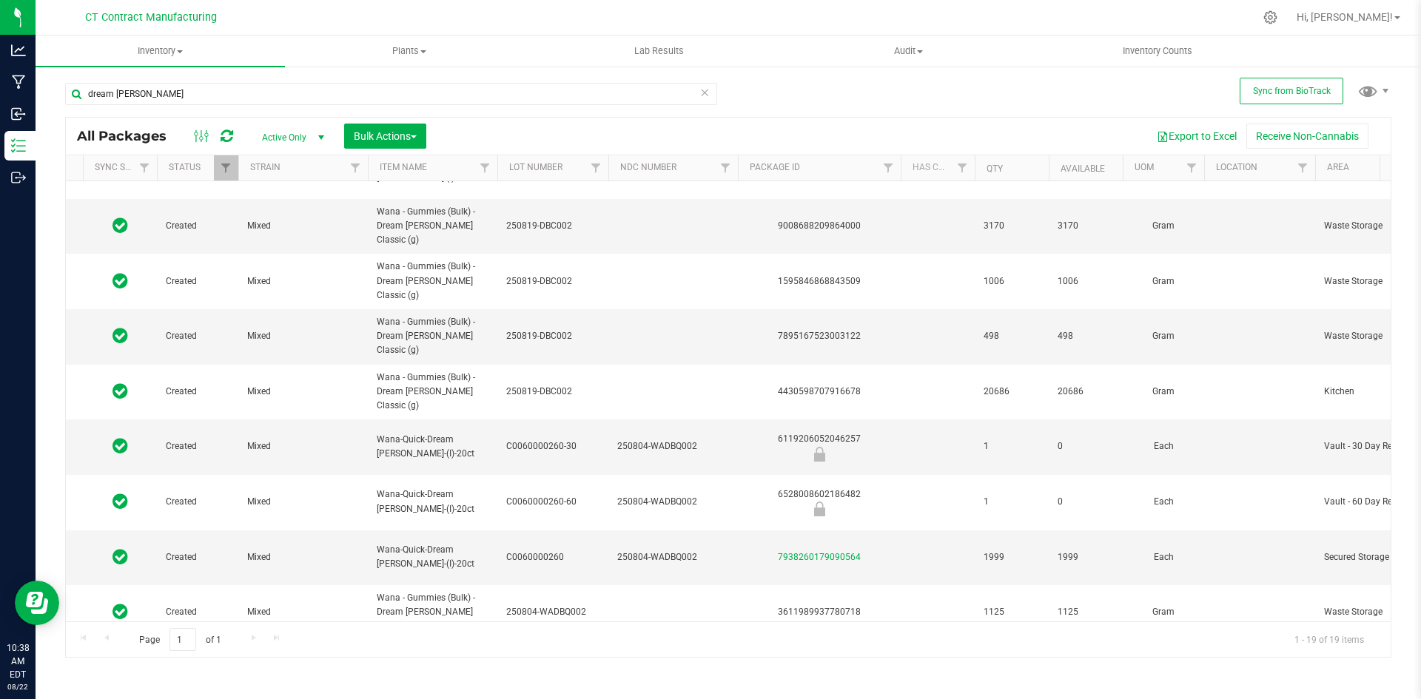
scroll to position [0, 0]
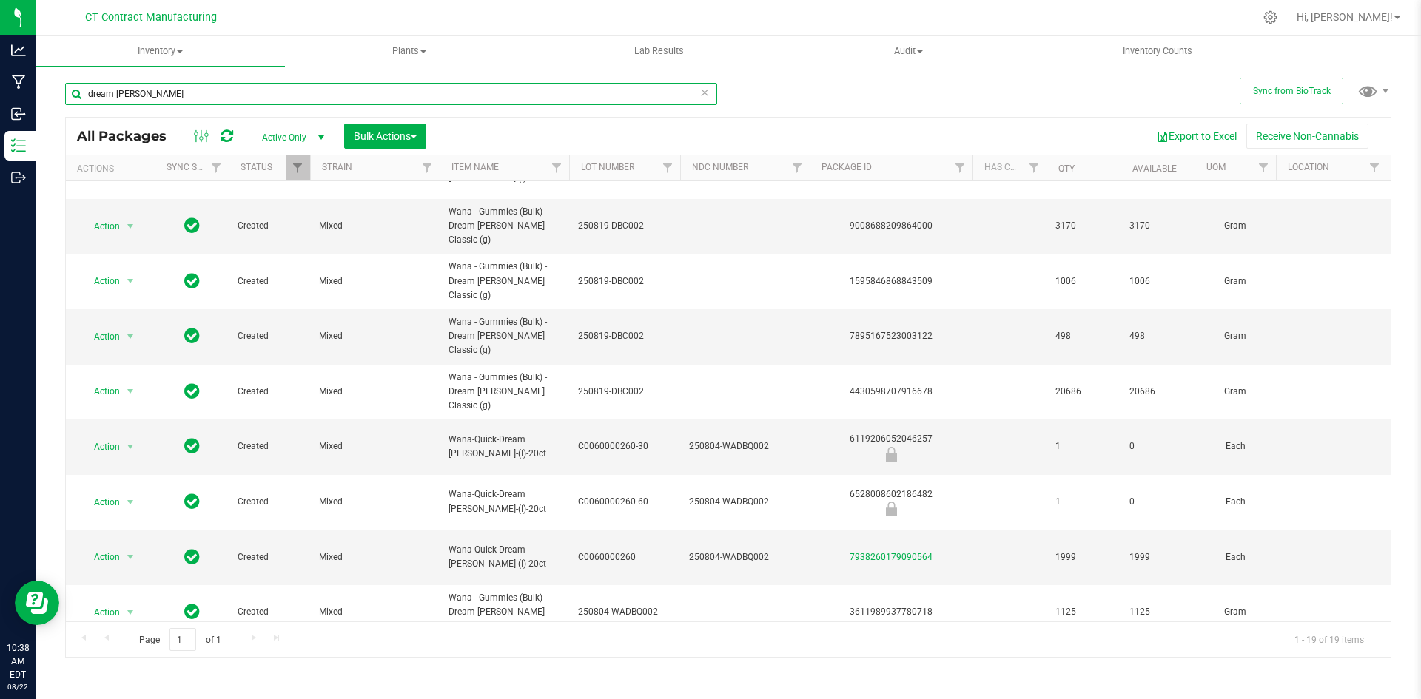
click at [186, 94] on input "dream [PERSON_NAME]" at bounding box center [391, 94] width 652 height 22
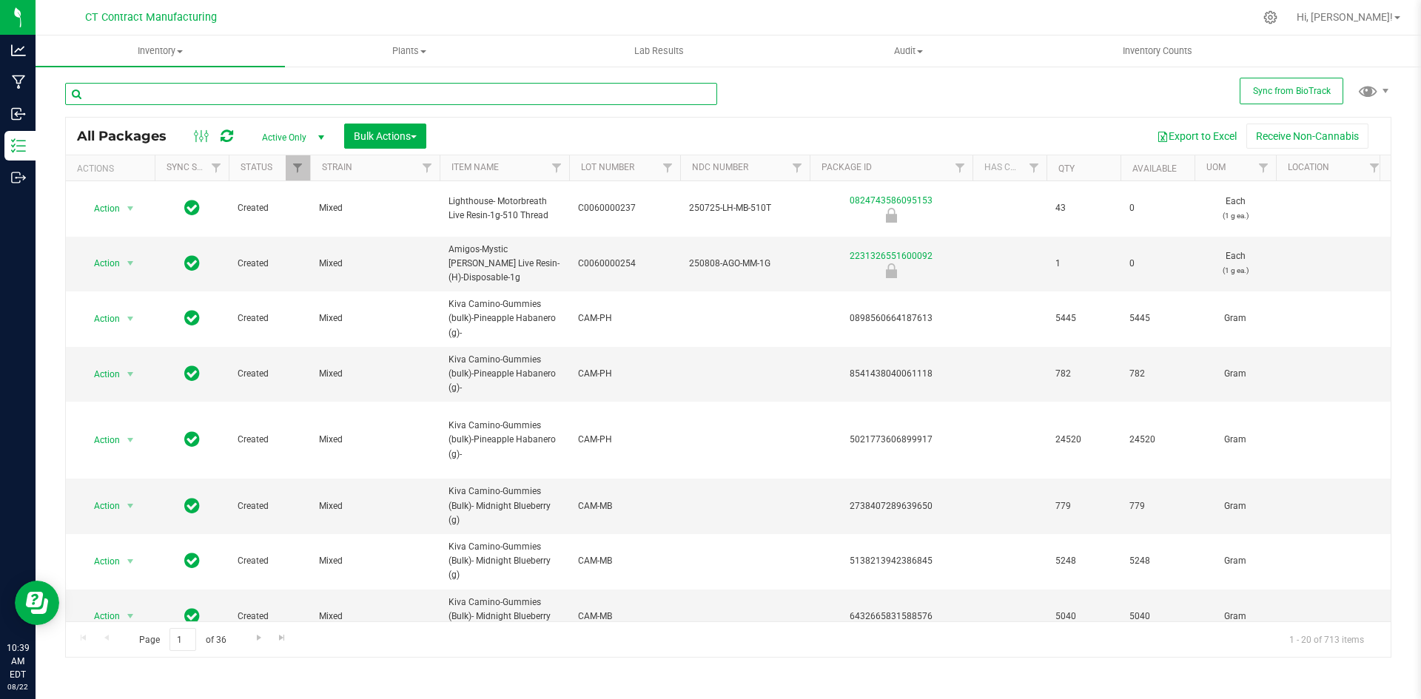
click at [167, 99] on input "text" at bounding box center [391, 94] width 652 height 22
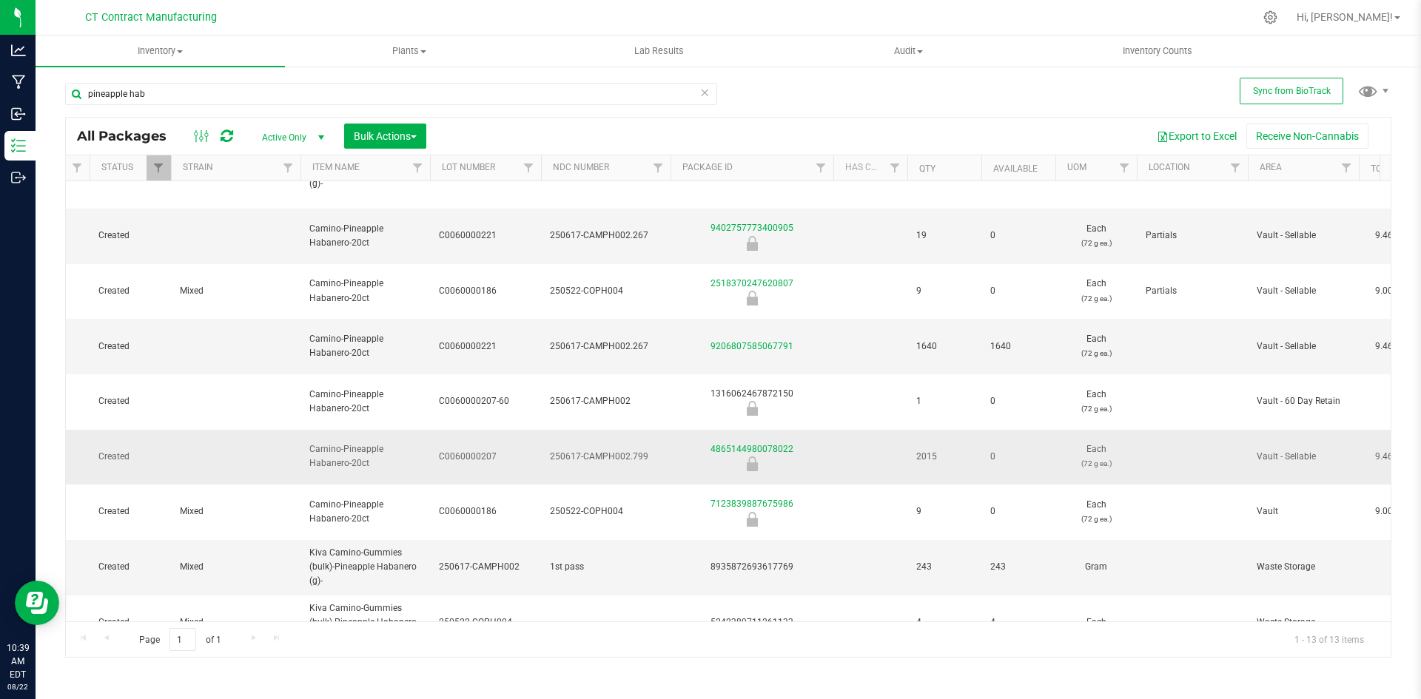
scroll to position [200, 139]
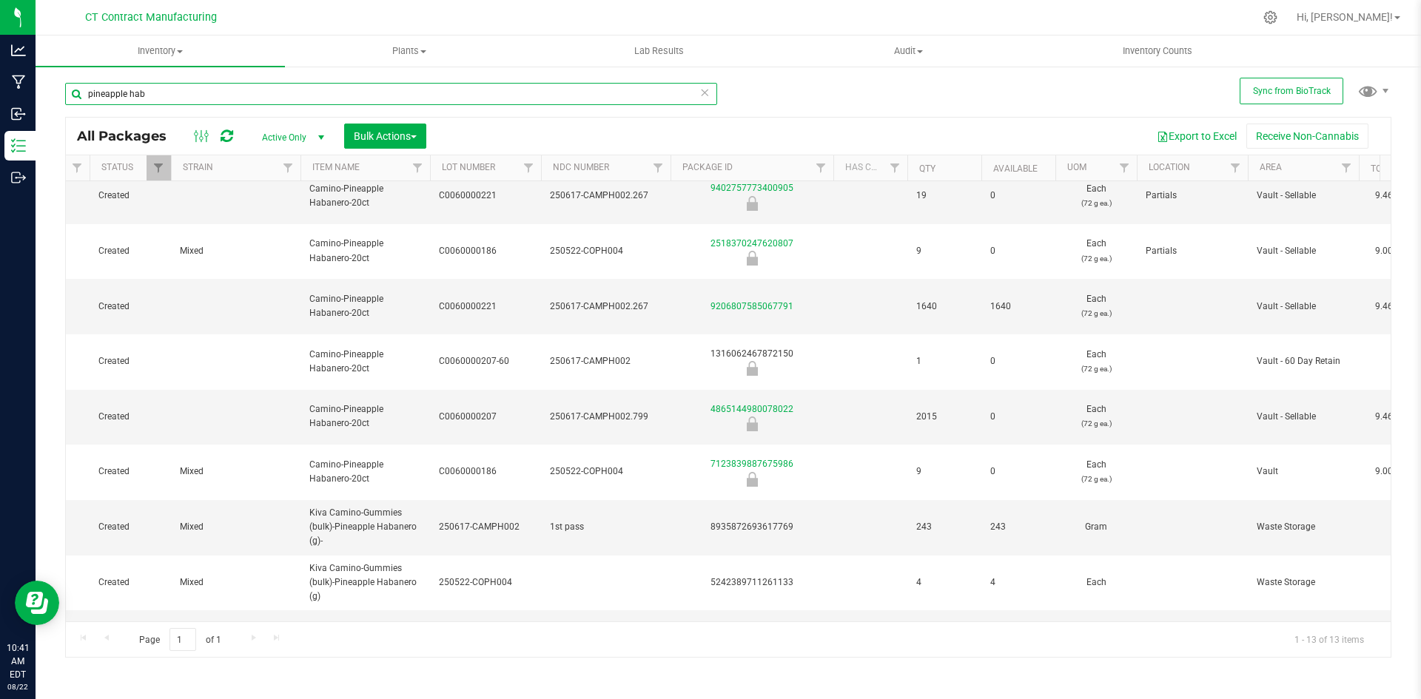
click at [172, 87] on input "pineapple hab" at bounding box center [391, 94] width 652 height 22
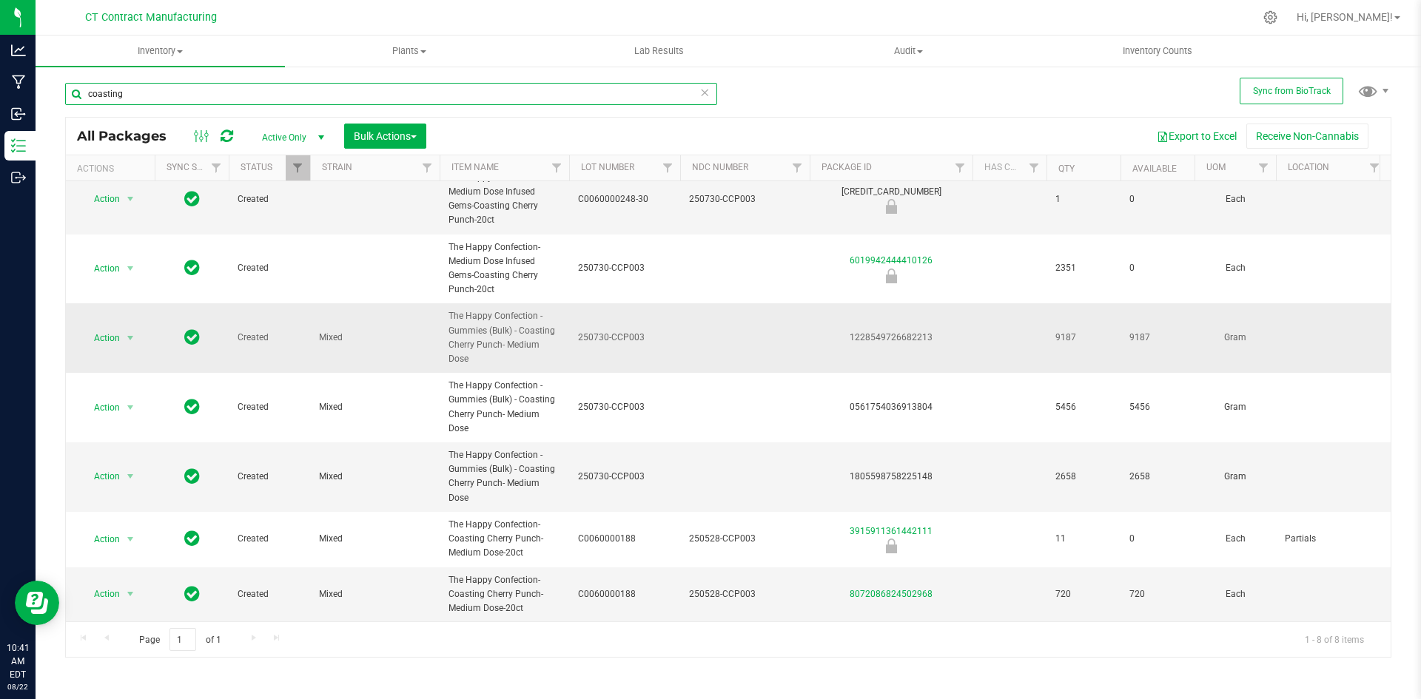
scroll to position [97, 0]
click at [210, 102] on input "coasting" at bounding box center [391, 94] width 652 height 22
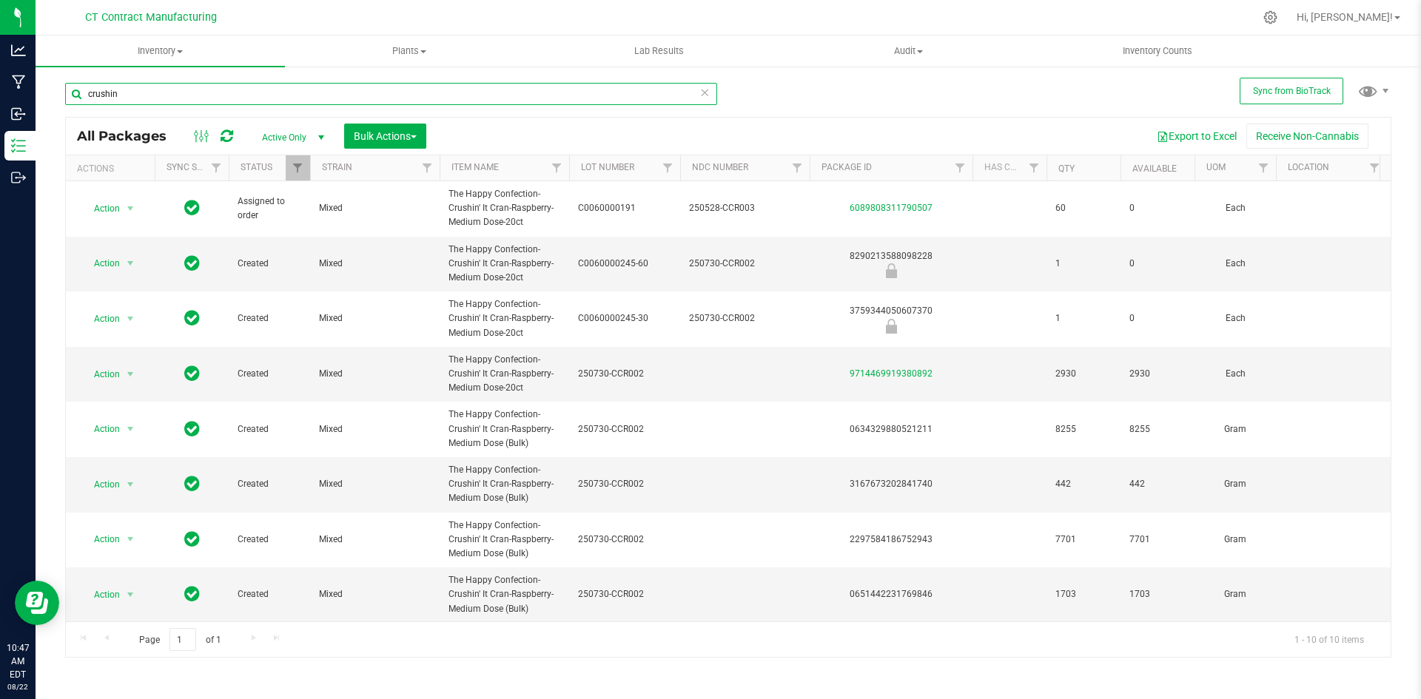
click at [261, 93] on input "crushin" at bounding box center [391, 94] width 652 height 22
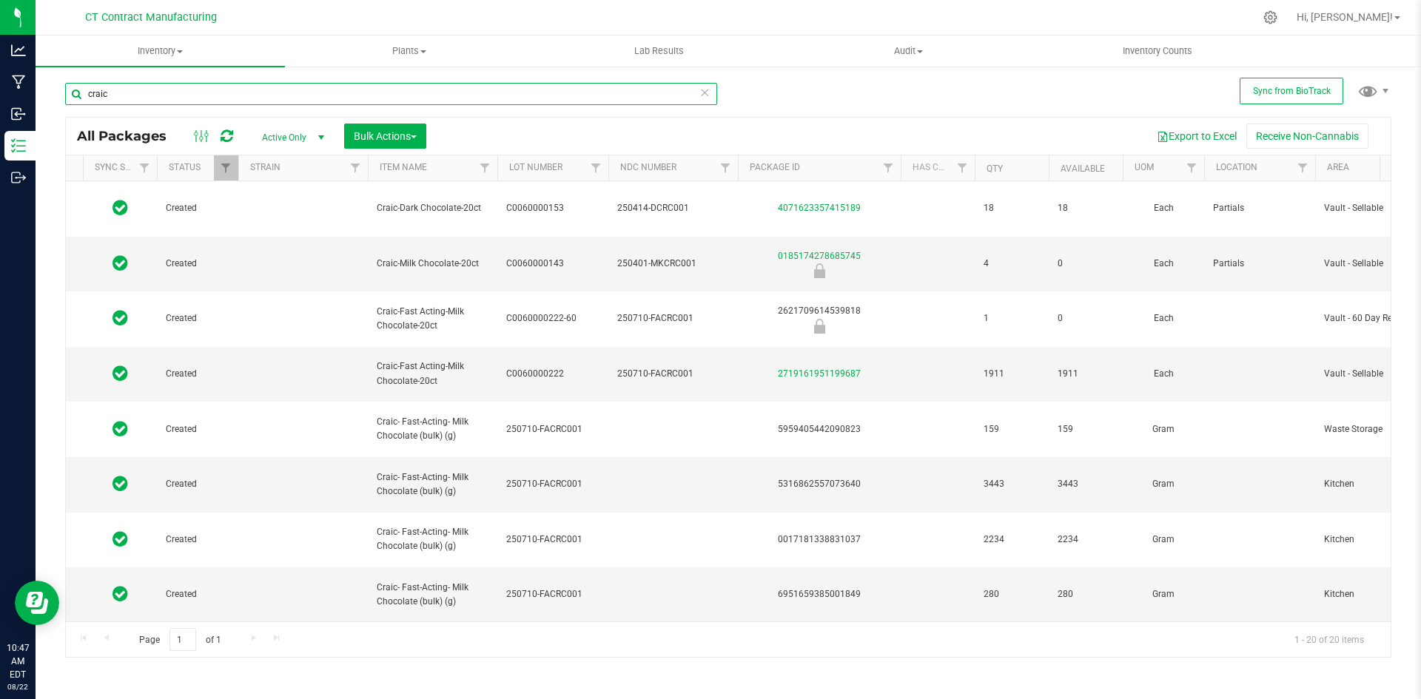
scroll to position [0, 97]
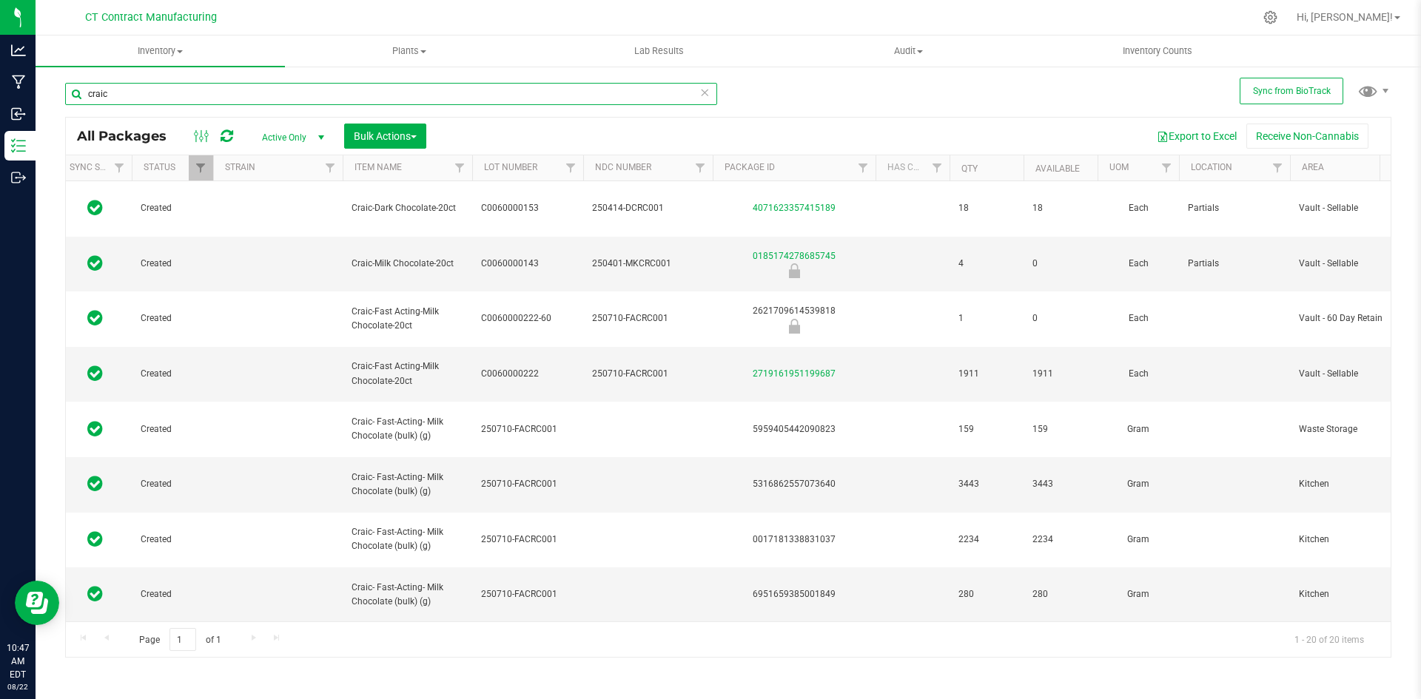
click at [235, 90] on input "craic" at bounding box center [391, 94] width 652 height 22
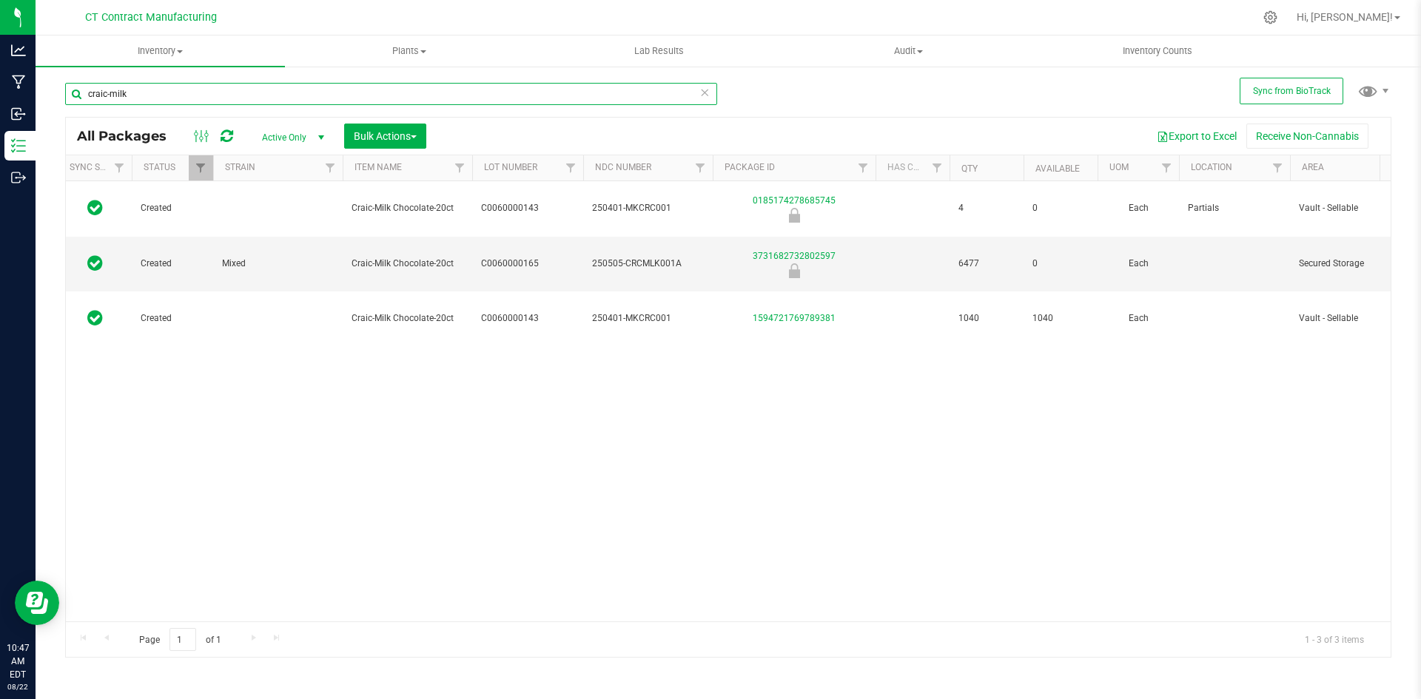
click at [124, 95] on input "craic-milk" at bounding box center [391, 94] width 652 height 22
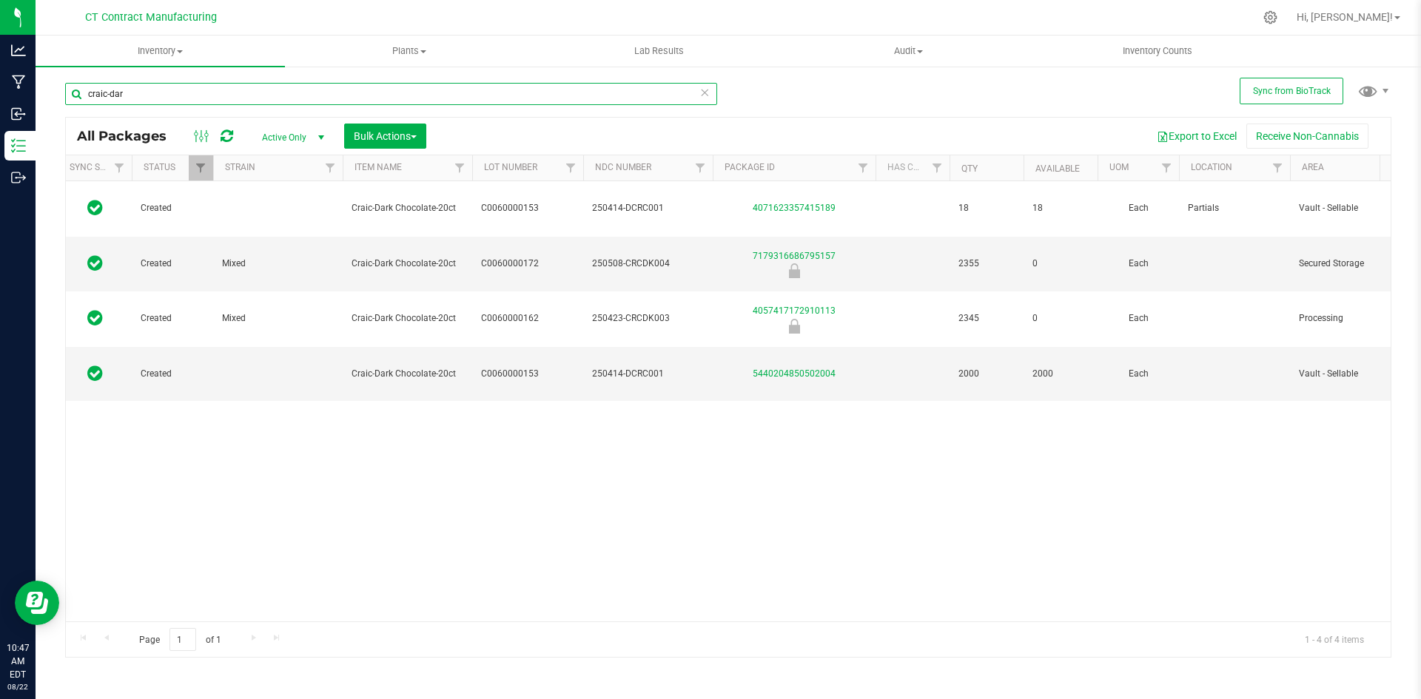
click at [163, 92] on input "craic-dar" at bounding box center [391, 94] width 652 height 22
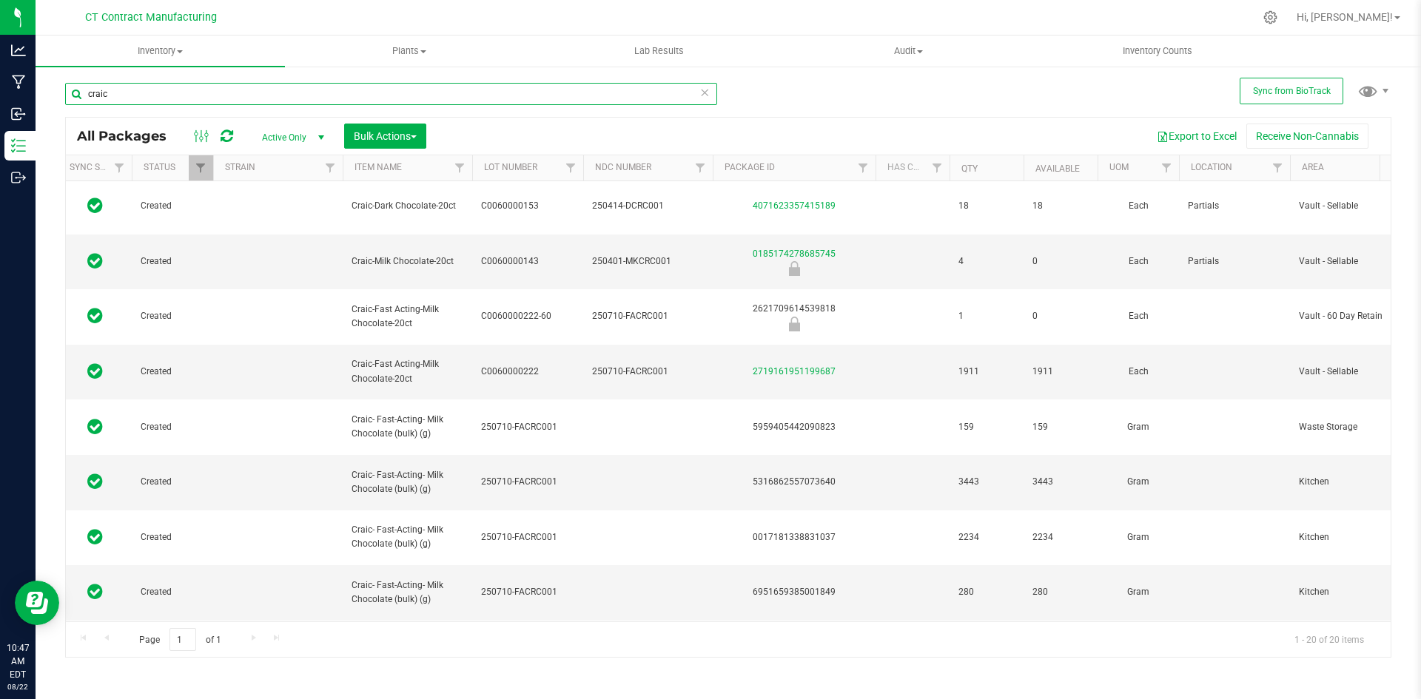
scroll to position [0, 97]
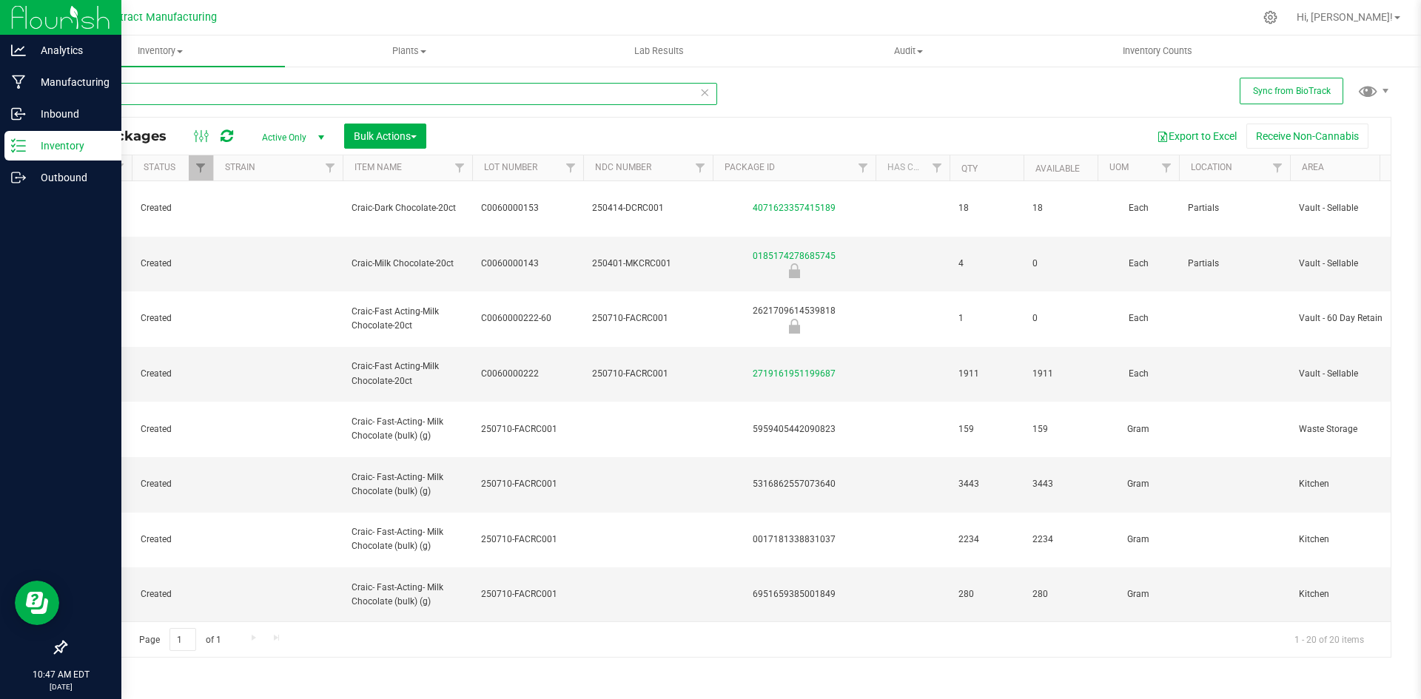
type input "craic"
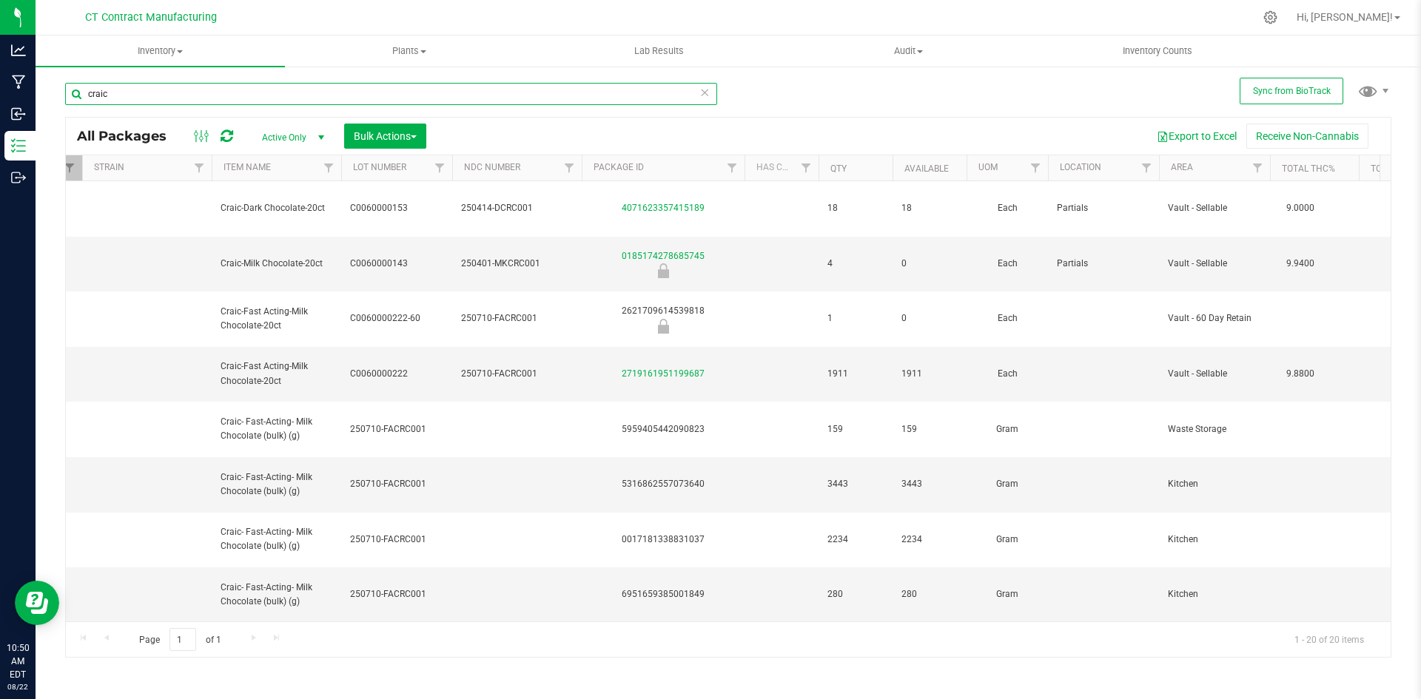
scroll to position [0, 237]
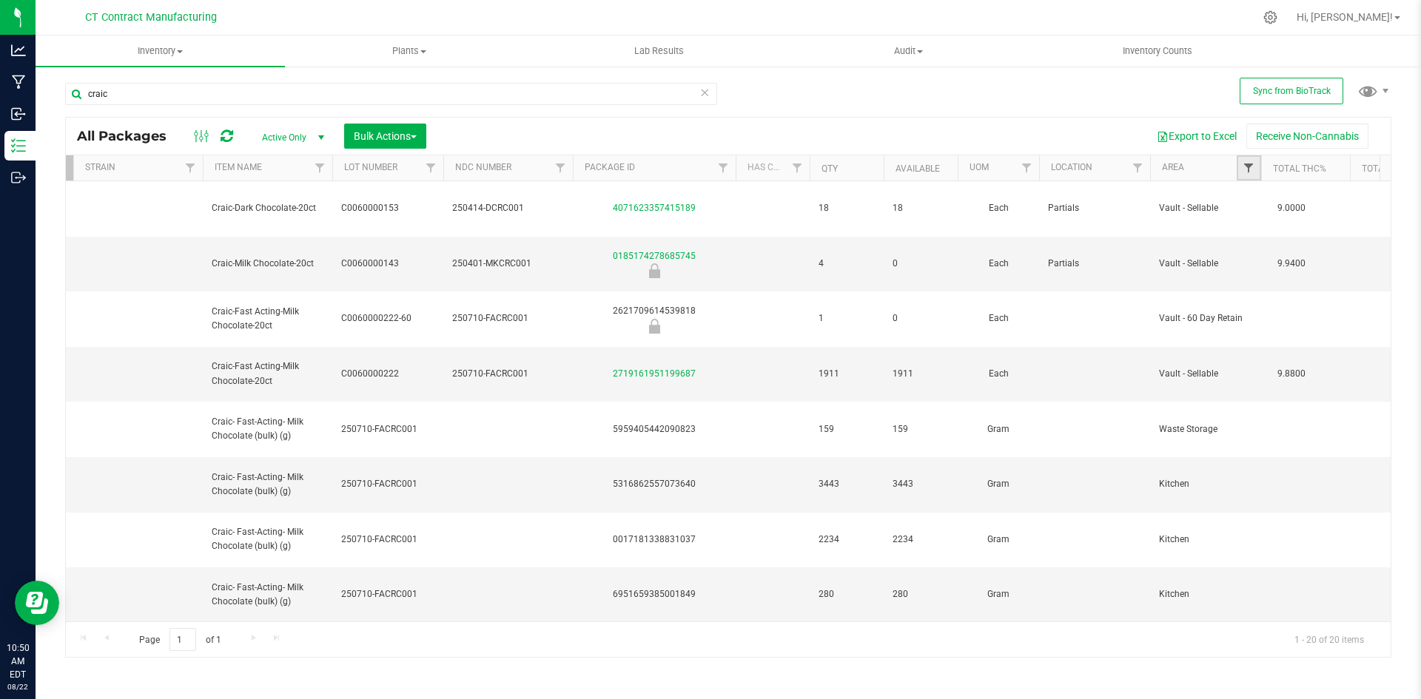
click at [1244, 173] on span "Filter" at bounding box center [1249, 168] width 12 height 12
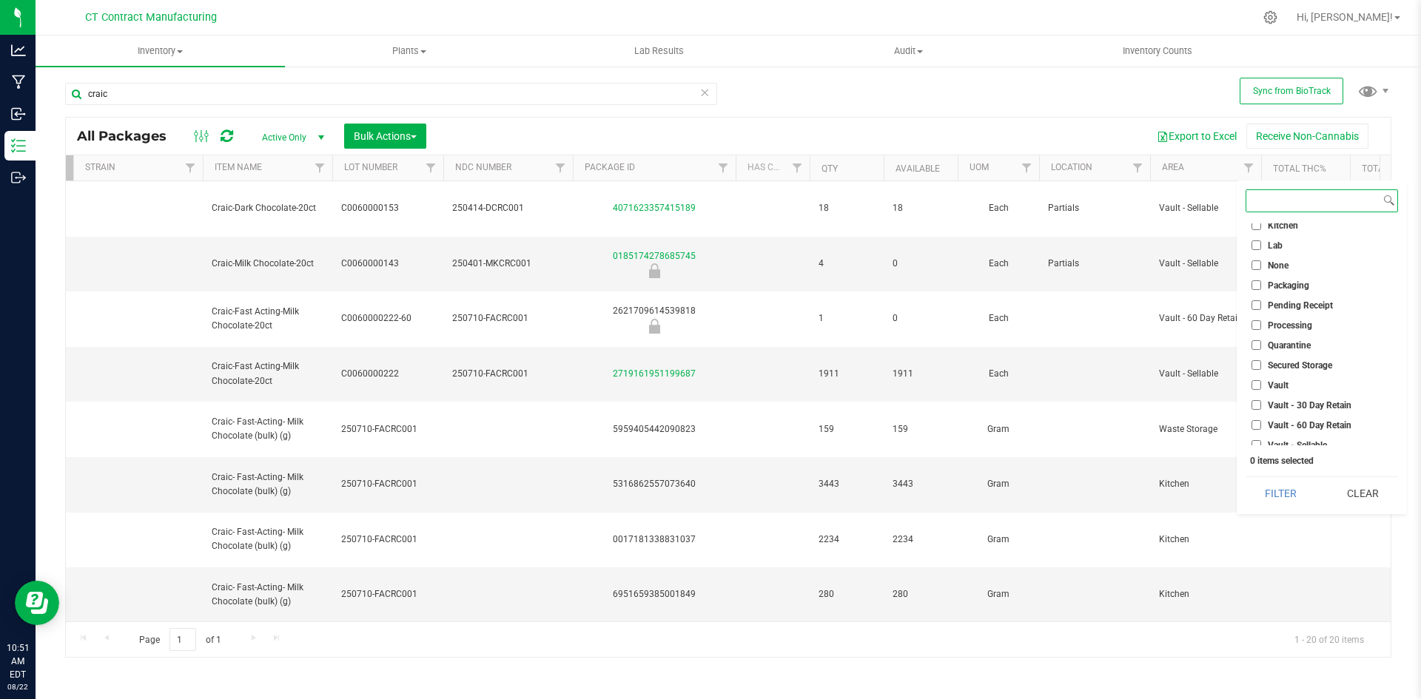
scroll to position [113, 0]
click at [1301, 346] on li "Secured Storage" at bounding box center [1322, 338] width 152 height 16
click at [1281, 340] on span "Secured Storage" at bounding box center [1300, 338] width 64 height 9
click at [1261, 340] on input "Secured Storage" at bounding box center [1256, 338] width 10 height 10
checkbox input "true"
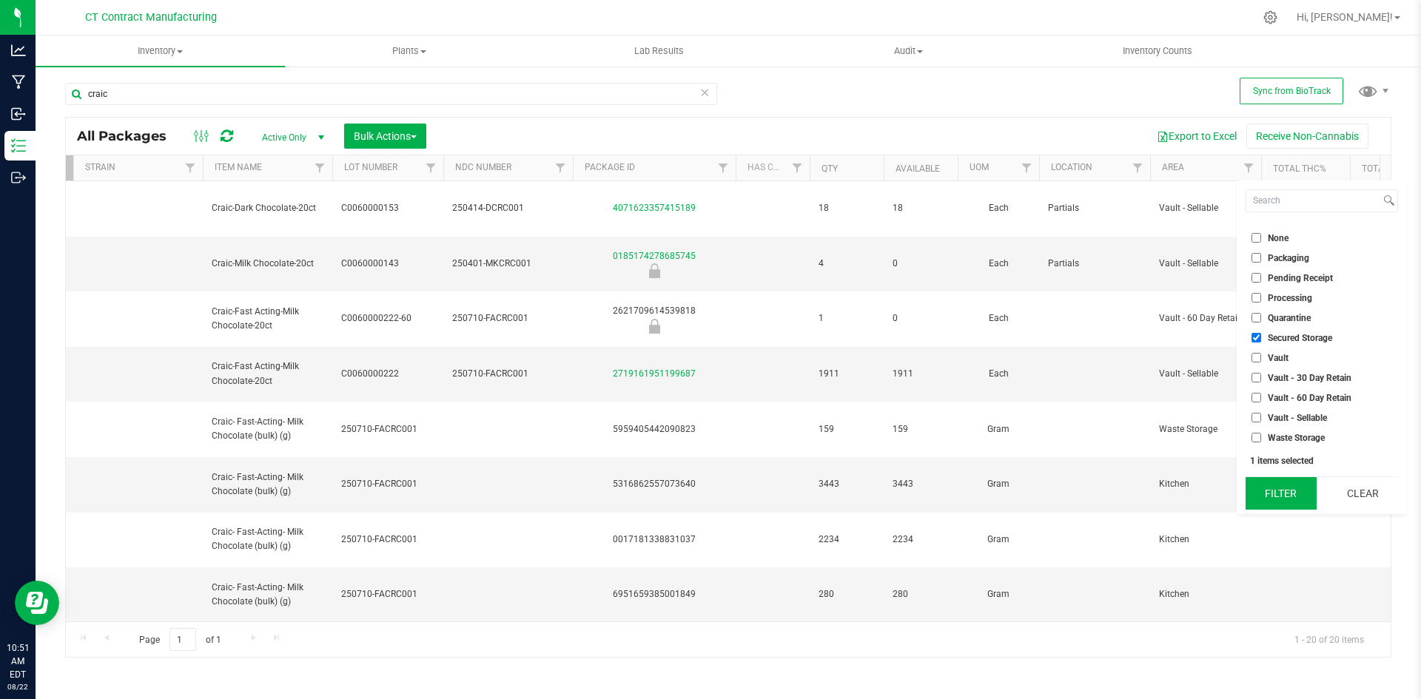
click at [1274, 491] on button "Filter" at bounding box center [1281, 493] width 71 height 33
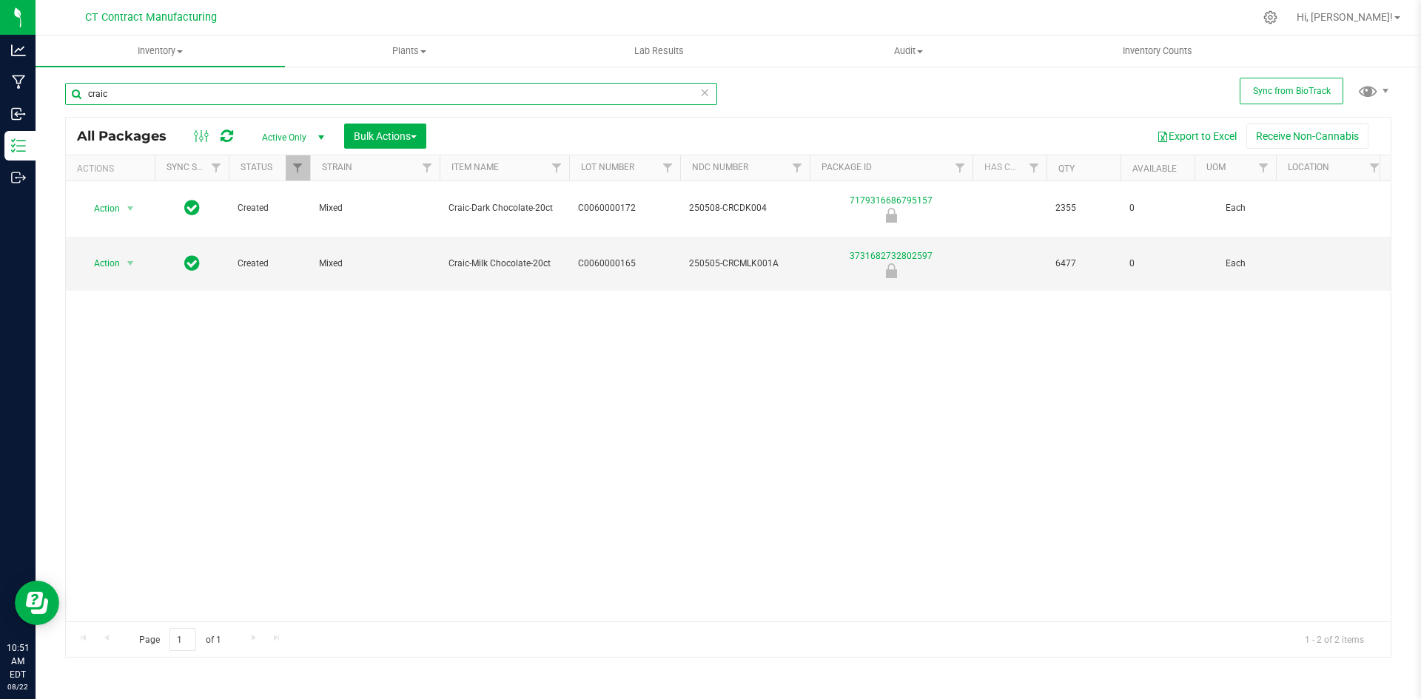
drag, startPoint x: 242, startPoint y: 97, endPoint x: -97, endPoint y: 90, distance: 339.0
click at [0, 90] on html "Analytics Manufacturing Inbound Inventory Outbound 10:51 AM EDT [DATE] 08/22 CT…" at bounding box center [710, 349] width 1421 height 699
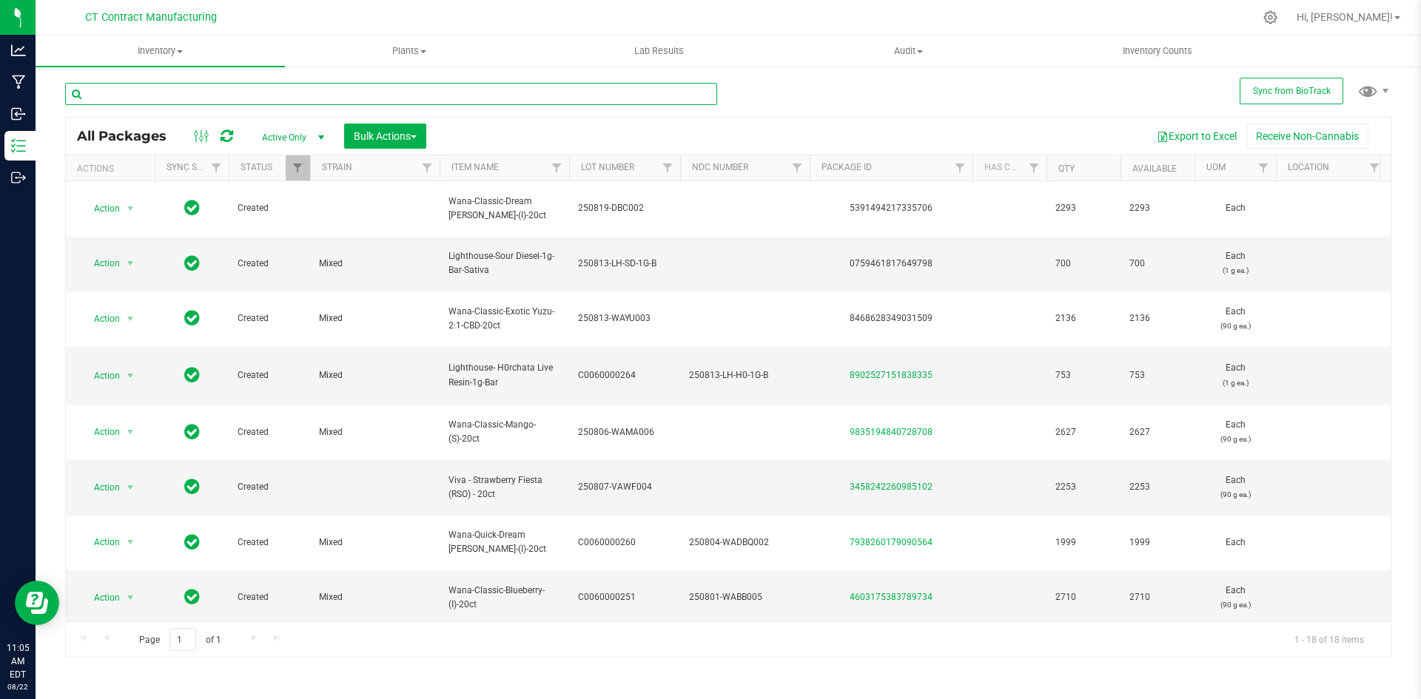
click at [274, 86] on input "text" at bounding box center [391, 94] width 652 height 22
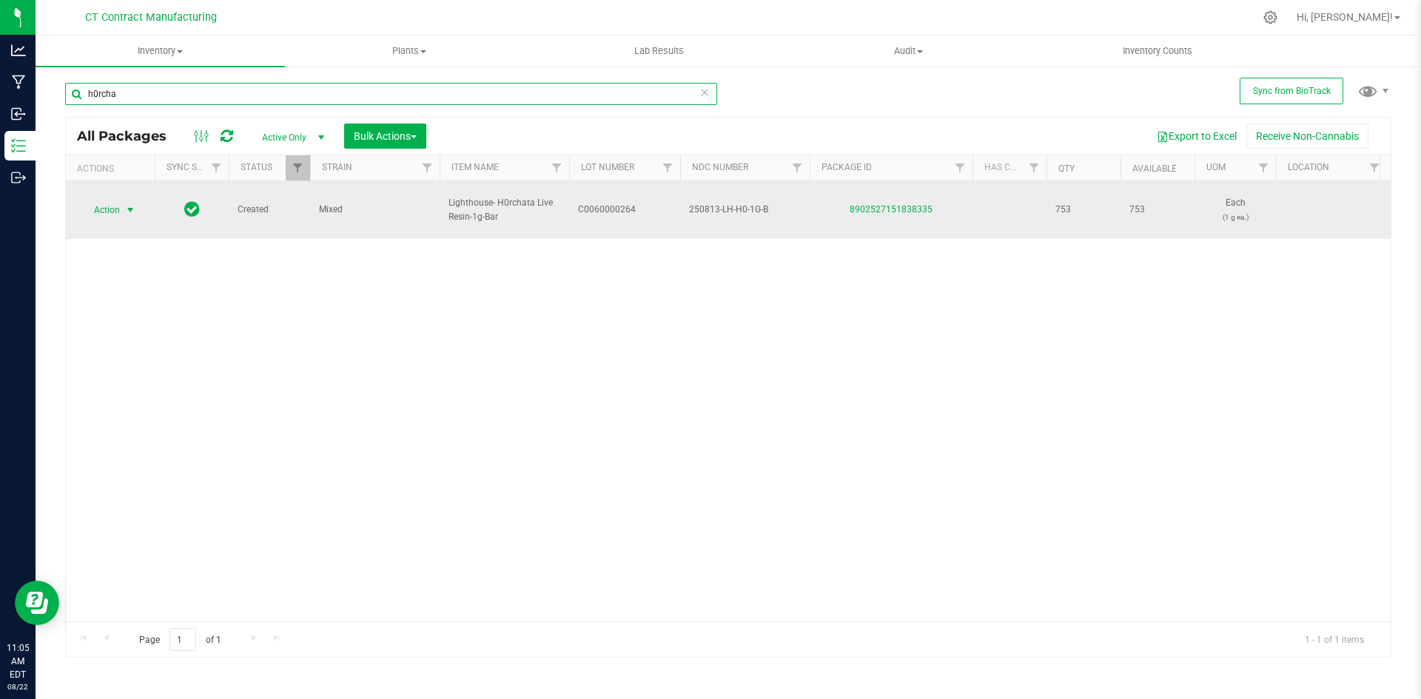
type input "h0rcha"
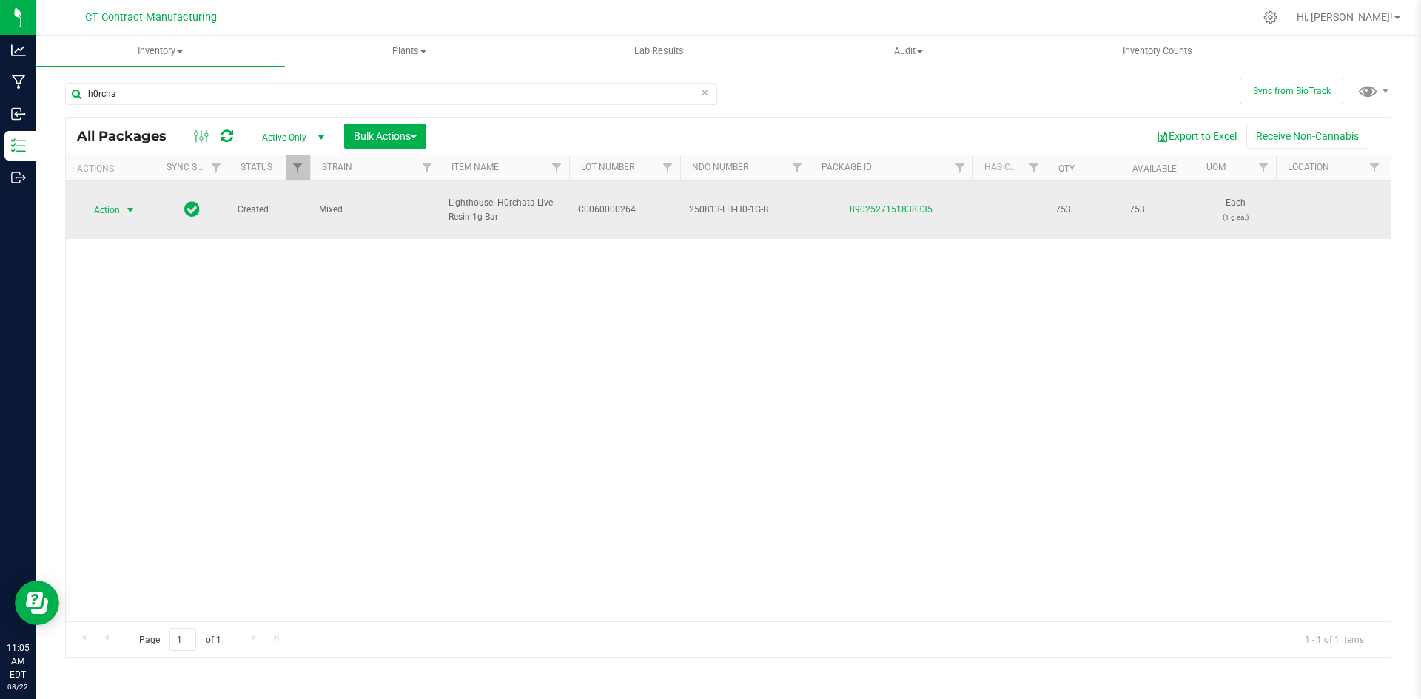
click at [127, 211] on span "select" at bounding box center [130, 210] width 12 height 12
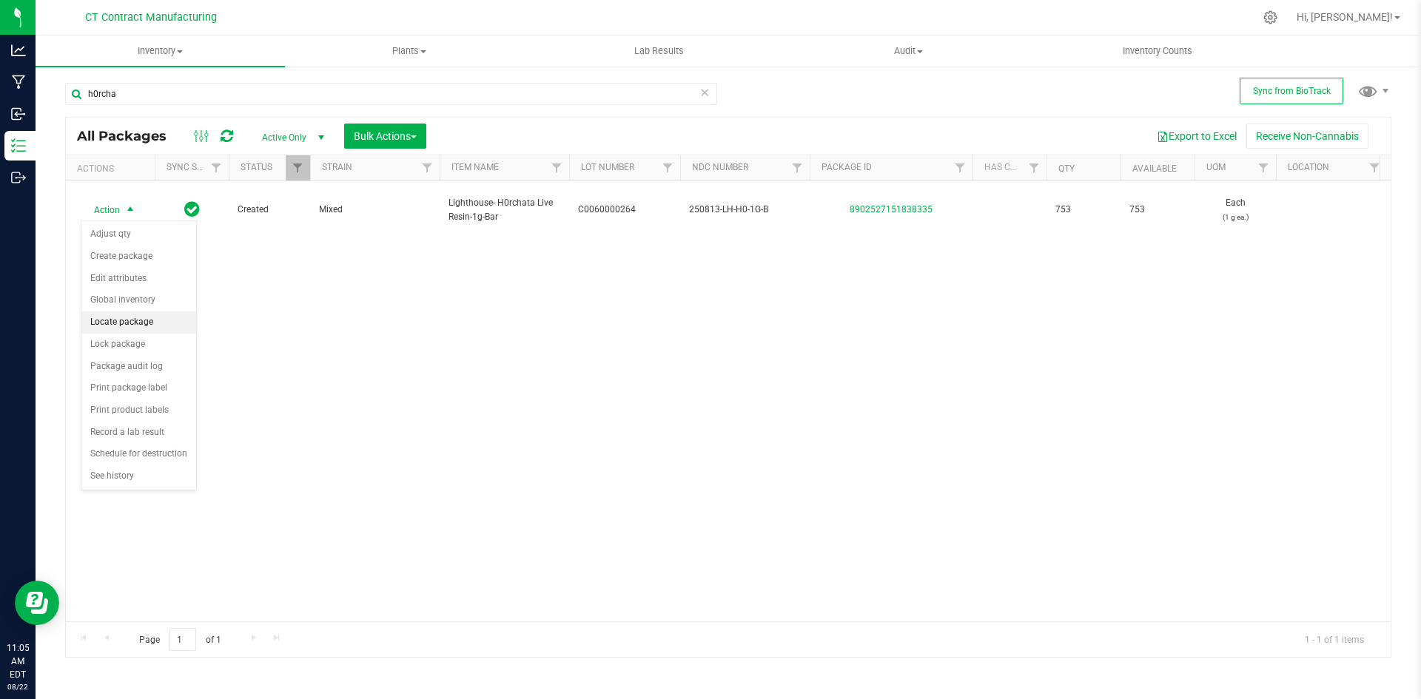
click at [148, 324] on li "Locate package" at bounding box center [138, 323] width 115 height 22
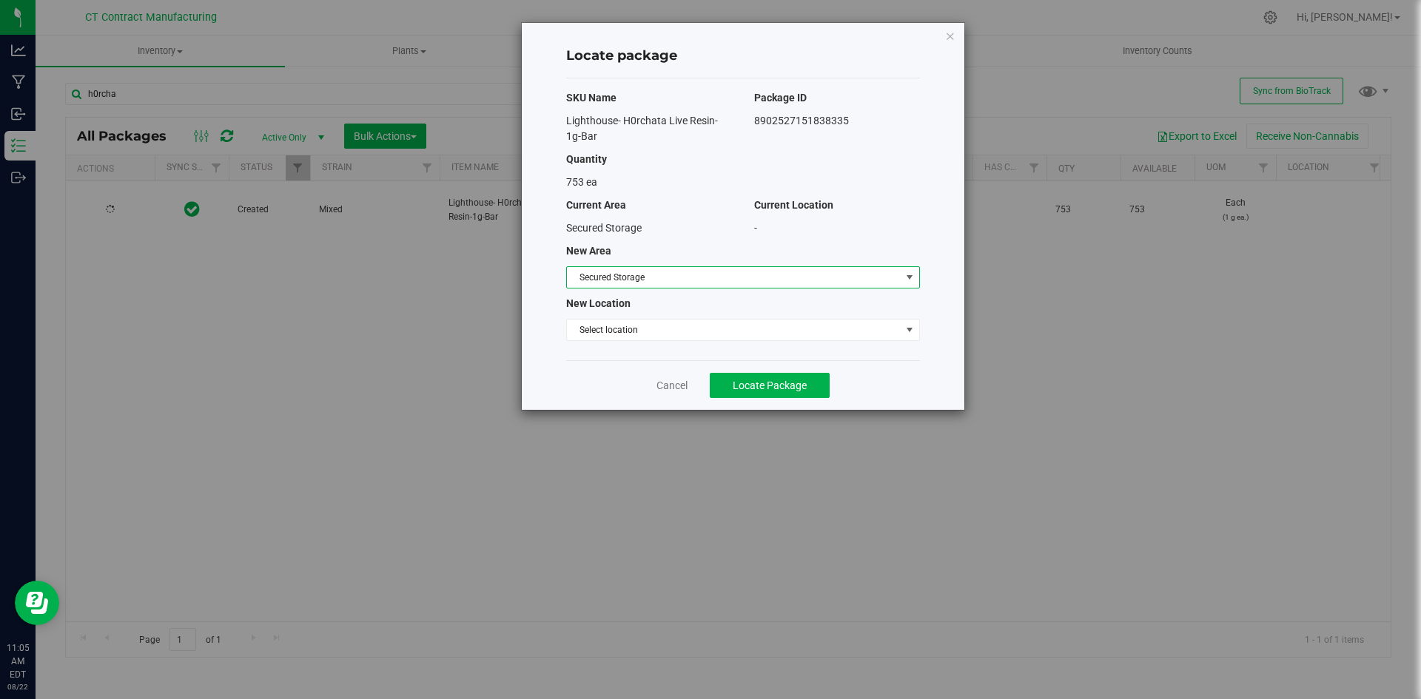
click at [623, 275] on span "Secured Storage" at bounding box center [734, 277] width 334 height 21
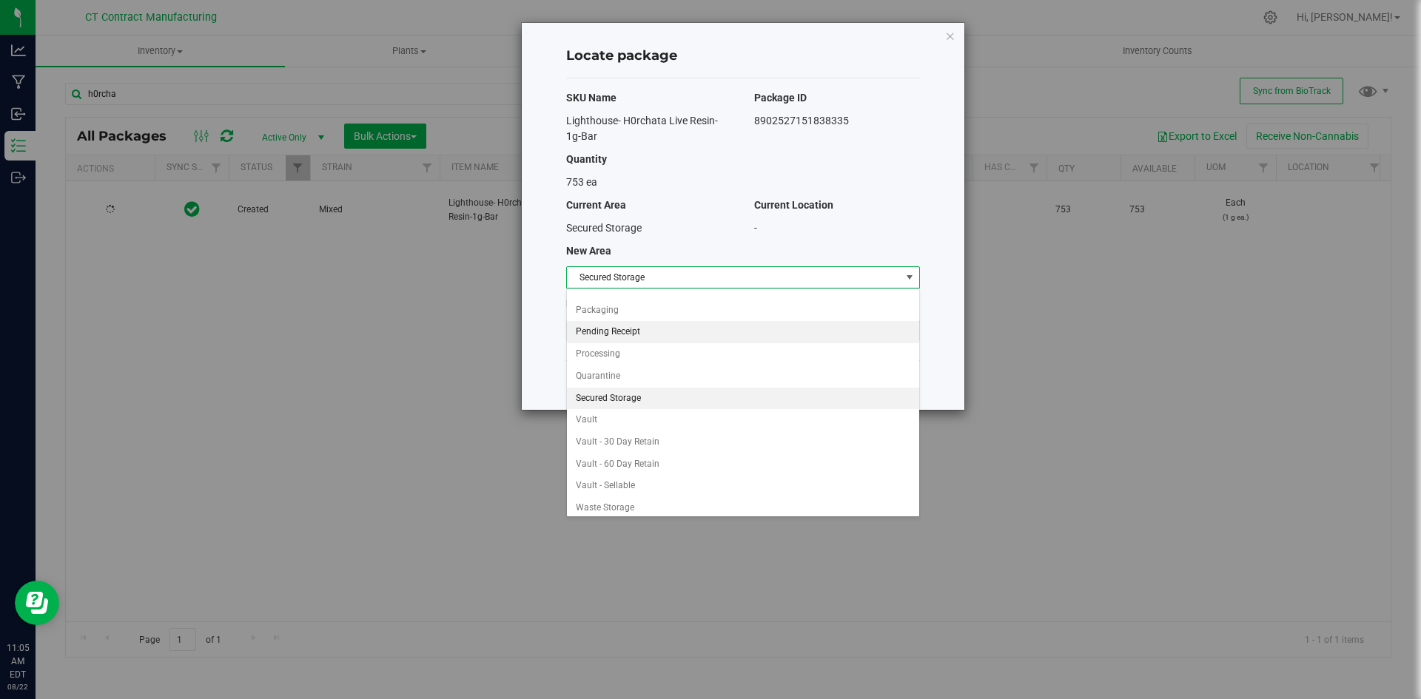
scroll to position [108, 0]
click at [634, 479] on li "Vault - Sellable" at bounding box center [743, 480] width 352 height 22
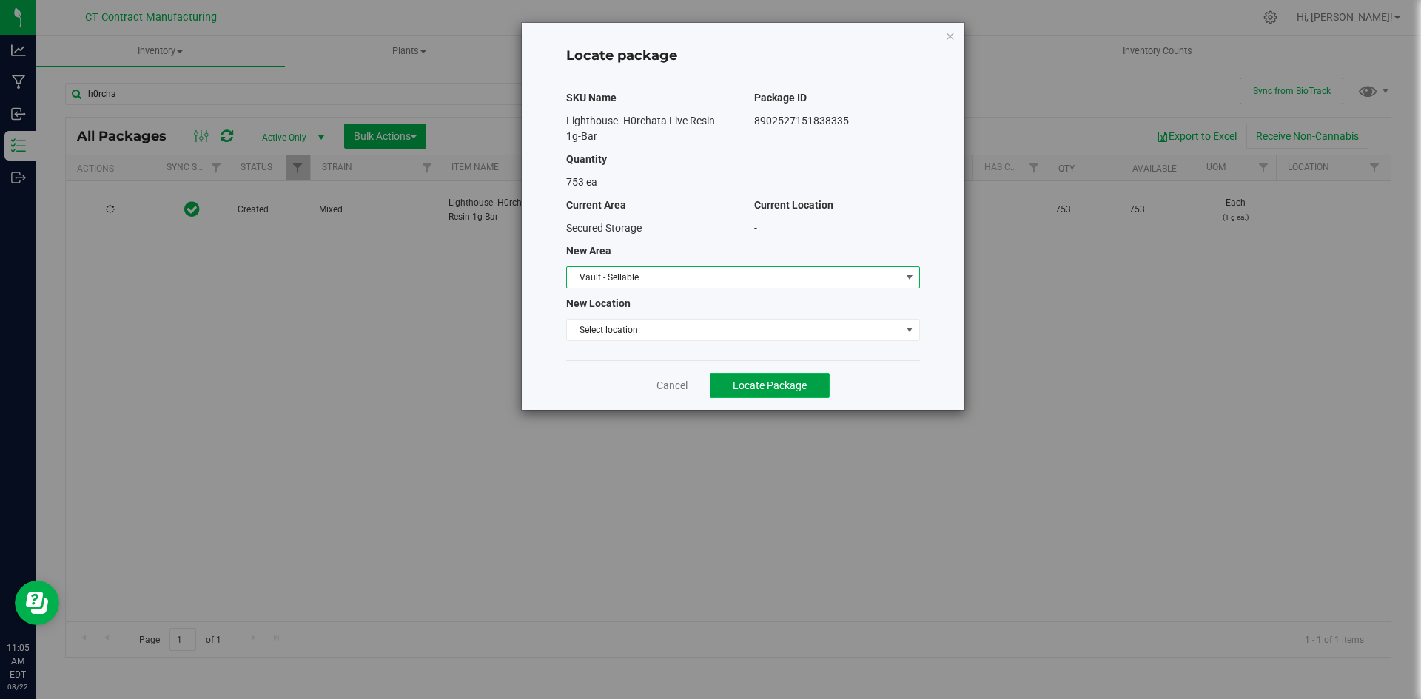
click at [791, 383] on span "Locate Package" at bounding box center [770, 386] width 74 height 12
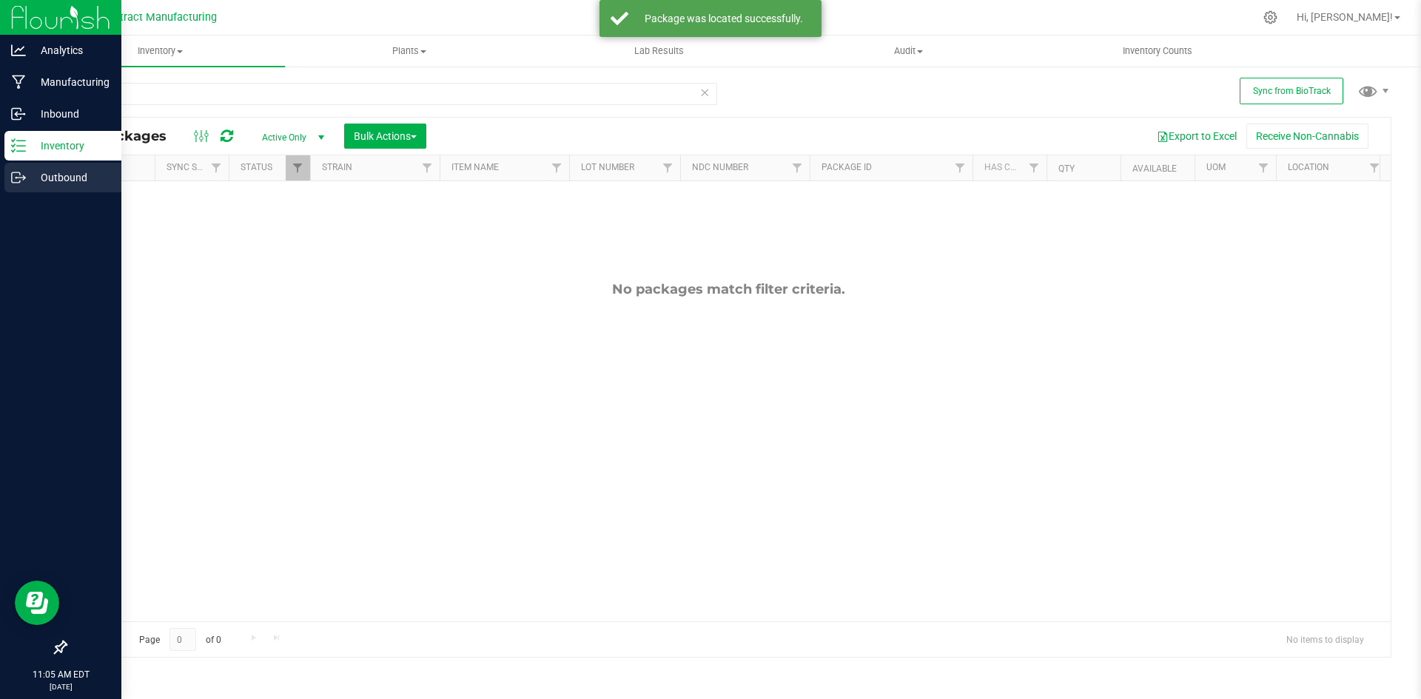
click at [14, 180] on icon at bounding box center [18, 177] width 15 height 15
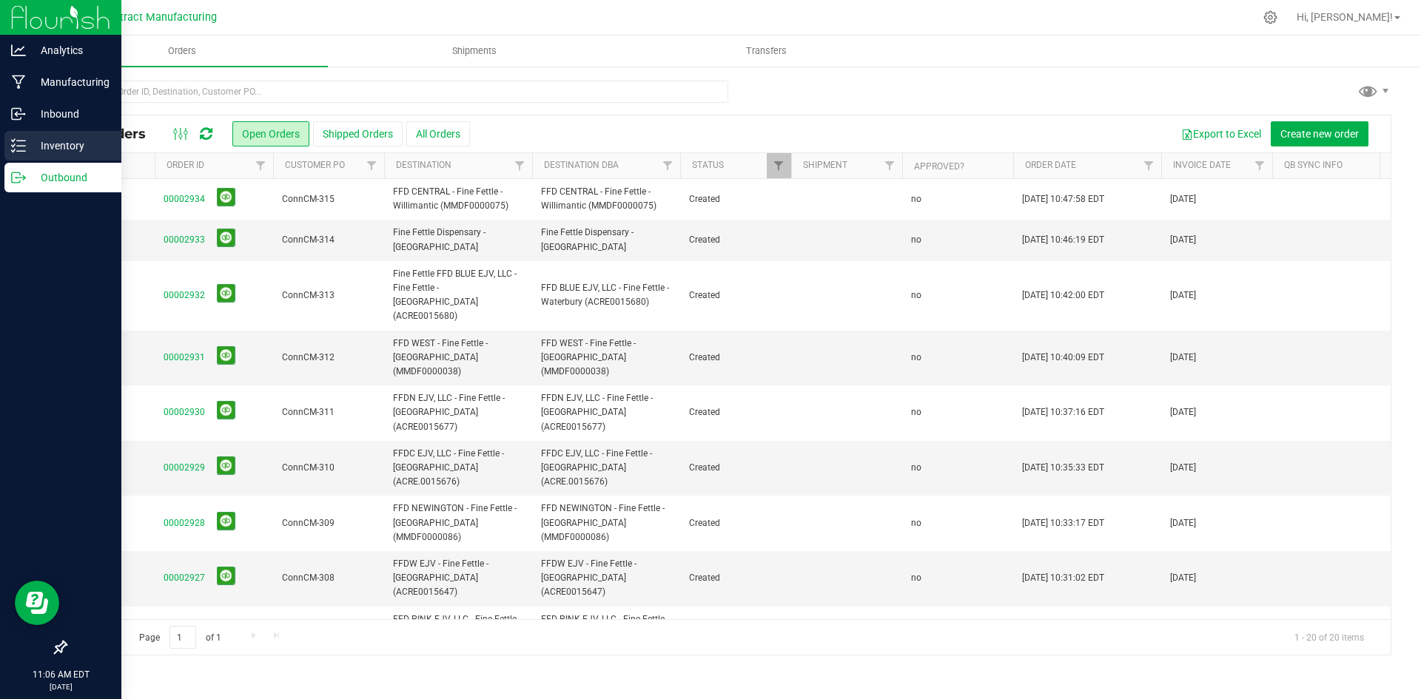
click at [66, 144] on p "Inventory" at bounding box center [70, 146] width 89 height 18
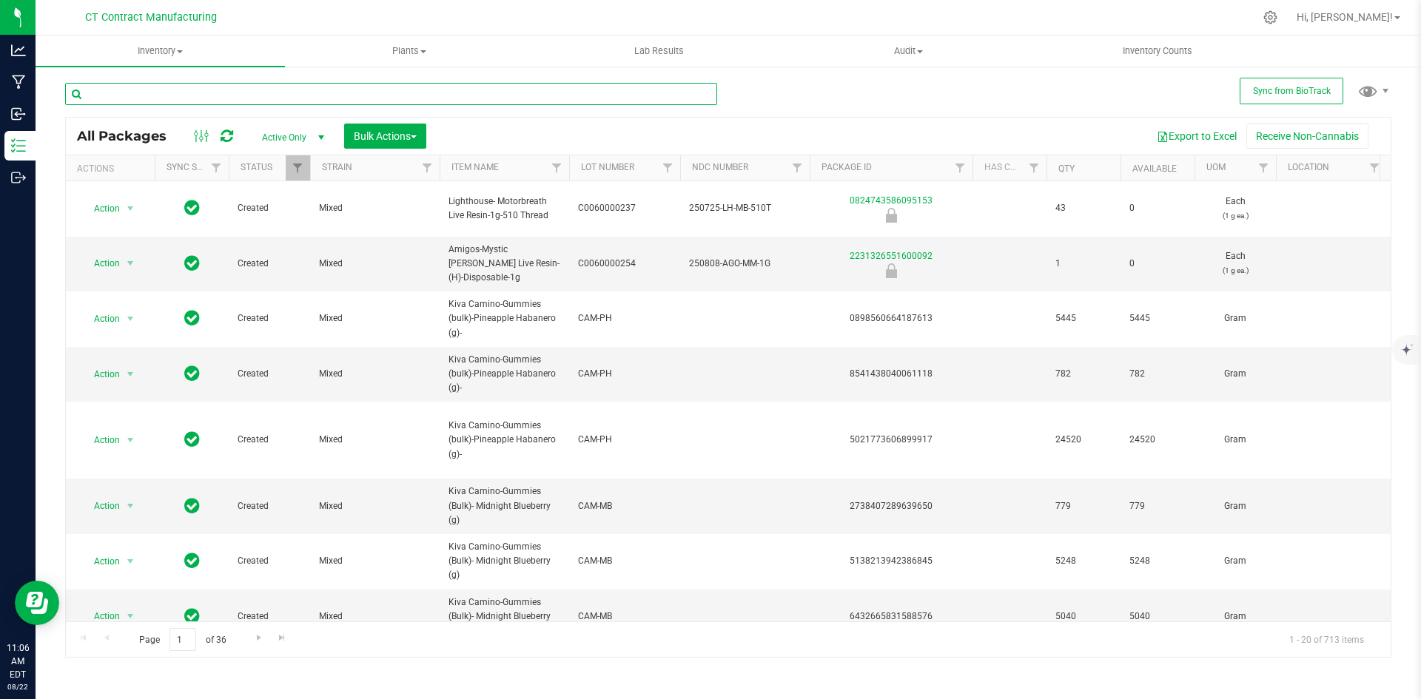
click at [198, 97] on input "text" at bounding box center [391, 94] width 652 height 22
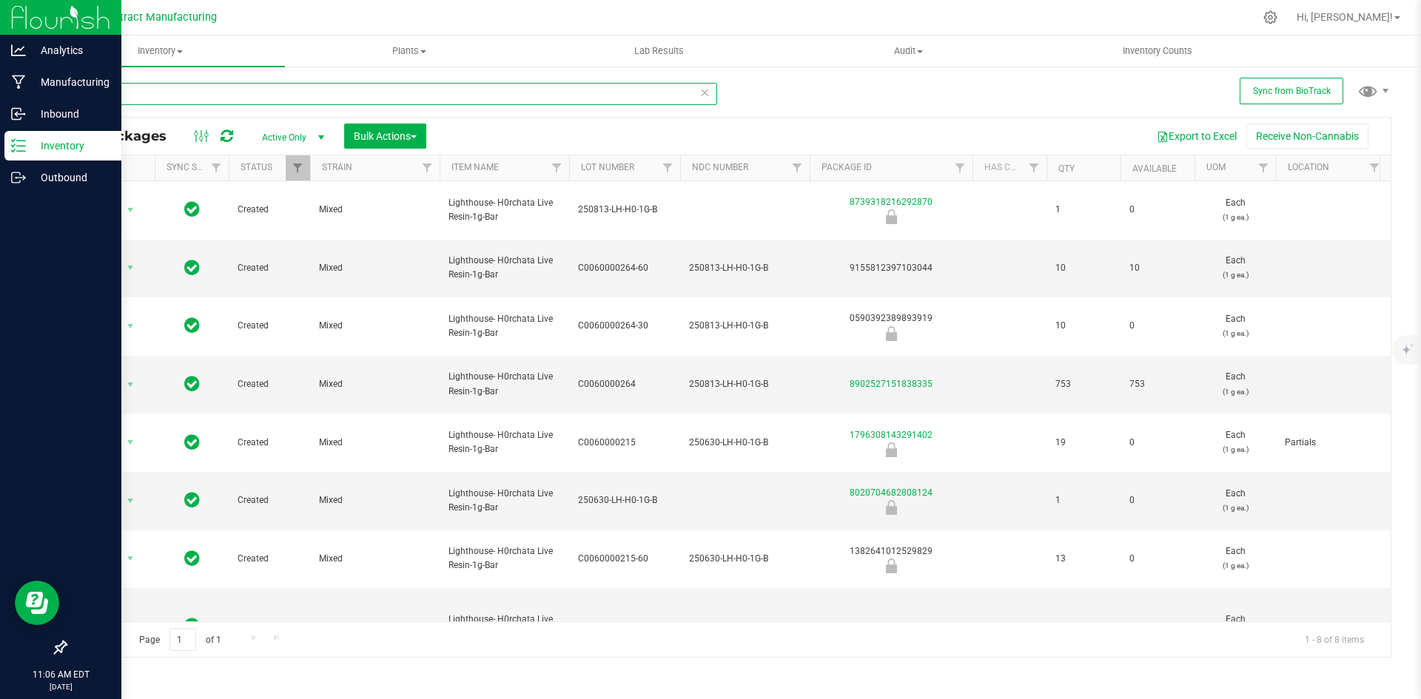
type input "h0rch"
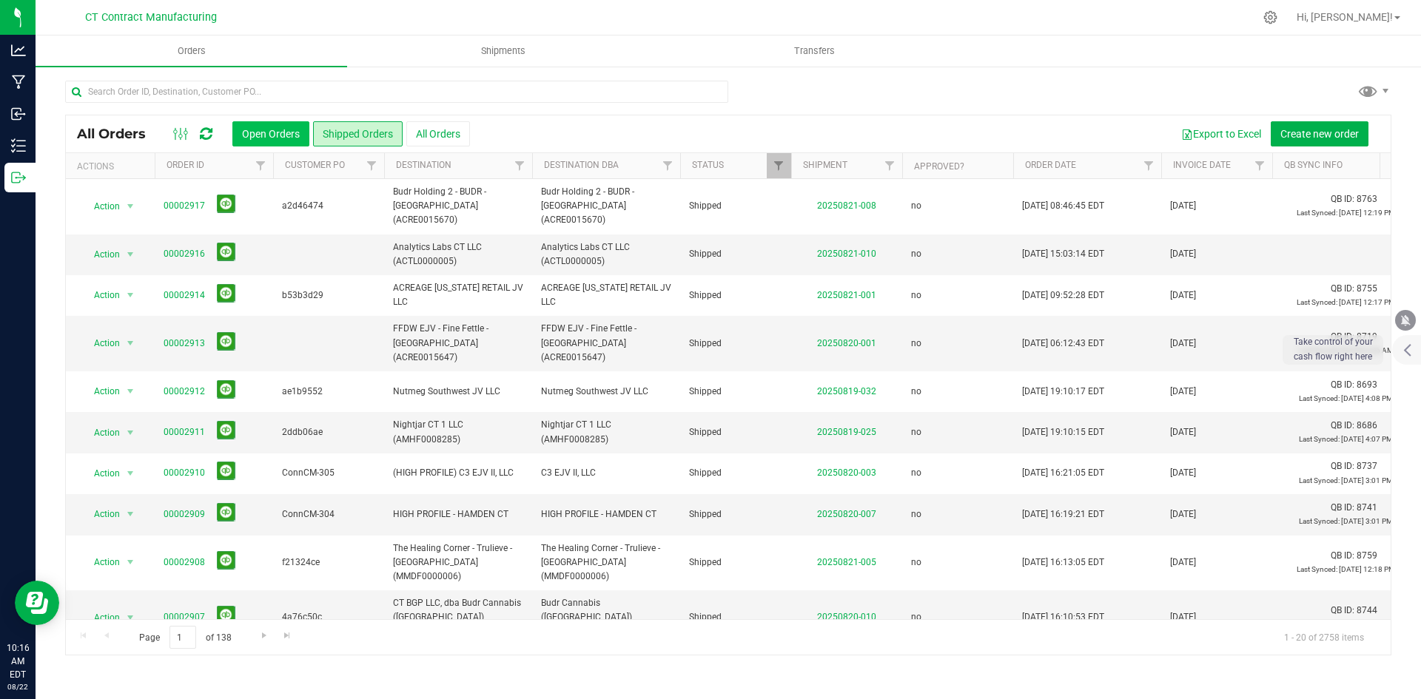
click at [278, 129] on button "Open Orders" at bounding box center [270, 133] width 77 height 25
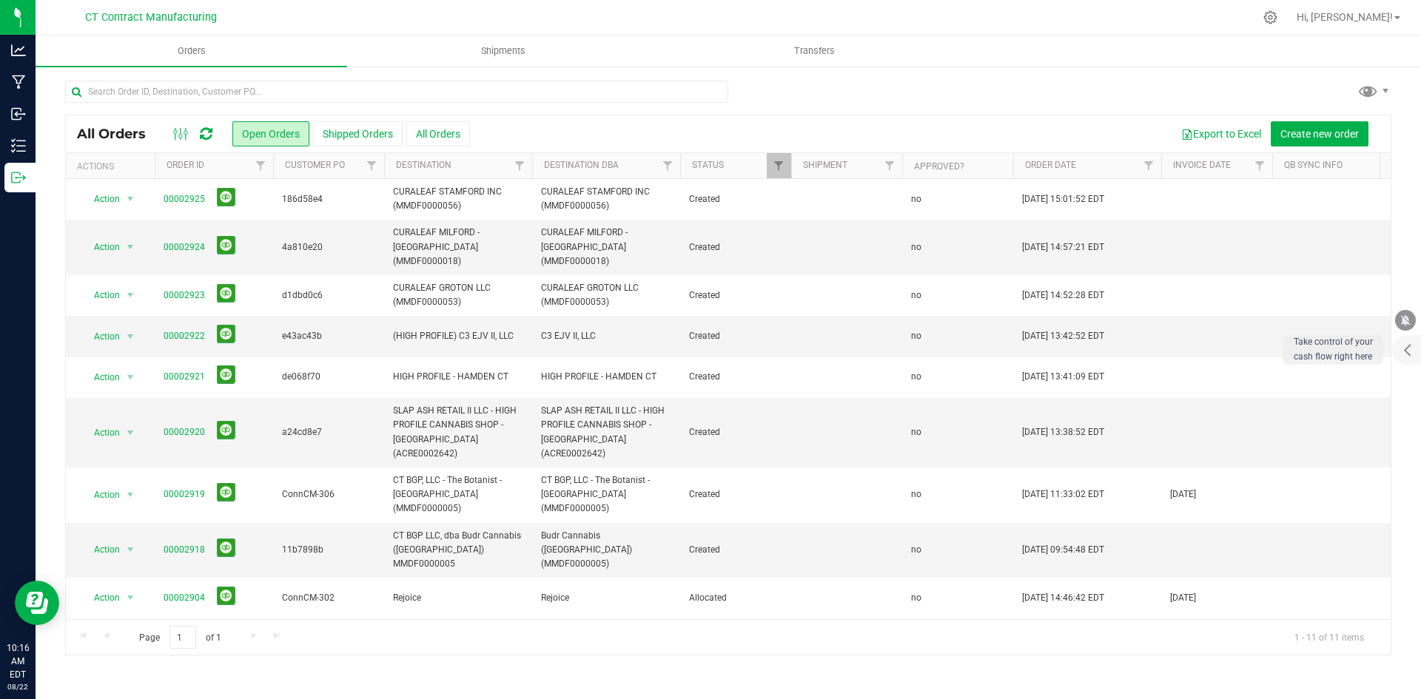
click at [210, 134] on icon at bounding box center [206, 134] width 13 height 15
click at [309, 4] on div at bounding box center [759, 17] width 989 height 29
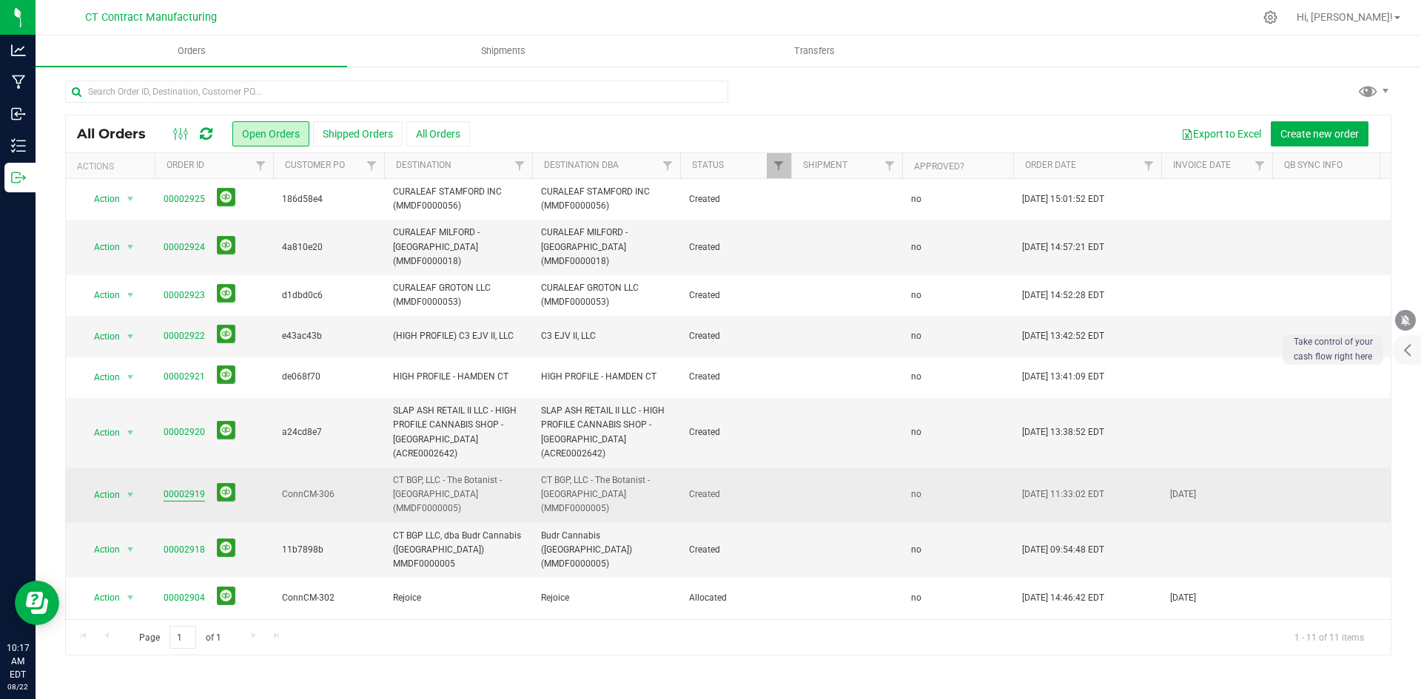
click at [197, 488] on link "00002919" at bounding box center [184, 495] width 41 height 14
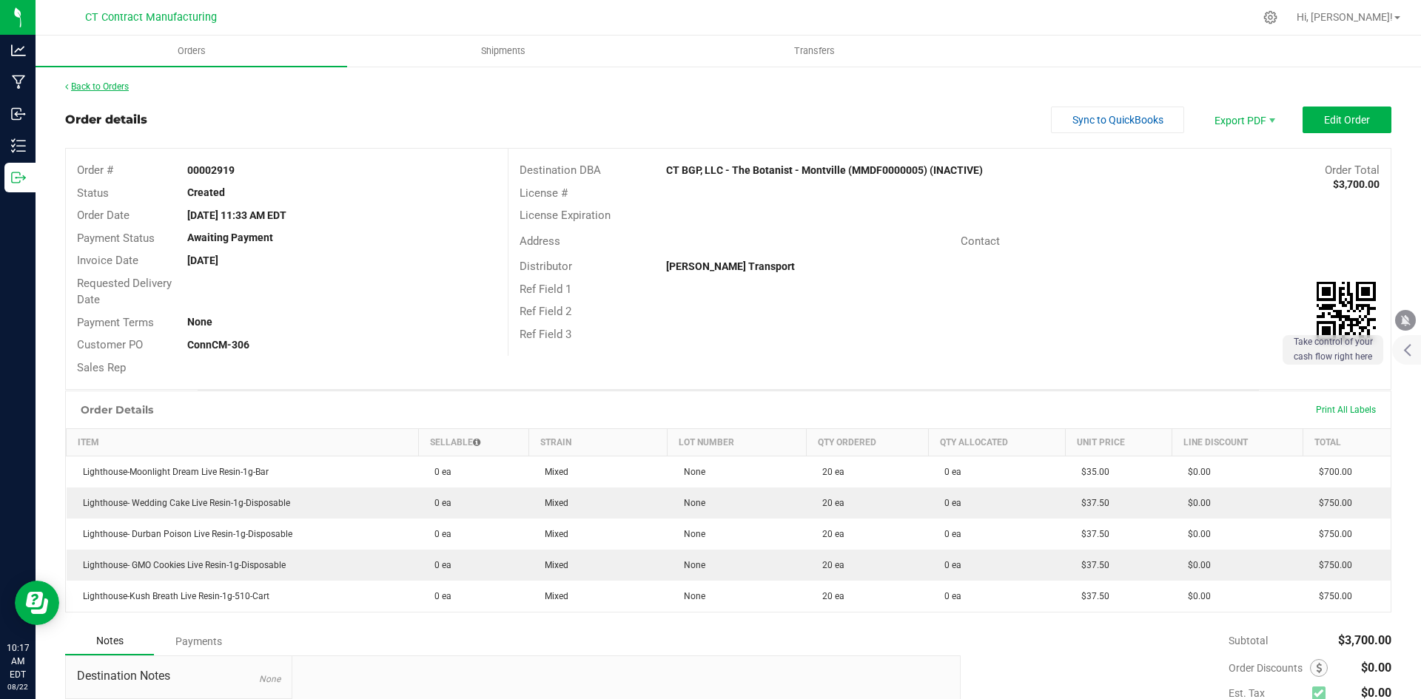
click at [124, 83] on link "Back to Orders" at bounding box center [97, 86] width 64 height 10
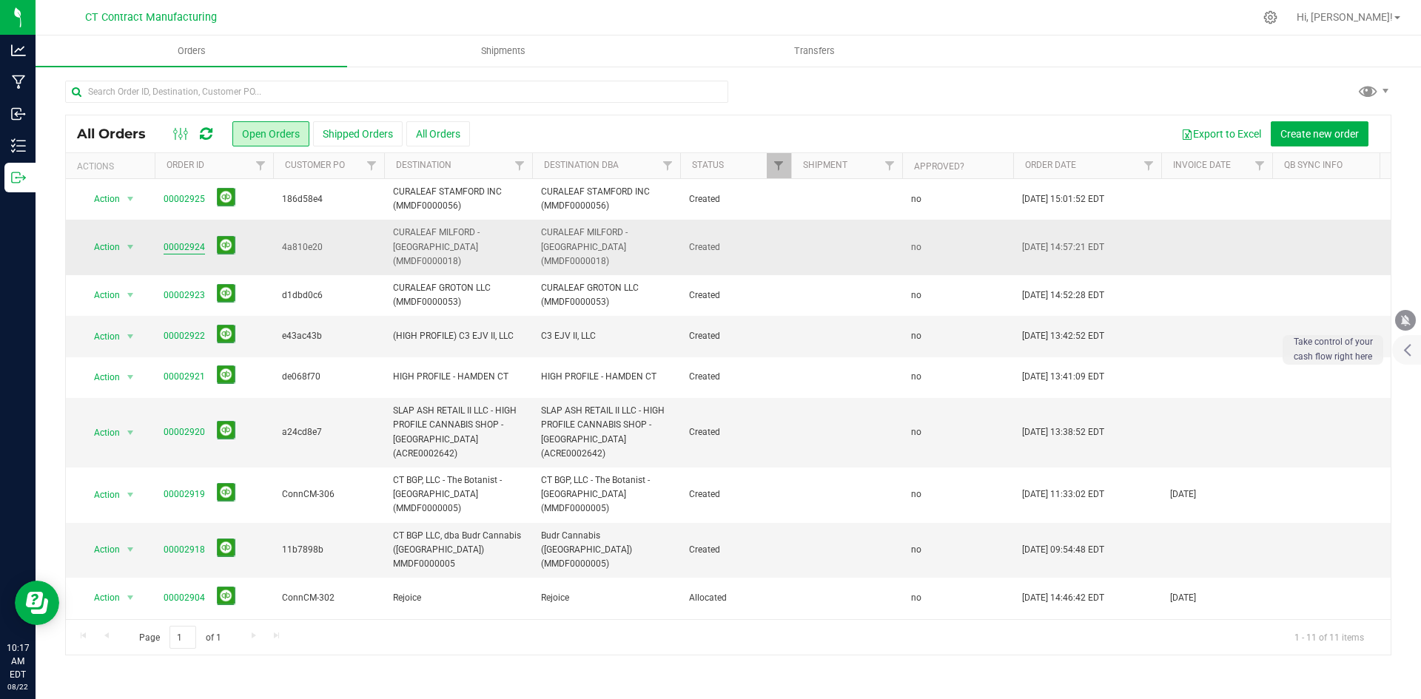
click at [182, 241] on link "00002924" at bounding box center [184, 248] width 41 height 14
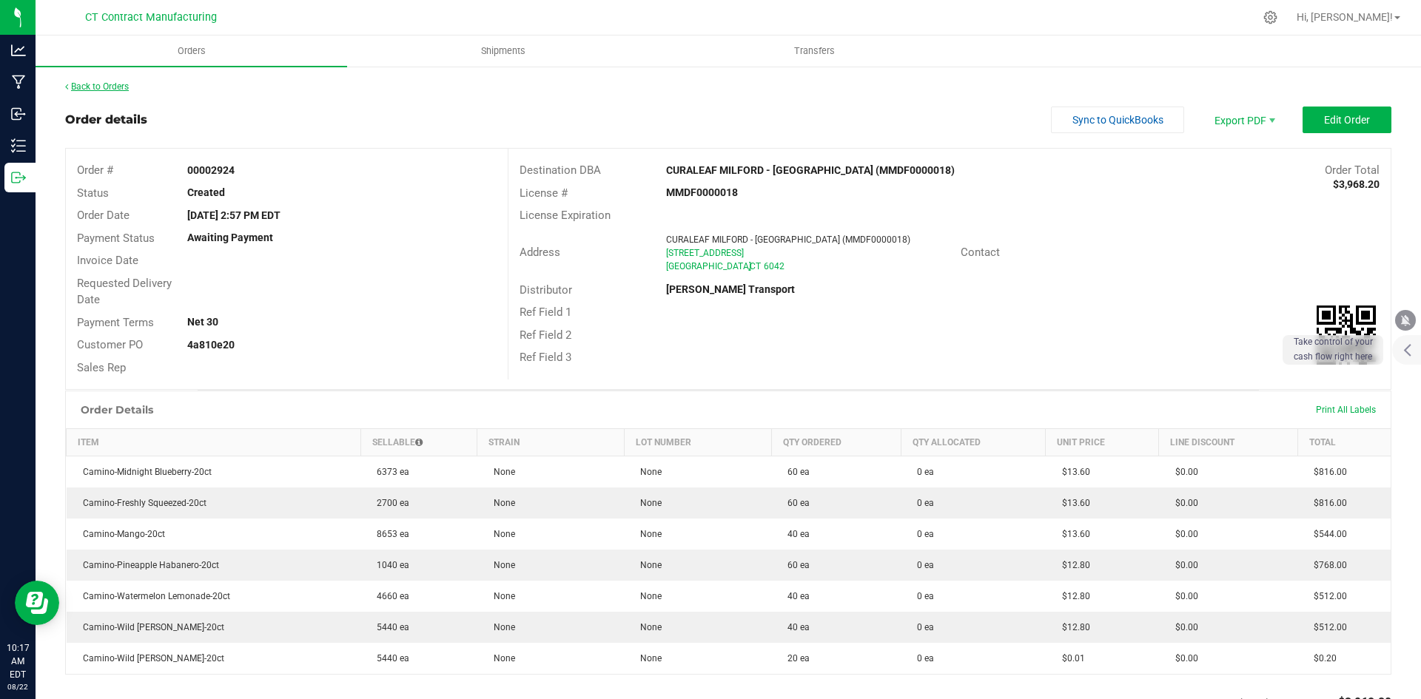
click at [110, 82] on link "Back to Orders" at bounding box center [97, 86] width 64 height 10
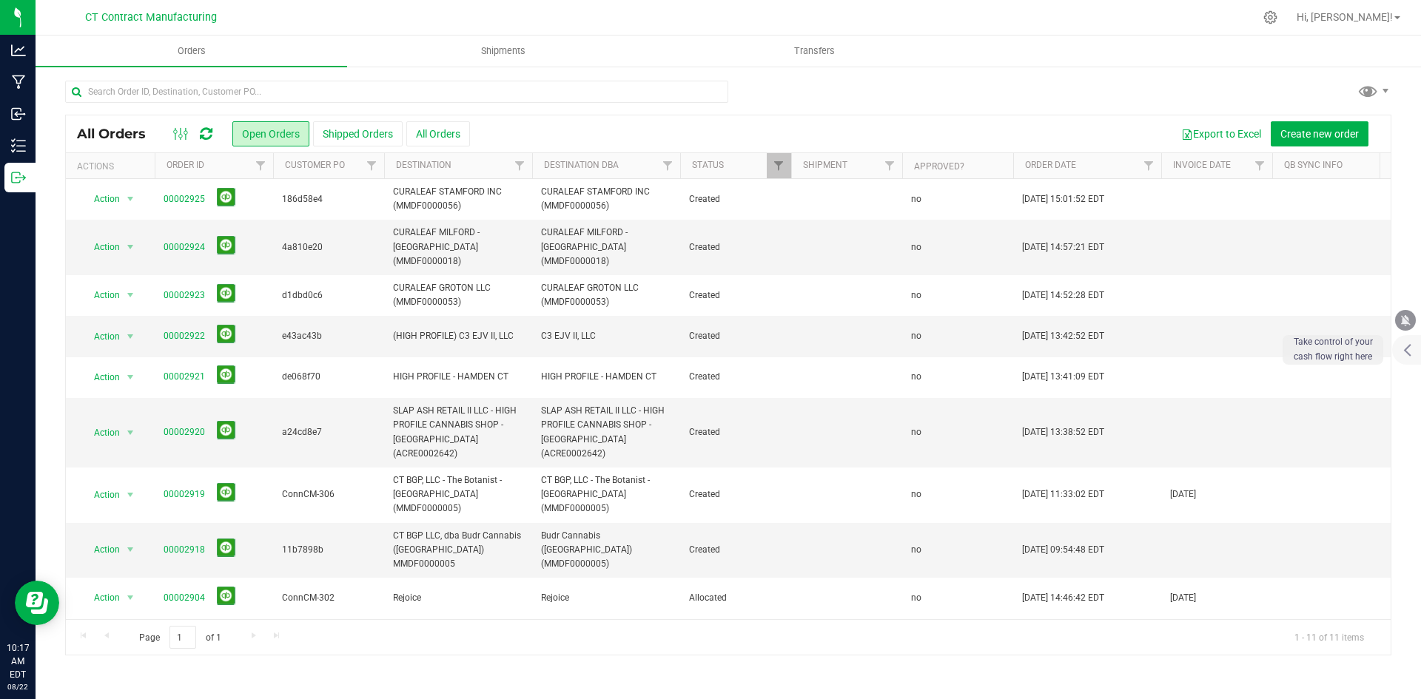
click at [692, 8] on div at bounding box center [759, 17] width 989 height 29
